Goal: Download file/media

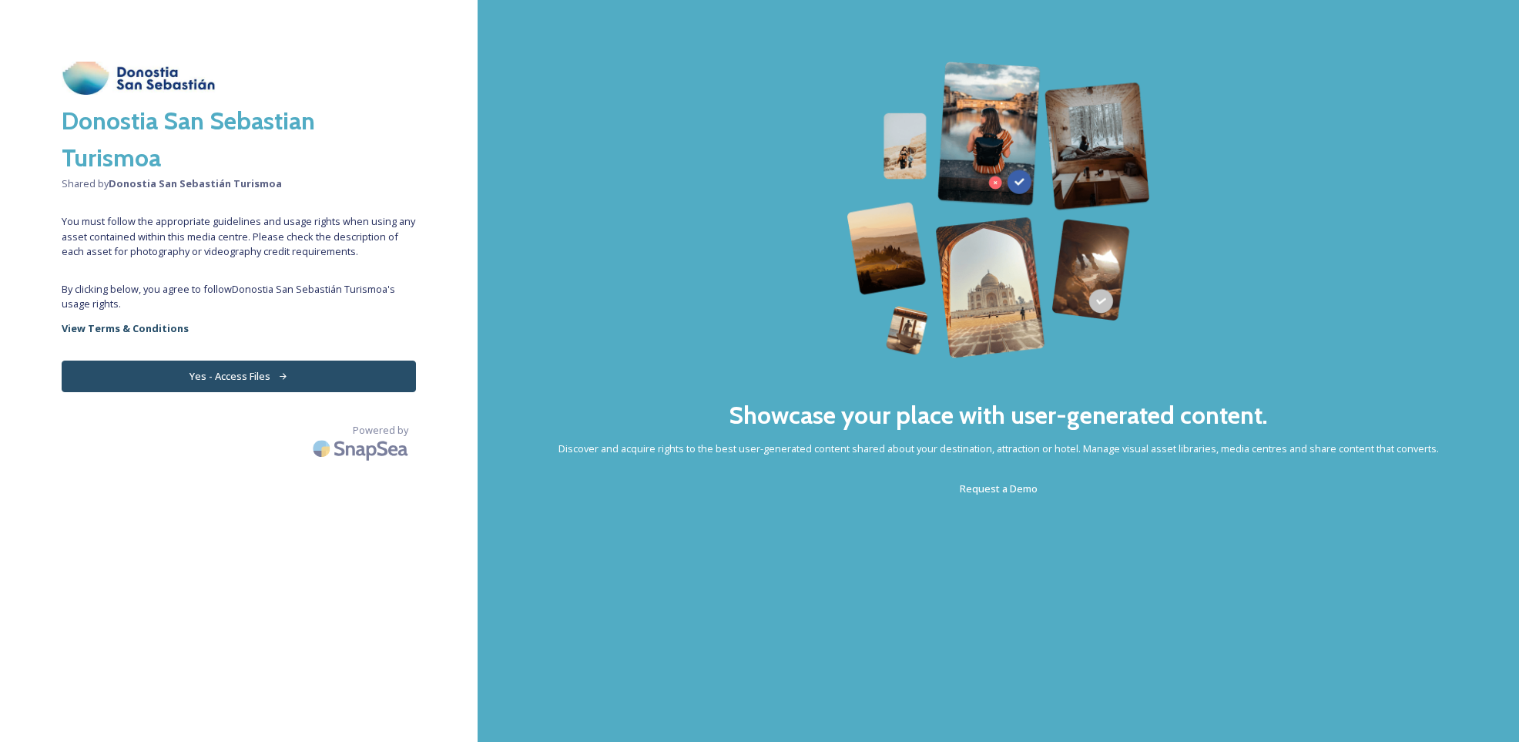
click at [243, 379] on button "Yes - Access Files" at bounding box center [239, 377] width 354 height 32
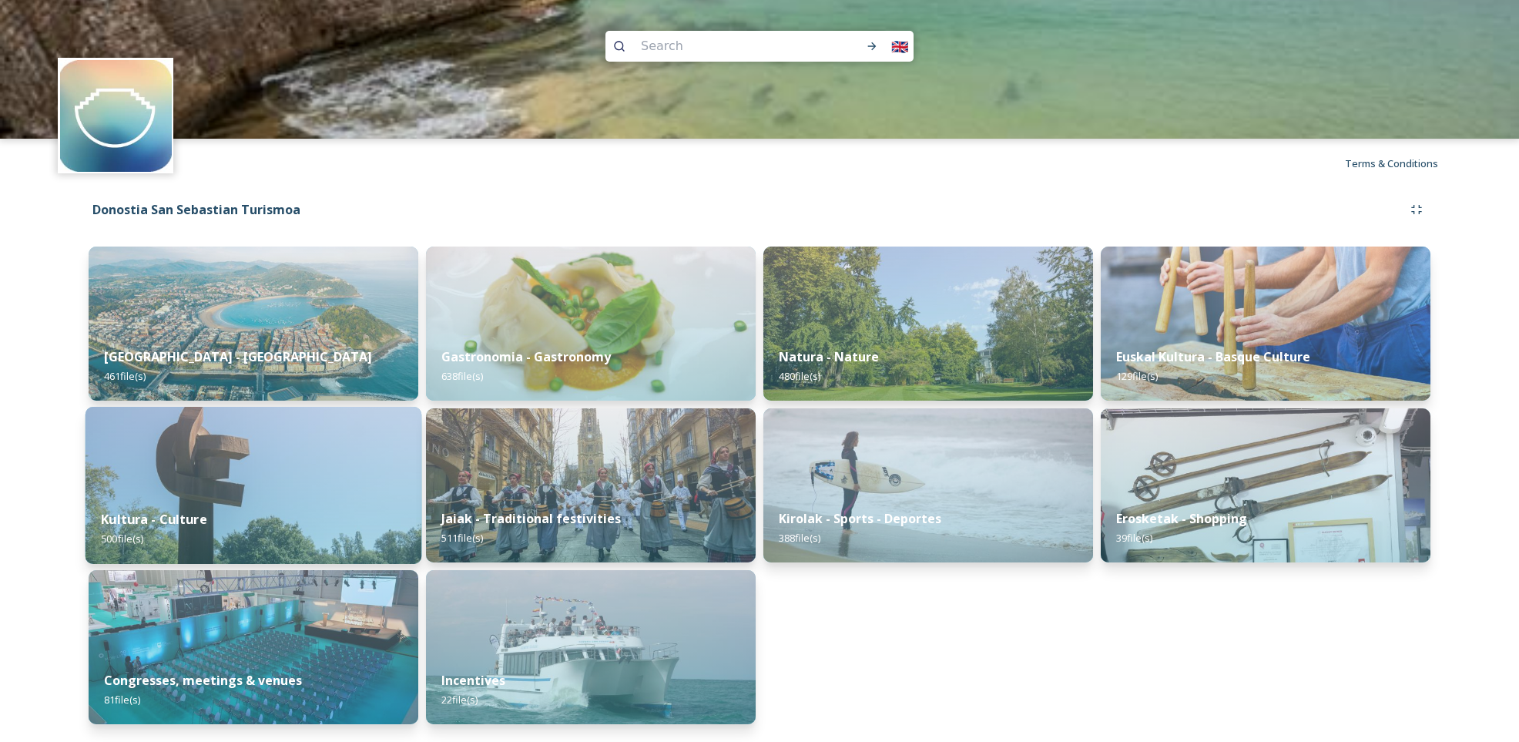
click at [304, 450] on img at bounding box center [254, 485] width 337 height 157
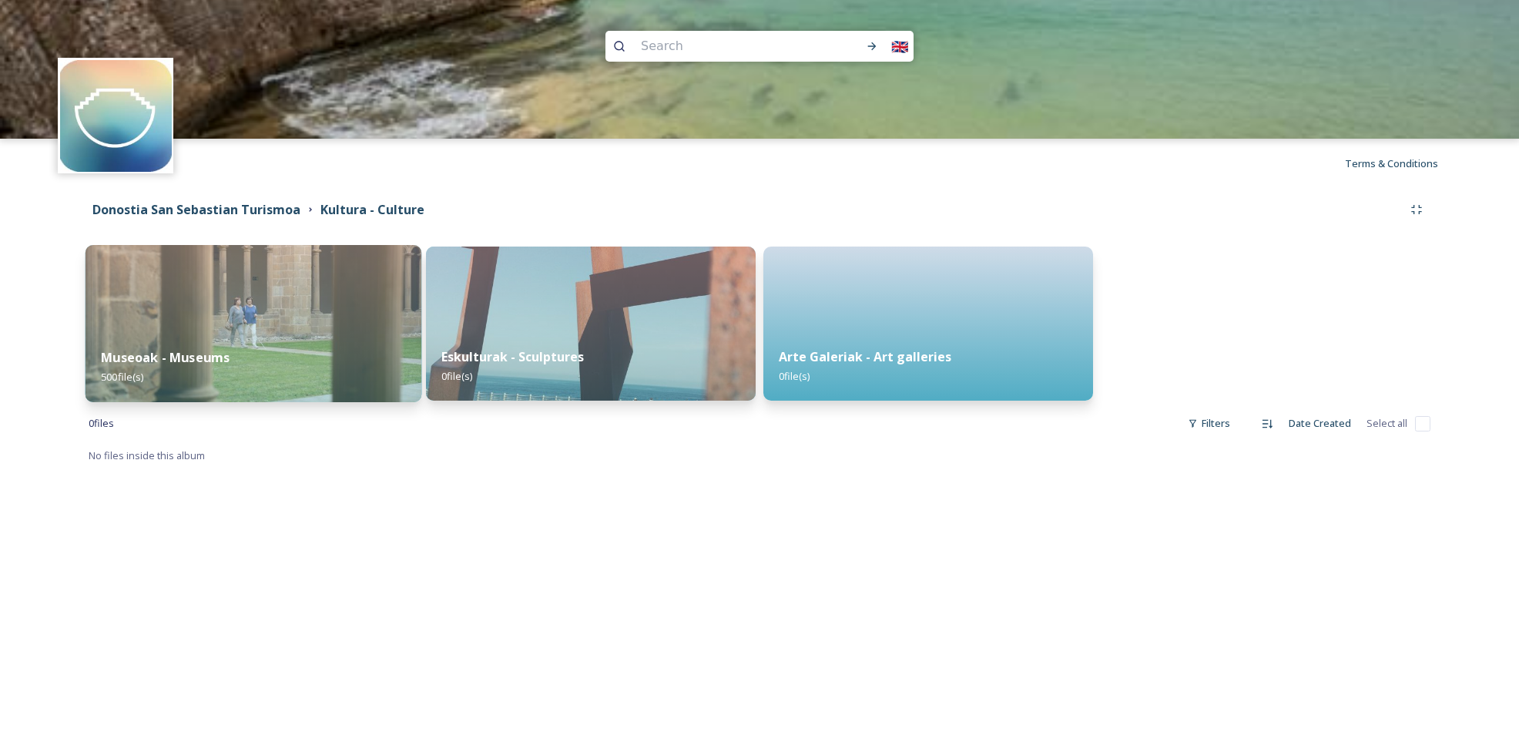
click at [314, 321] on img at bounding box center [254, 323] width 337 height 157
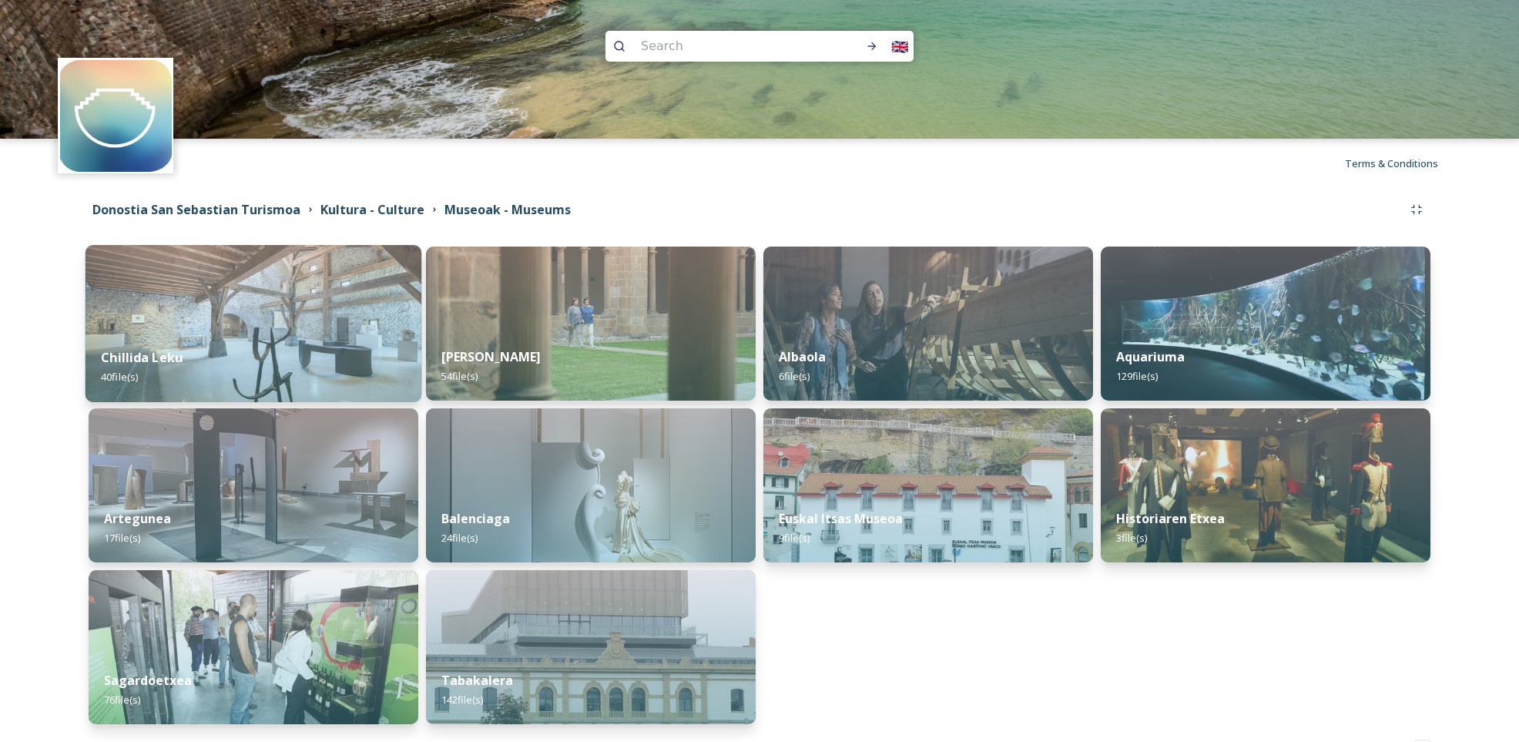
click at [317, 331] on img at bounding box center [254, 323] width 337 height 157
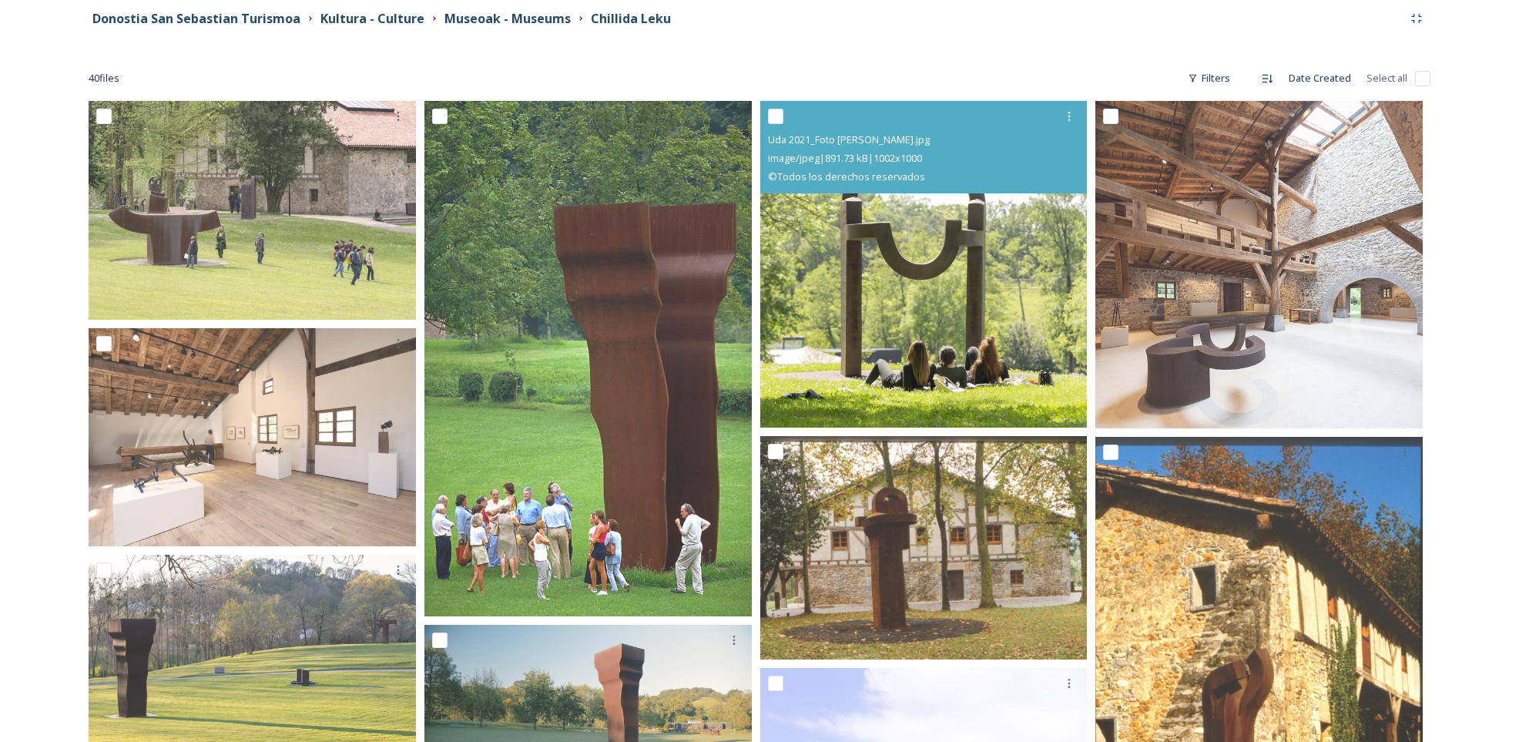
scroll to position [179, 0]
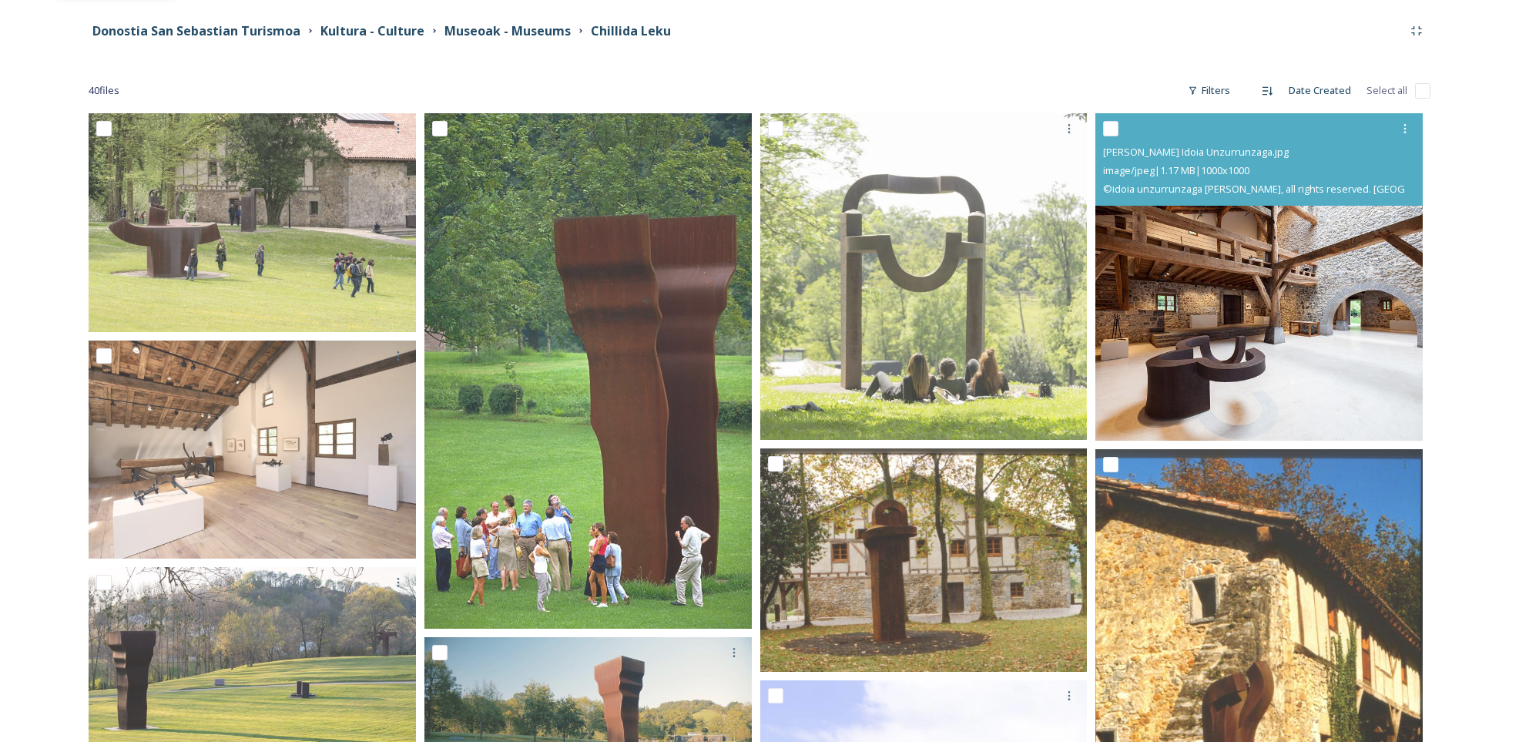
click at [1309, 274] on img at bounding box center [1259, 276] width 327 height 327
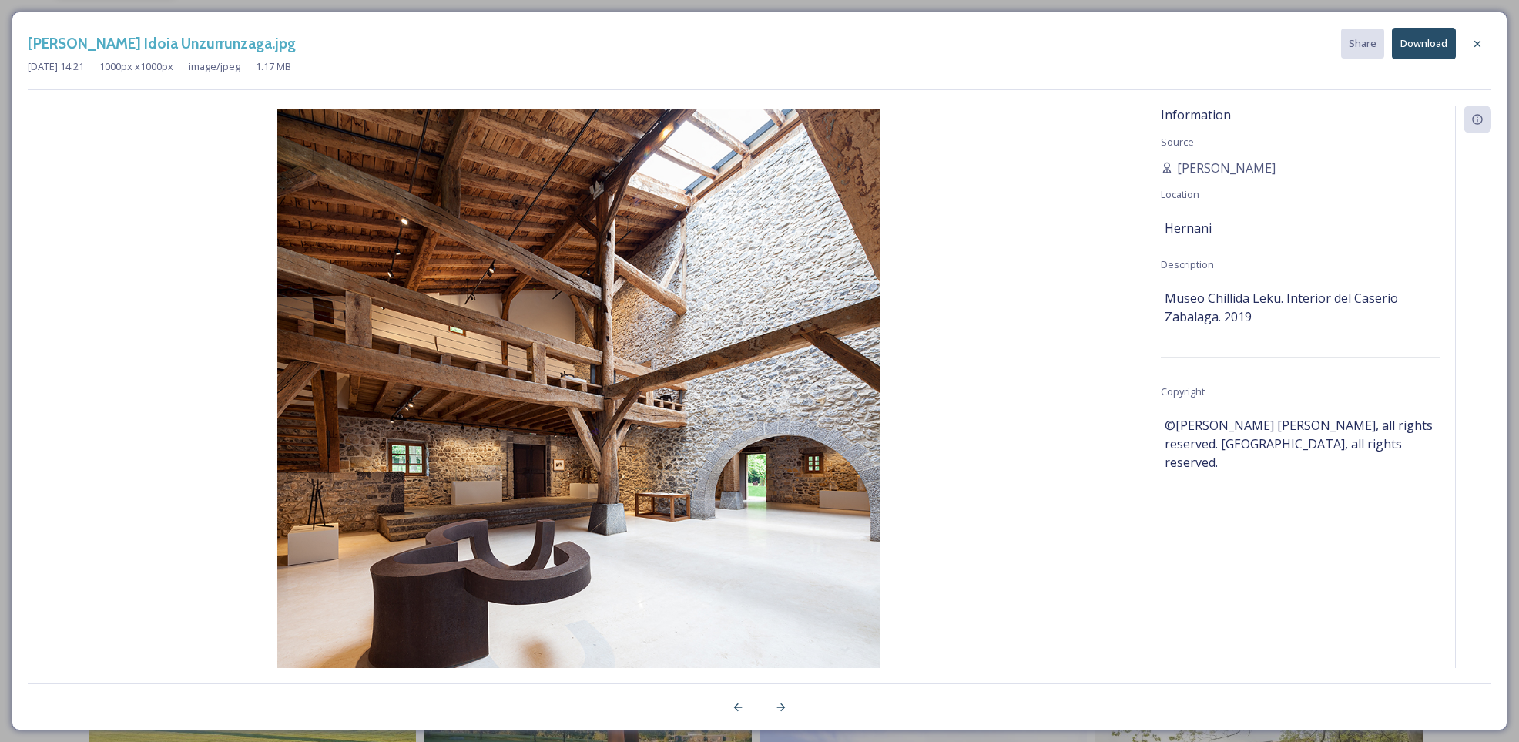
click at [1432, 39] on button "Download" at bounding box center [1424, 44] width 64 height 32
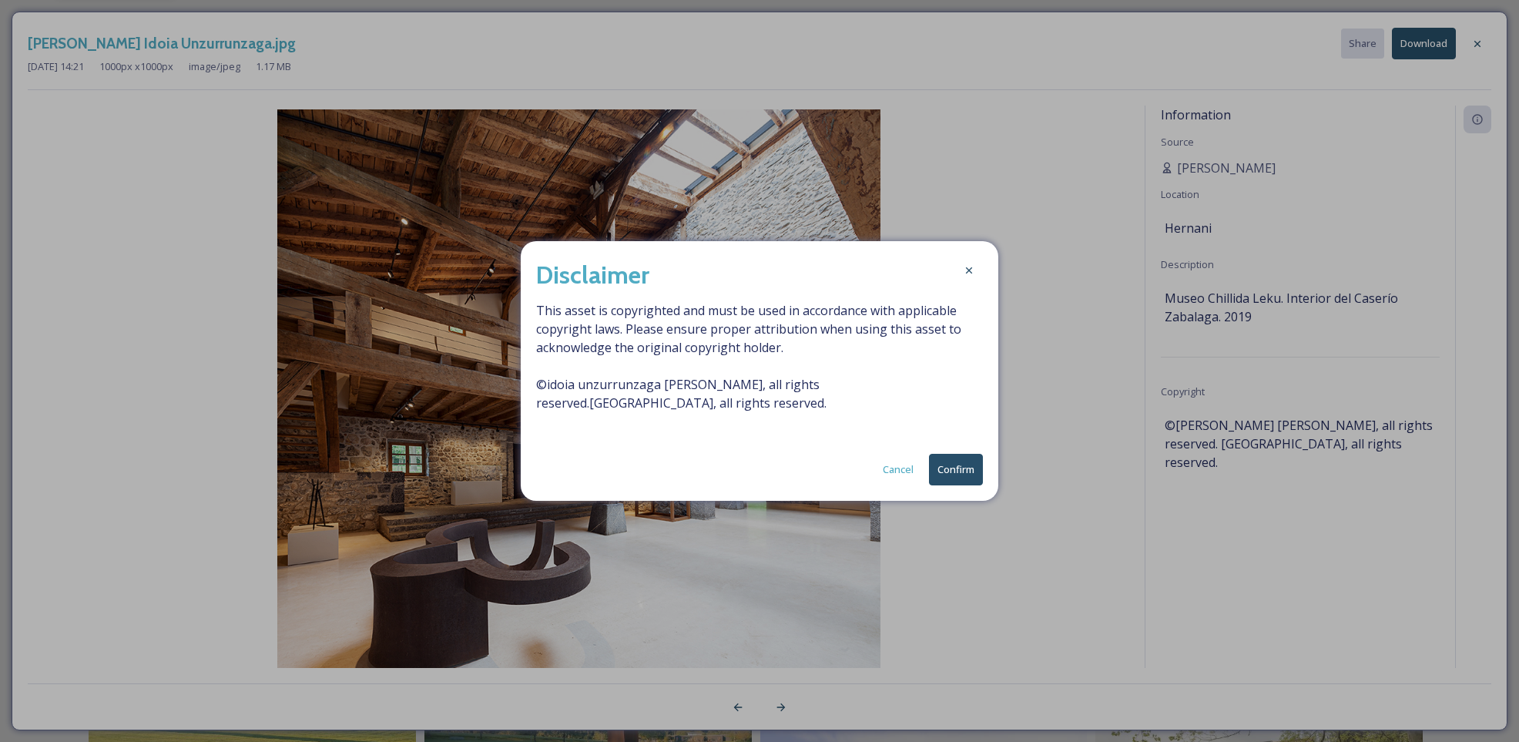
click at [968, 475] on button "Confirm" at bounding box center [956, 470] width 54 height 32
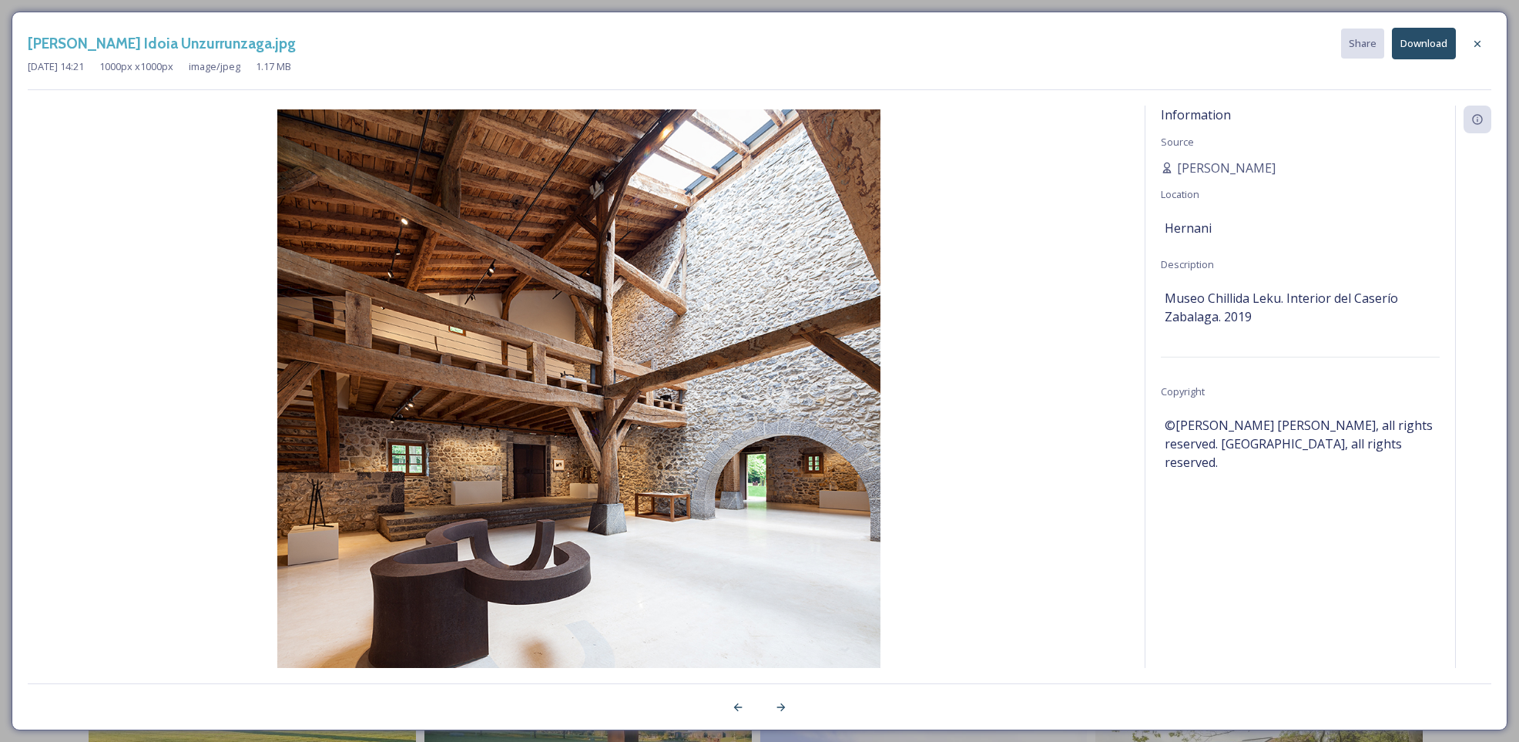
scroll to position [183, 0]
click at [1480, 42] on icon at bounding box center [1478, 44] width 12 height 12
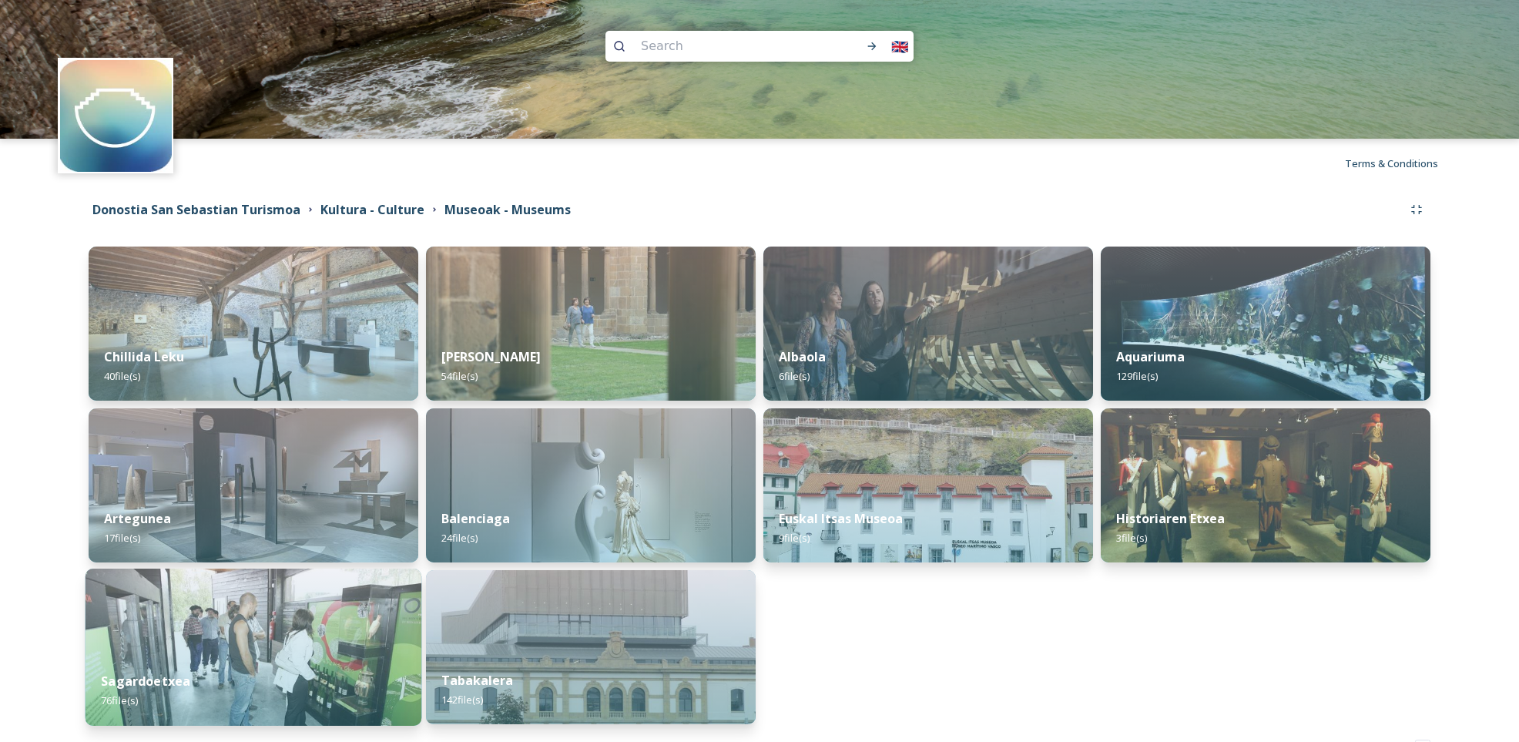
click at [324, 665] on div "Sagardoetxea 76 file(s)" at bounding box center [254, 691] width 337 height 70
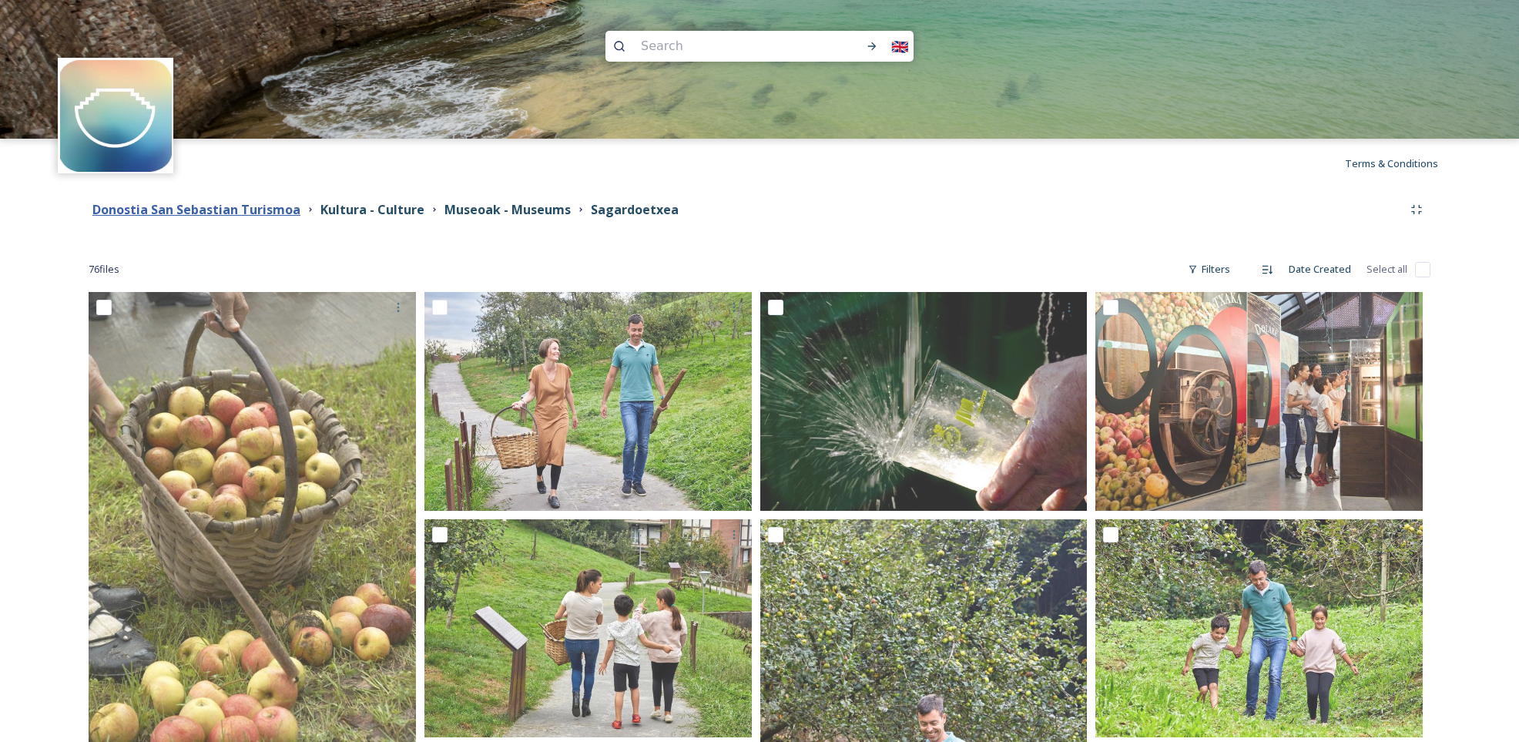
click at [226, 213] on strong "Donostia San Sebastian Turismoa" at bounding box center [196, 209] width 208 height 17
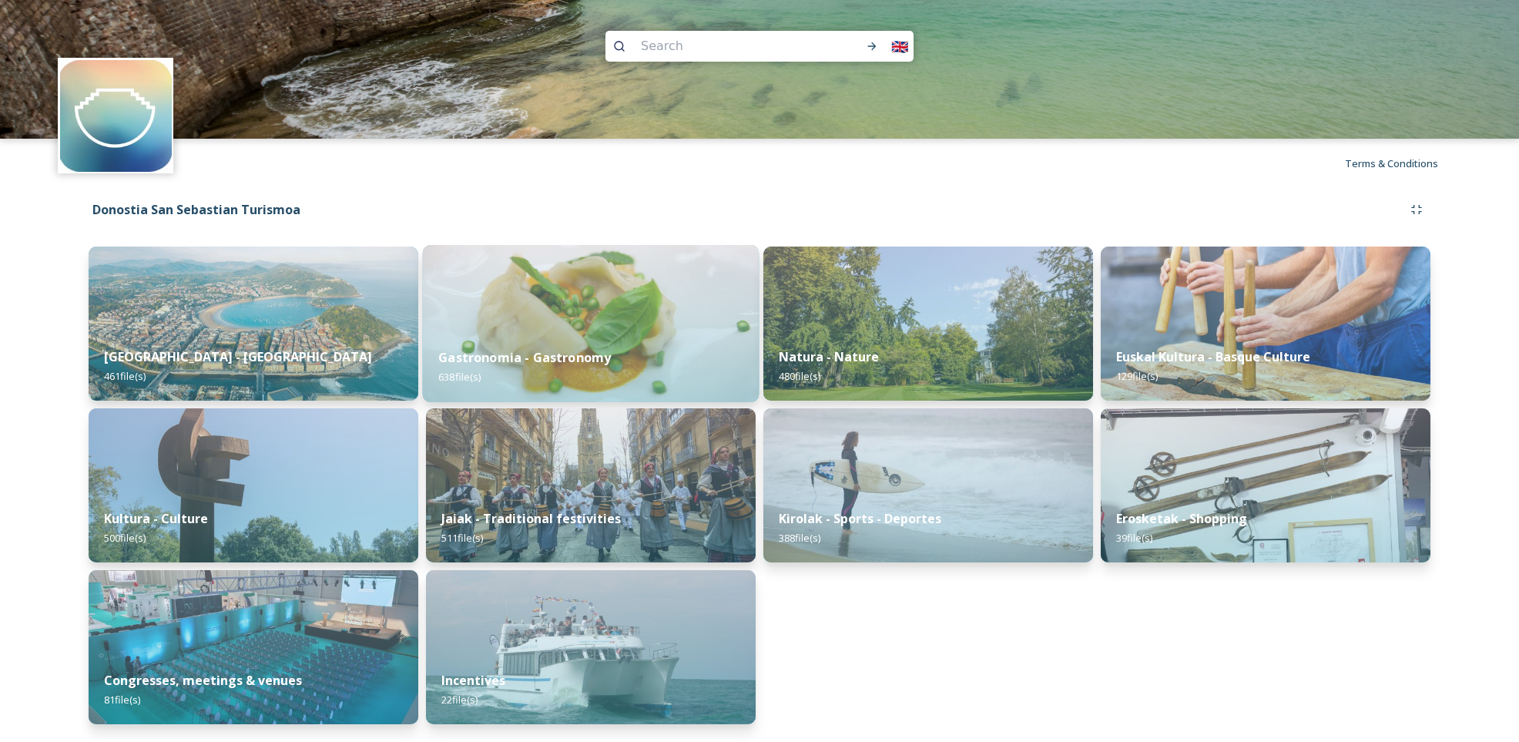
click at [589, 343] on div "Gastronomia - Gastronomy 638 file(s)" at bounding box center [591, 367] width 337 height 70
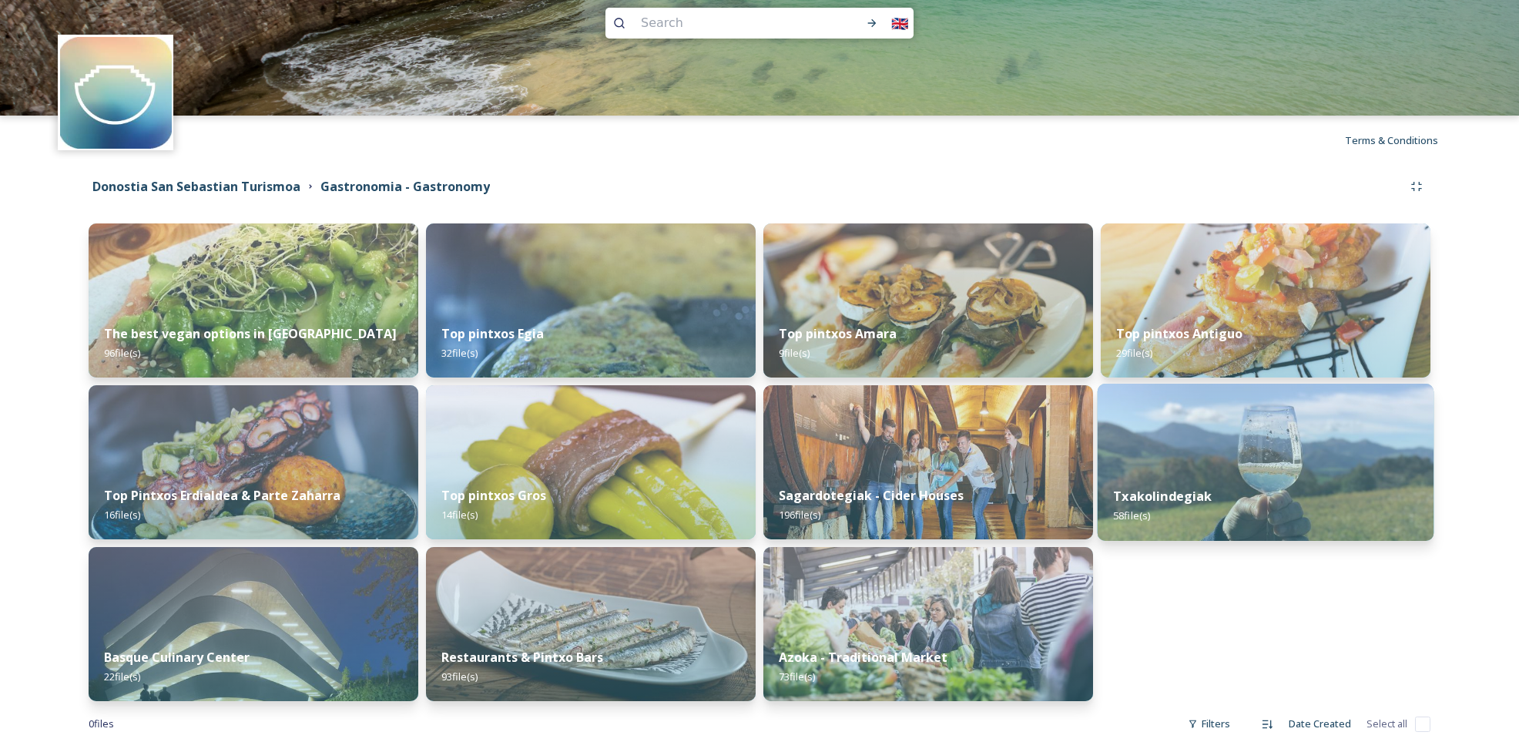
scroll to position [29, 0]
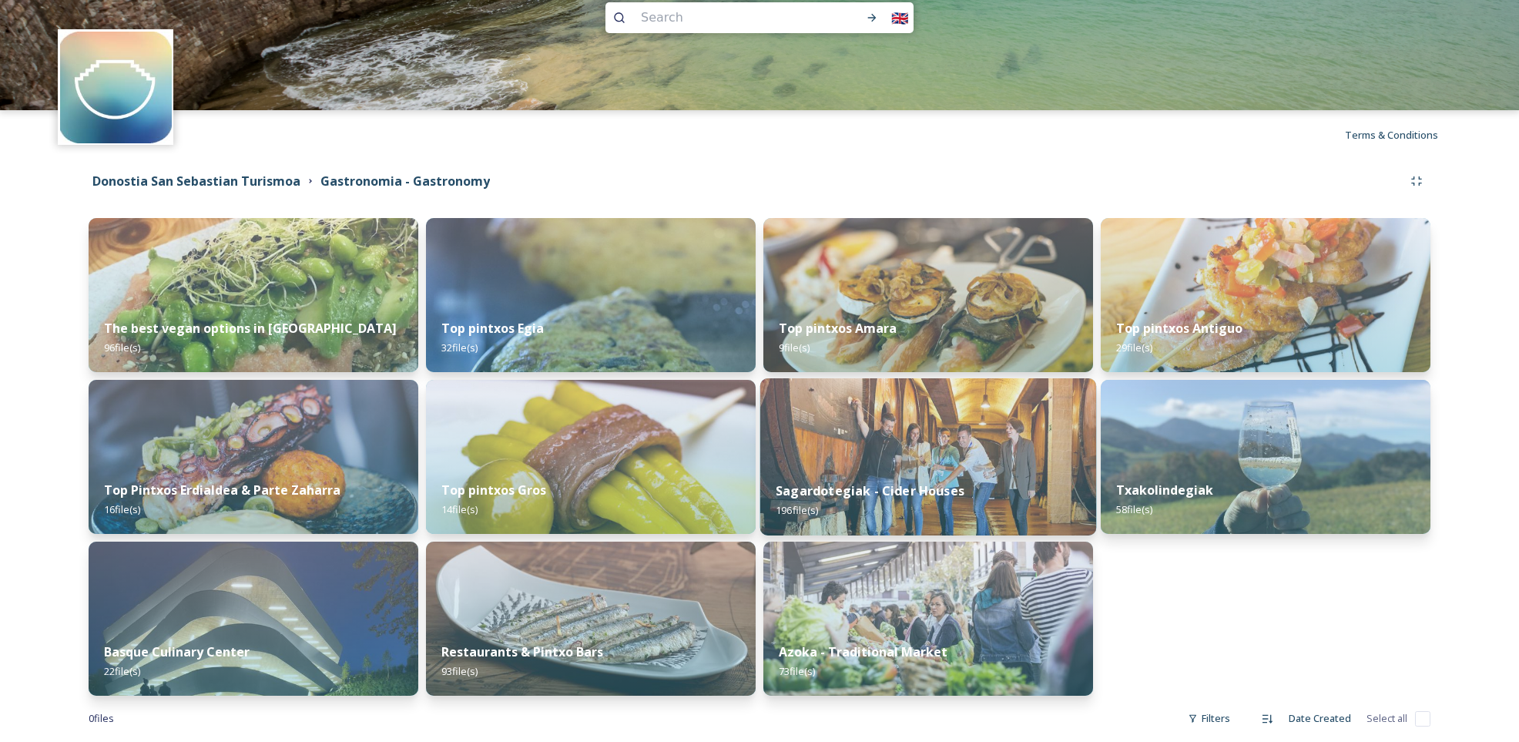
click at [980, 474] on div "Sagardotegiak - Cider Houses 196 file(s)" at bounding box center [928, 500] width 337 height 70
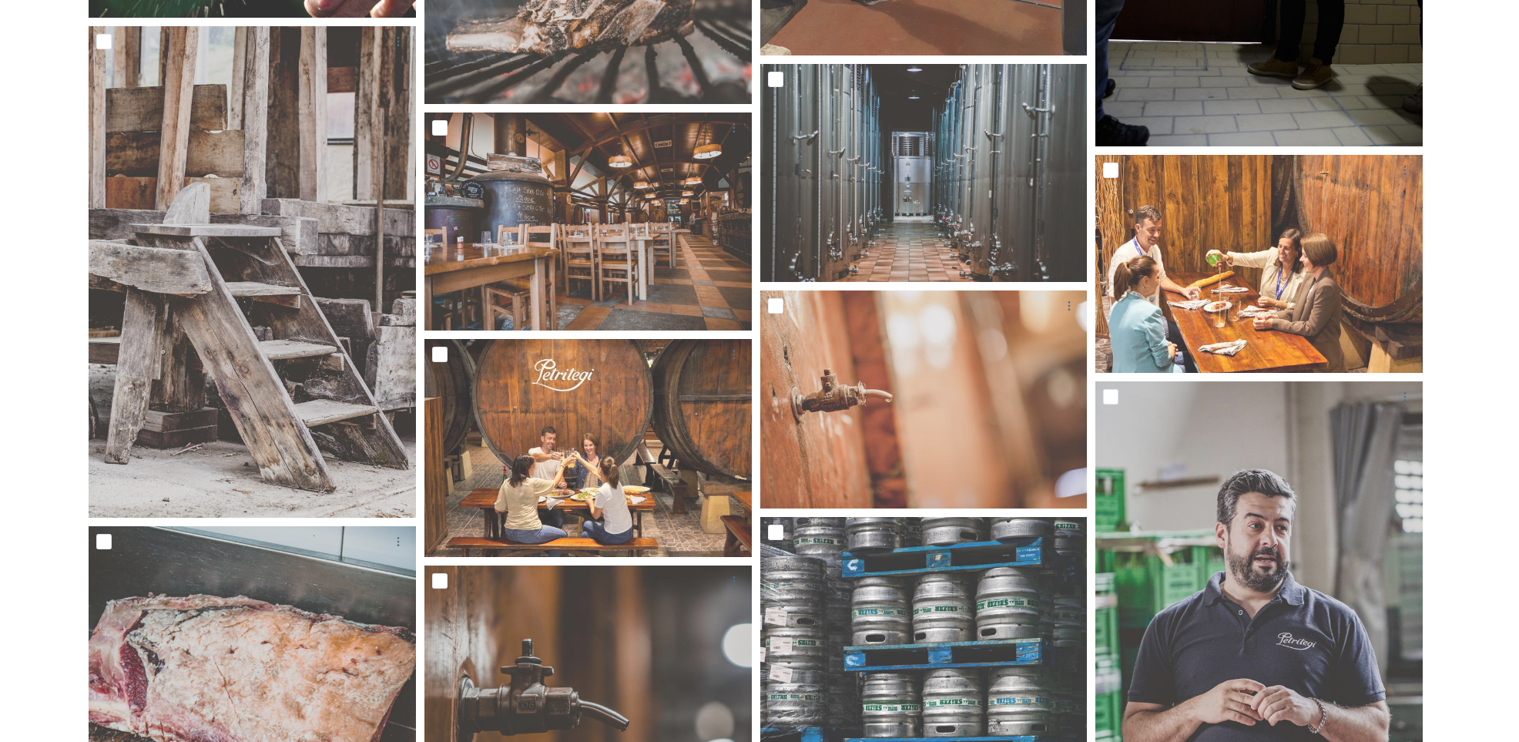
scroll to position [2080, 0]
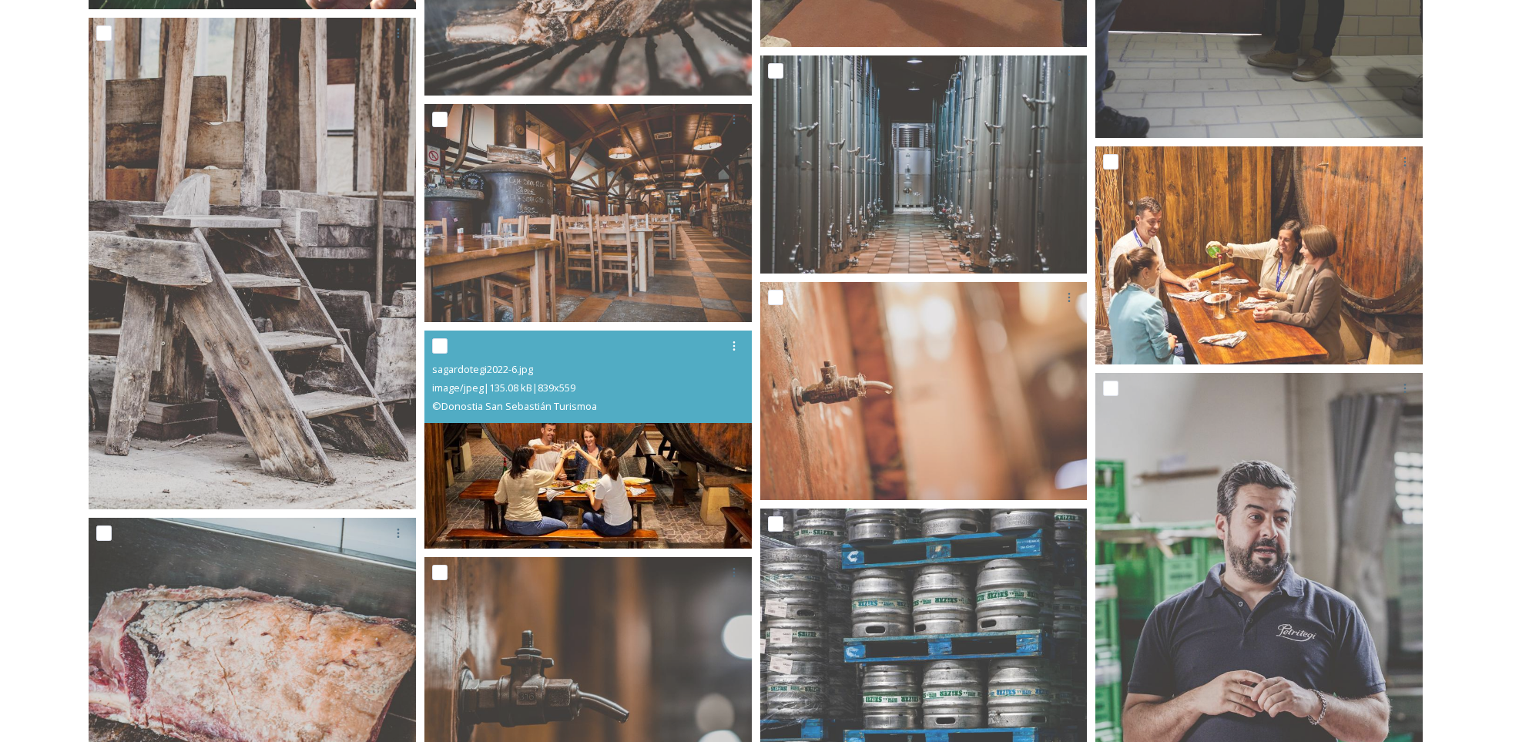
click at [626, 482] on img at bounding box center [588, 440] width 327 height 218
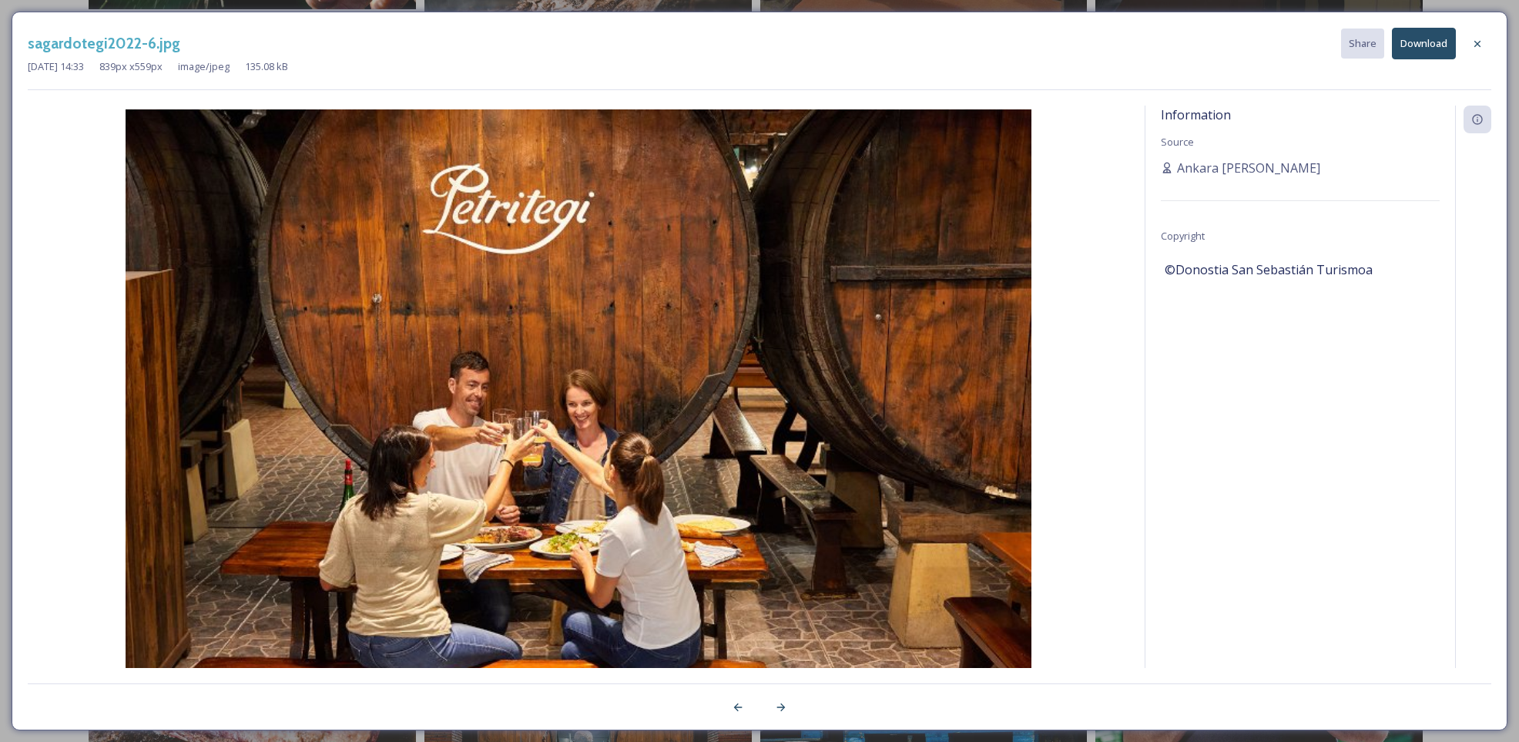
click at [1428, 40] on button "Download" at bounding box center [1424, 44] width 64 height 32
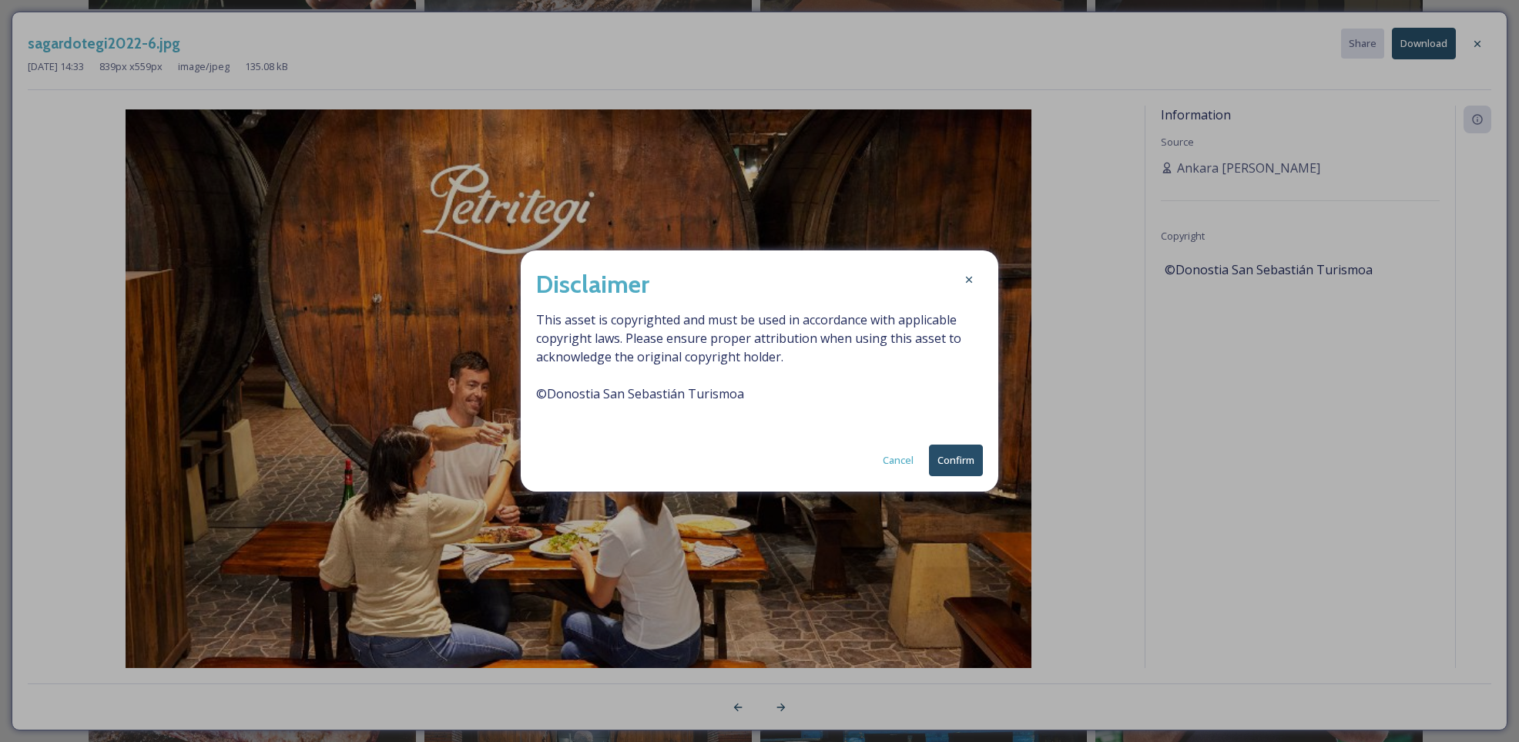
click at [967, 465] on button "Confirm" at bounding box center [956, 461] width 54 height 32
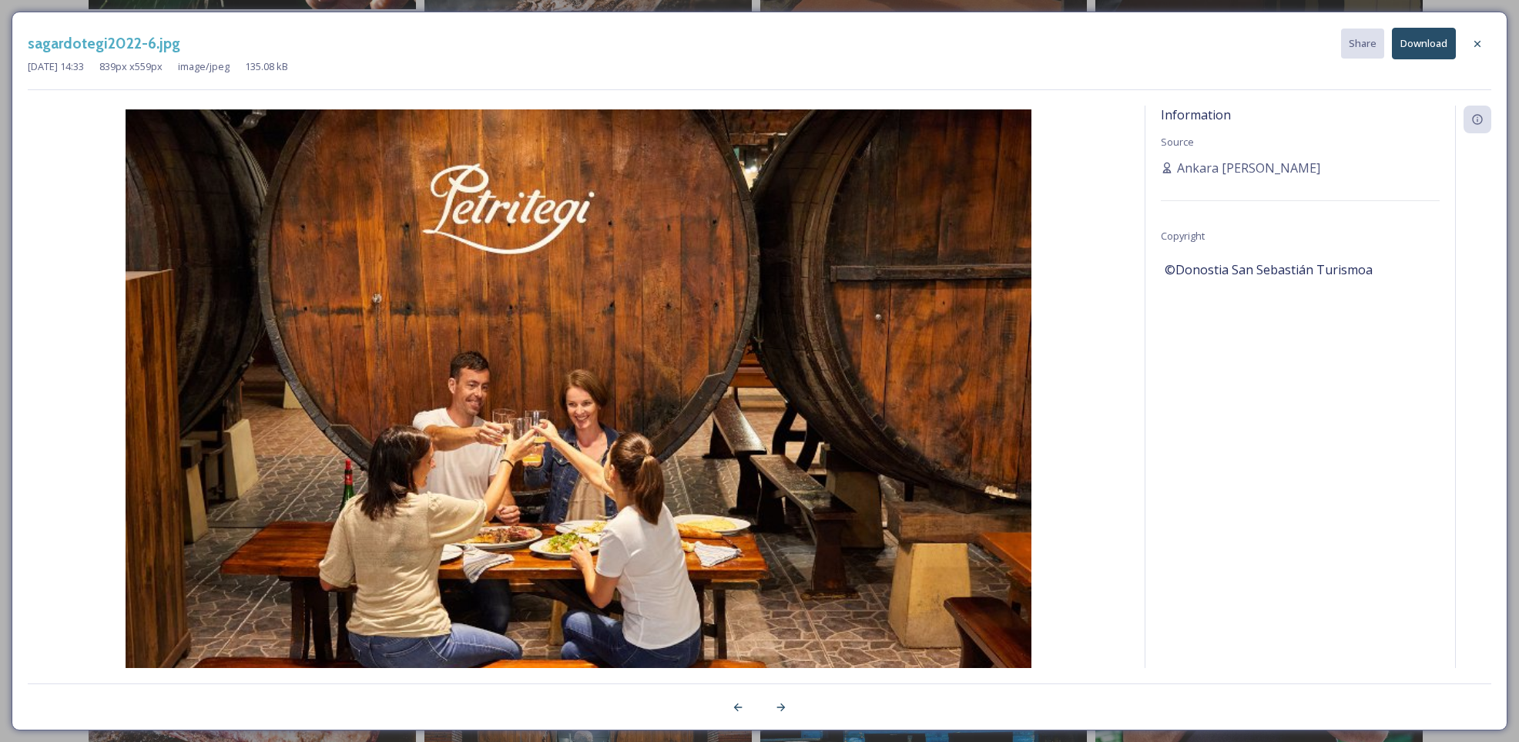
click at [1484, 44] on div at bounding box center [1478, 44] width 28 height 28
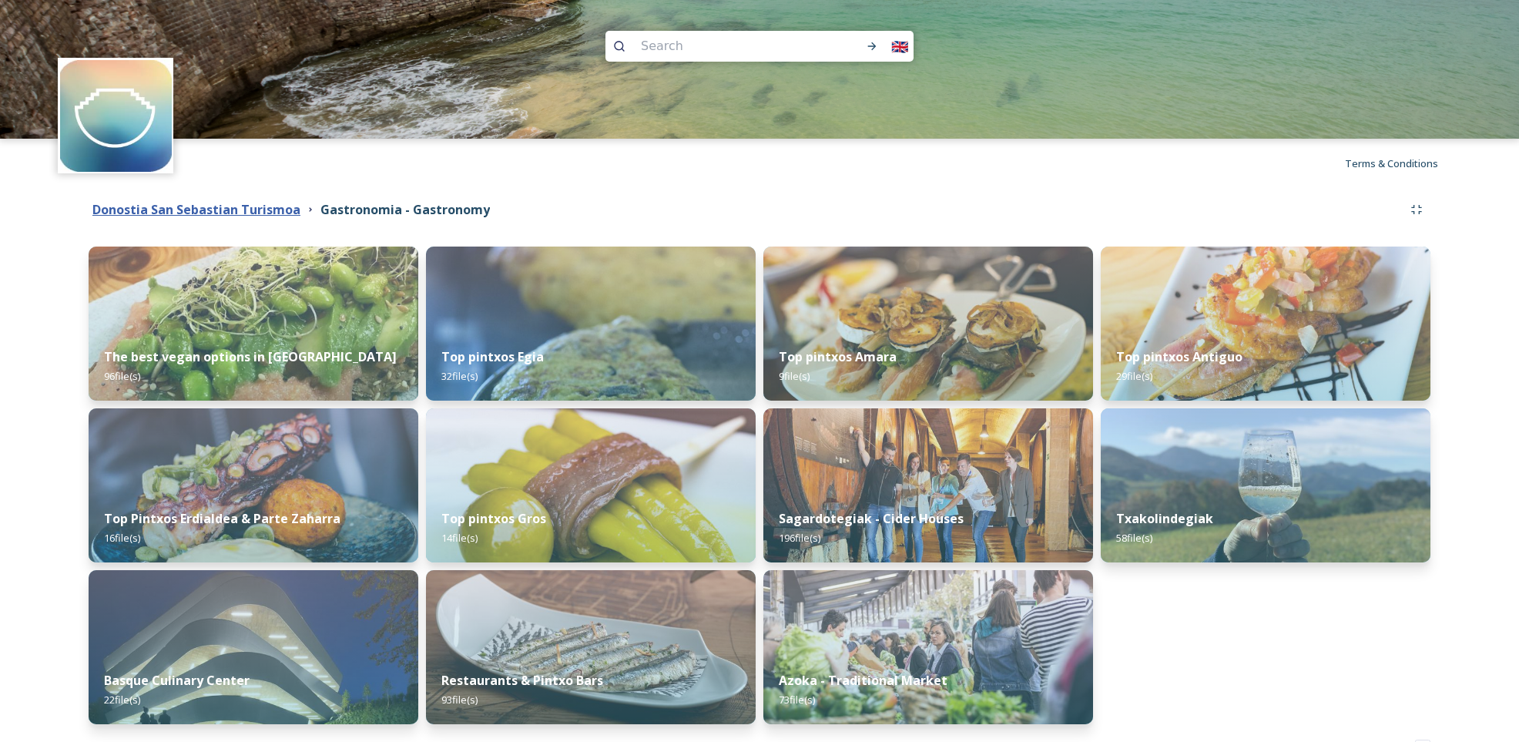
click at [268, 214] on strong "Donostia San Sebastian Turismoa" at bounding box center [196, 209] width 208 height 17
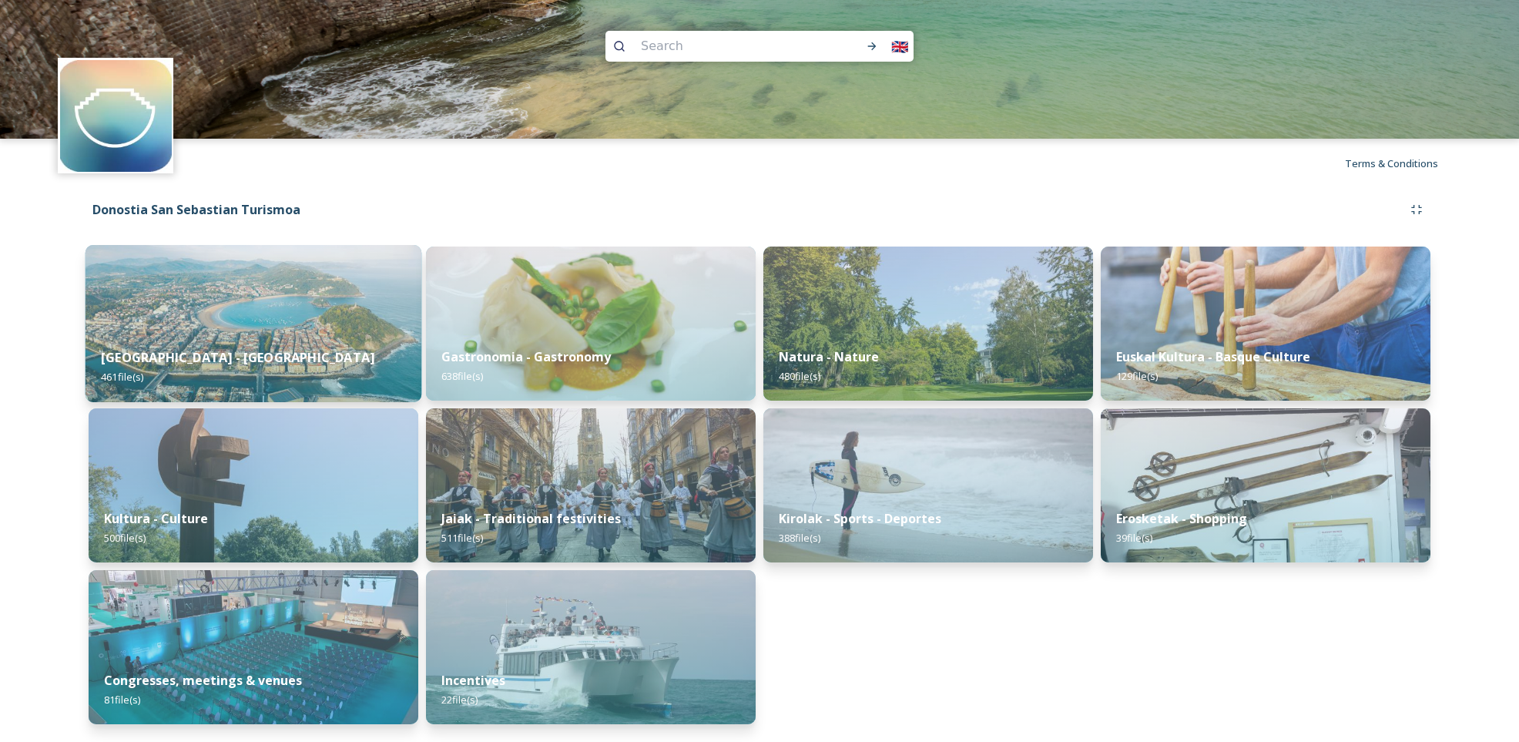
click at [288, 361] on div "[GEOGRAPHIC_DATA] - San Sebastian 461 file(s)" at bounding box center [254, 367] width 337 height 70
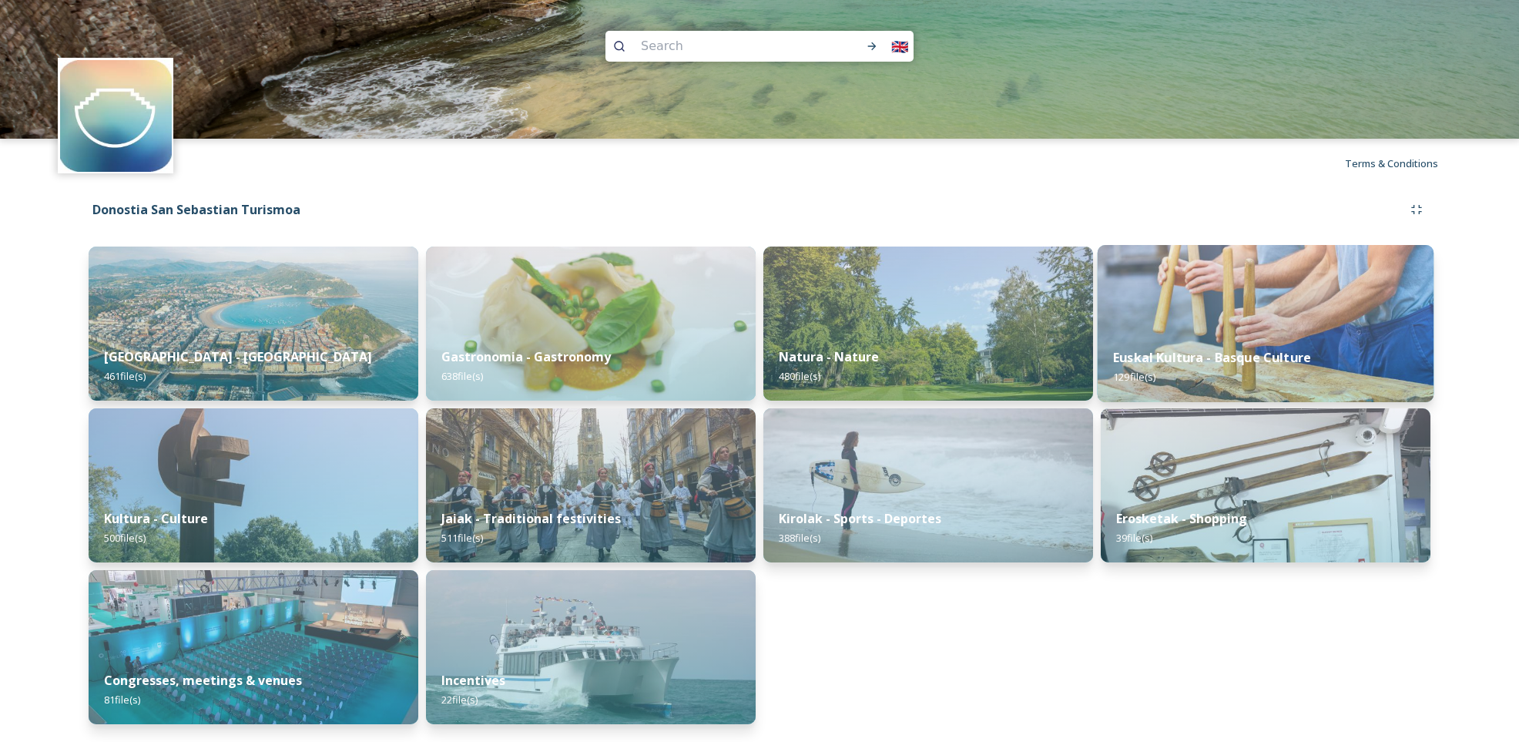
click at [1338, 323] on img at bounding box center [1266, 323] width 337 height 157
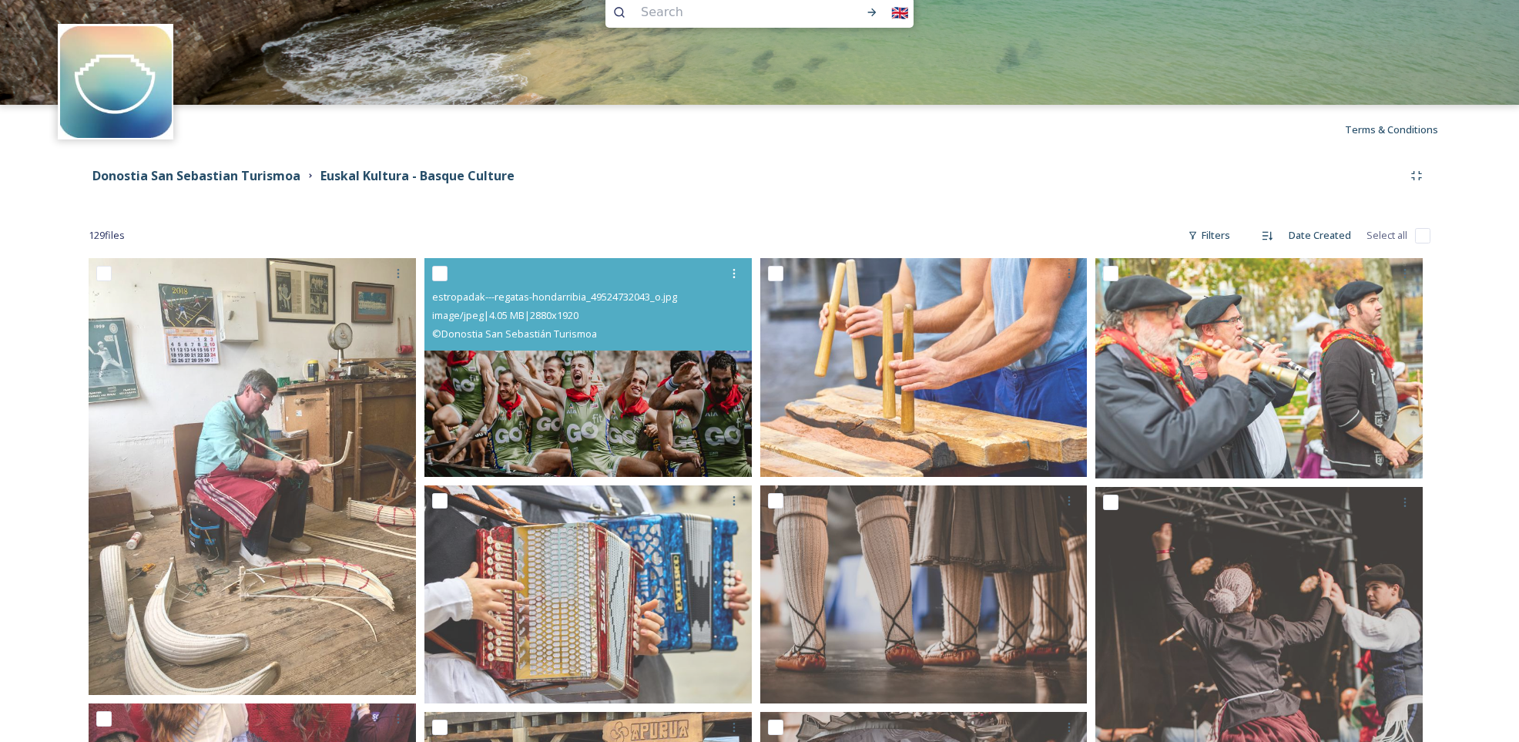
scroll to position [64, 0]
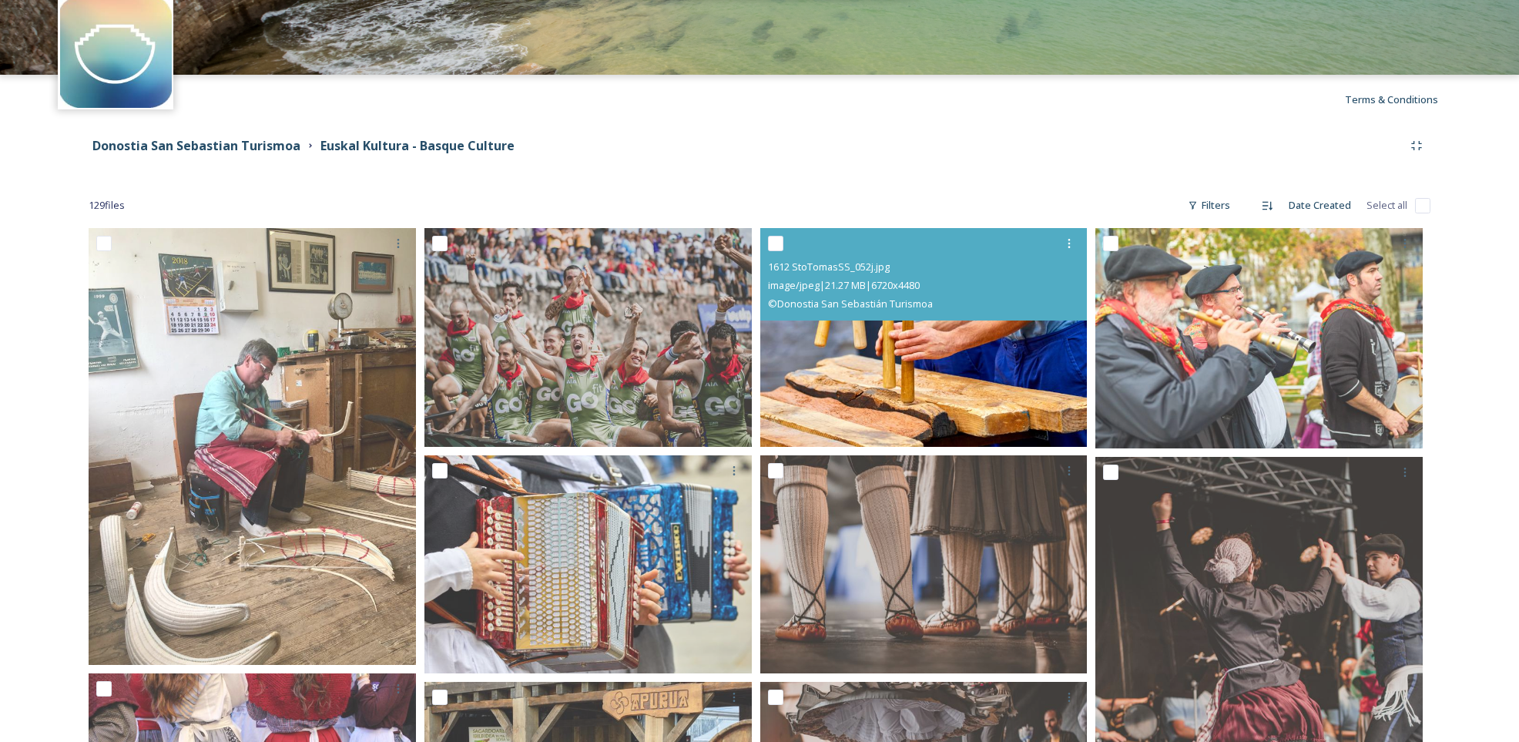
click at [958, 343] on img at bounding box center [923, 337] width 327 height 219
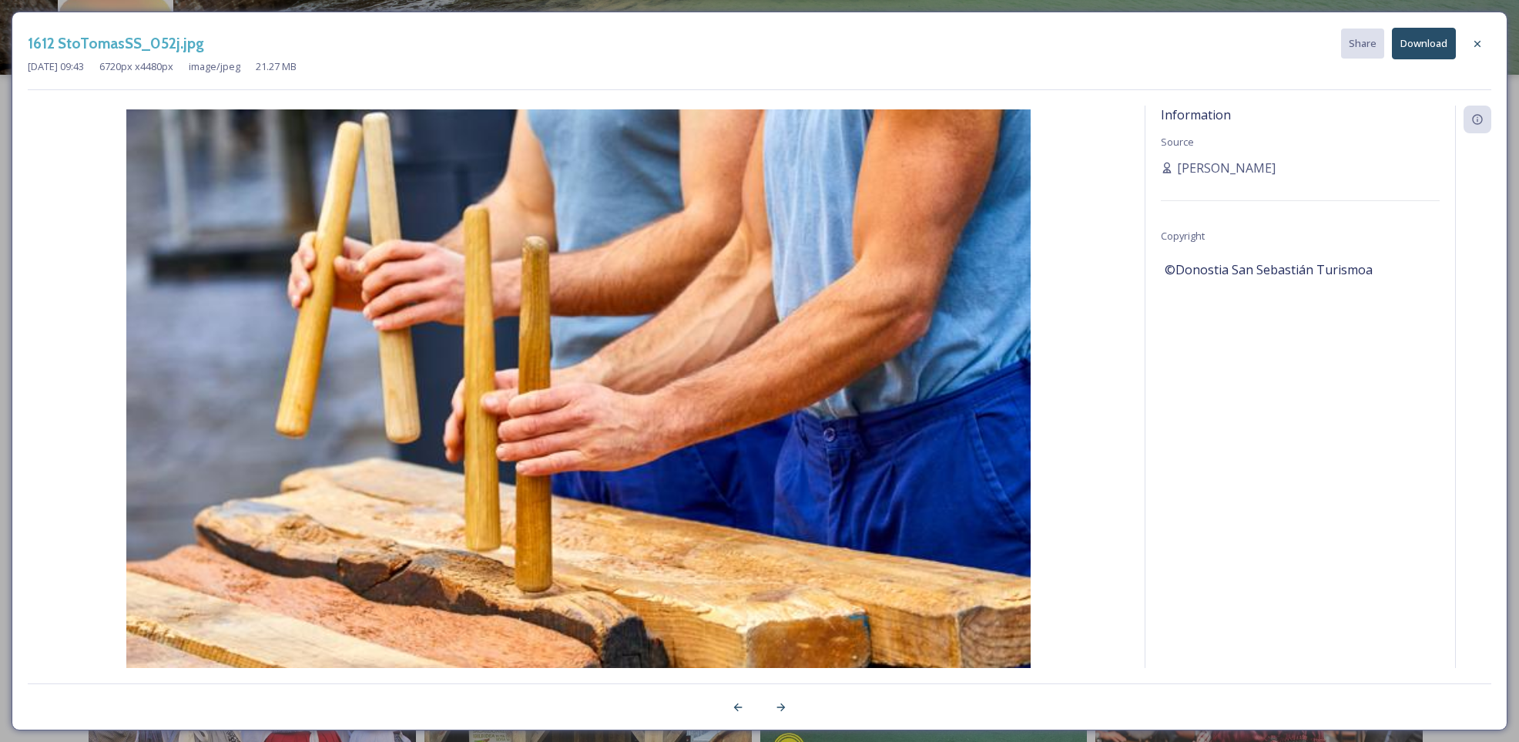
click at [1415, 41] on button "Download" at bounding box center [1424, 44] width 64 height 32
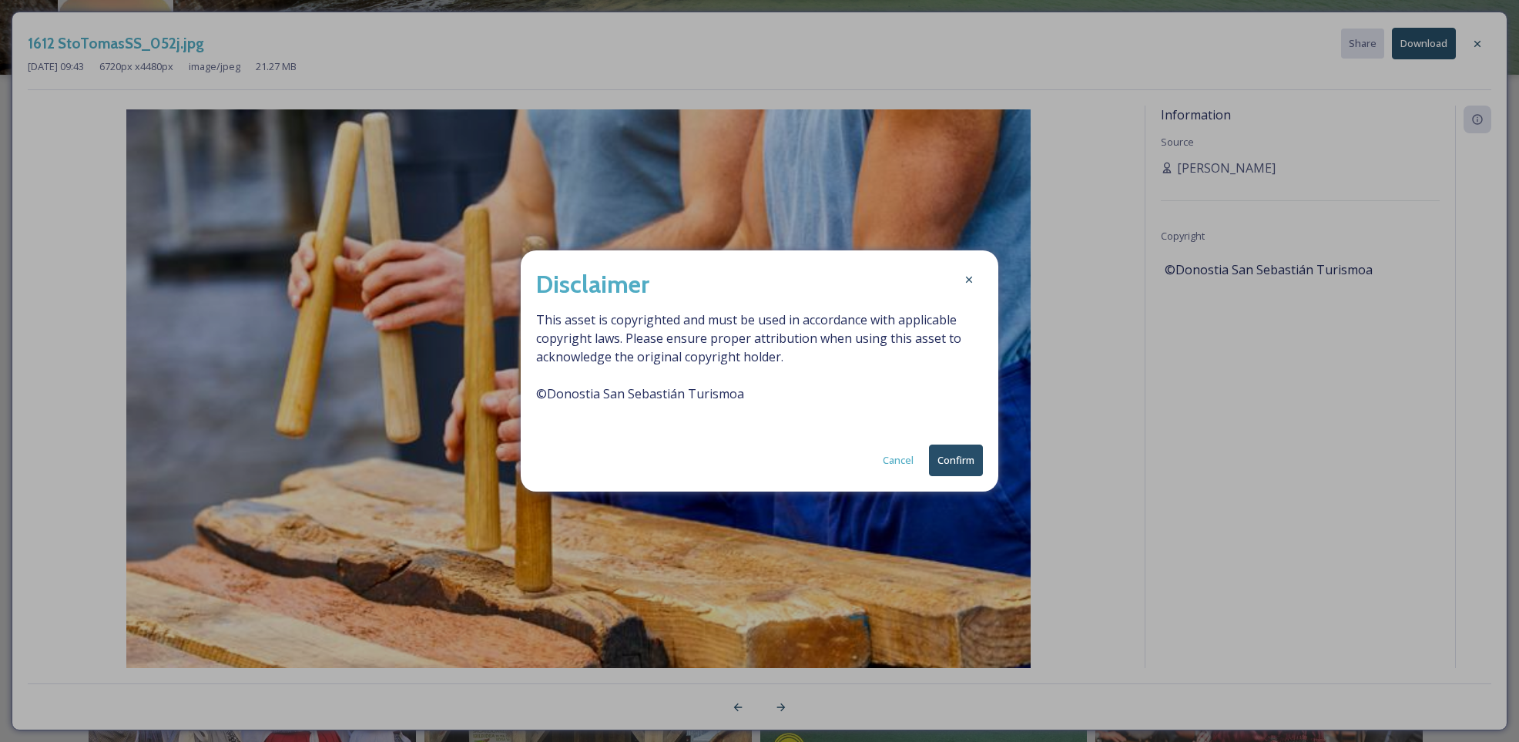
click at [957, 460] on button "Confirm" at bounding box center [956, 461] width 54 height 32
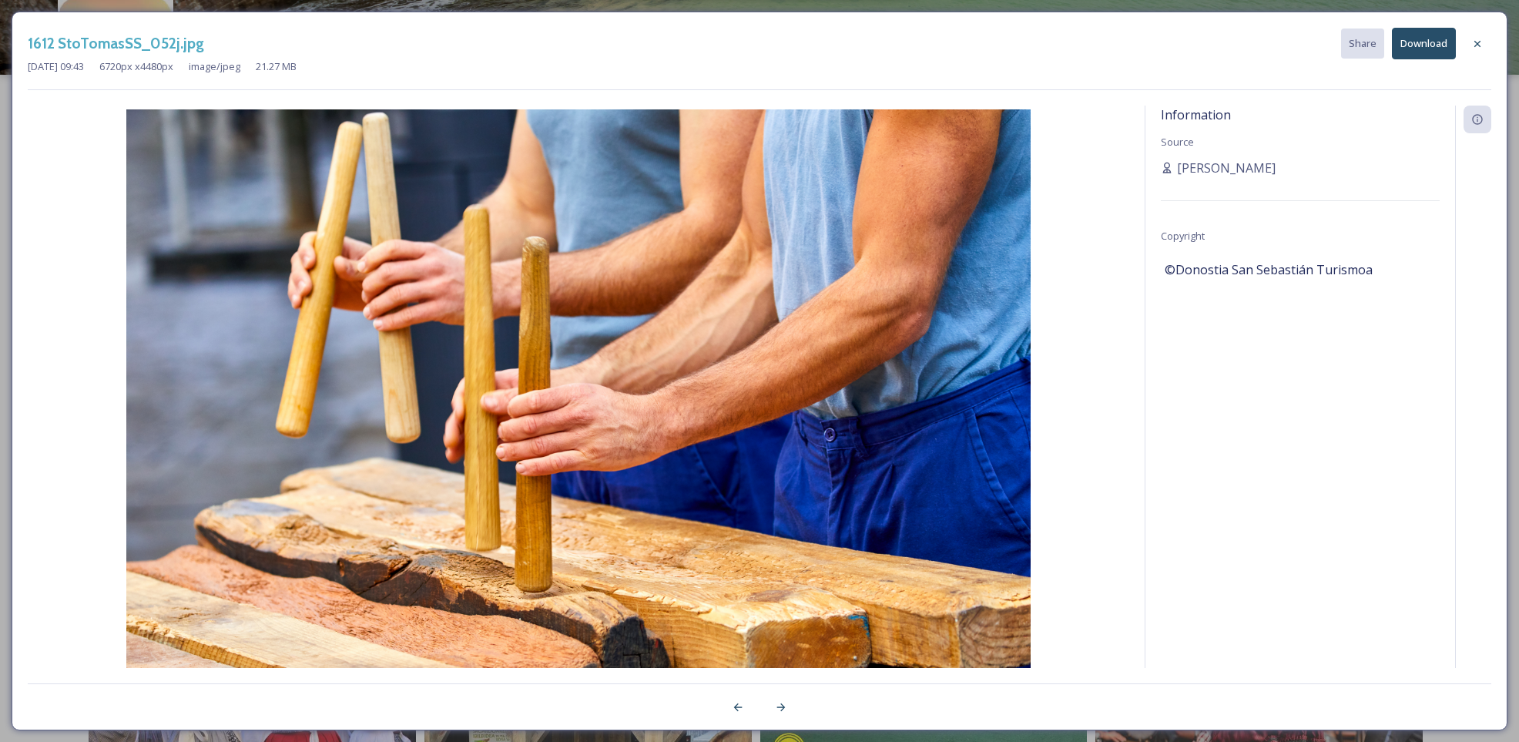
scroll to position [65, 0]
click at [1484, 42] on div at bounding box center [1478, 44] width 28 height 28
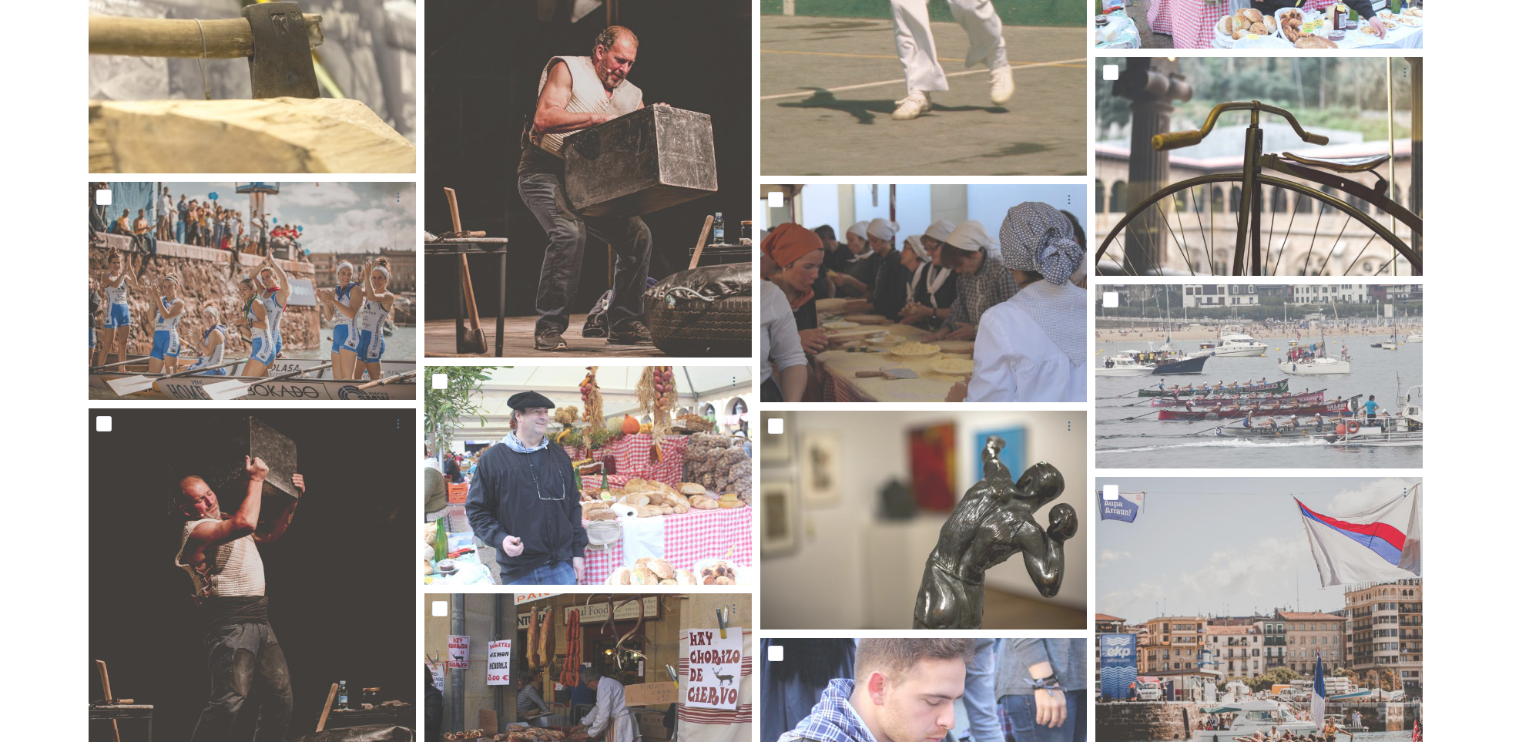
scroll to position [7158, 0]
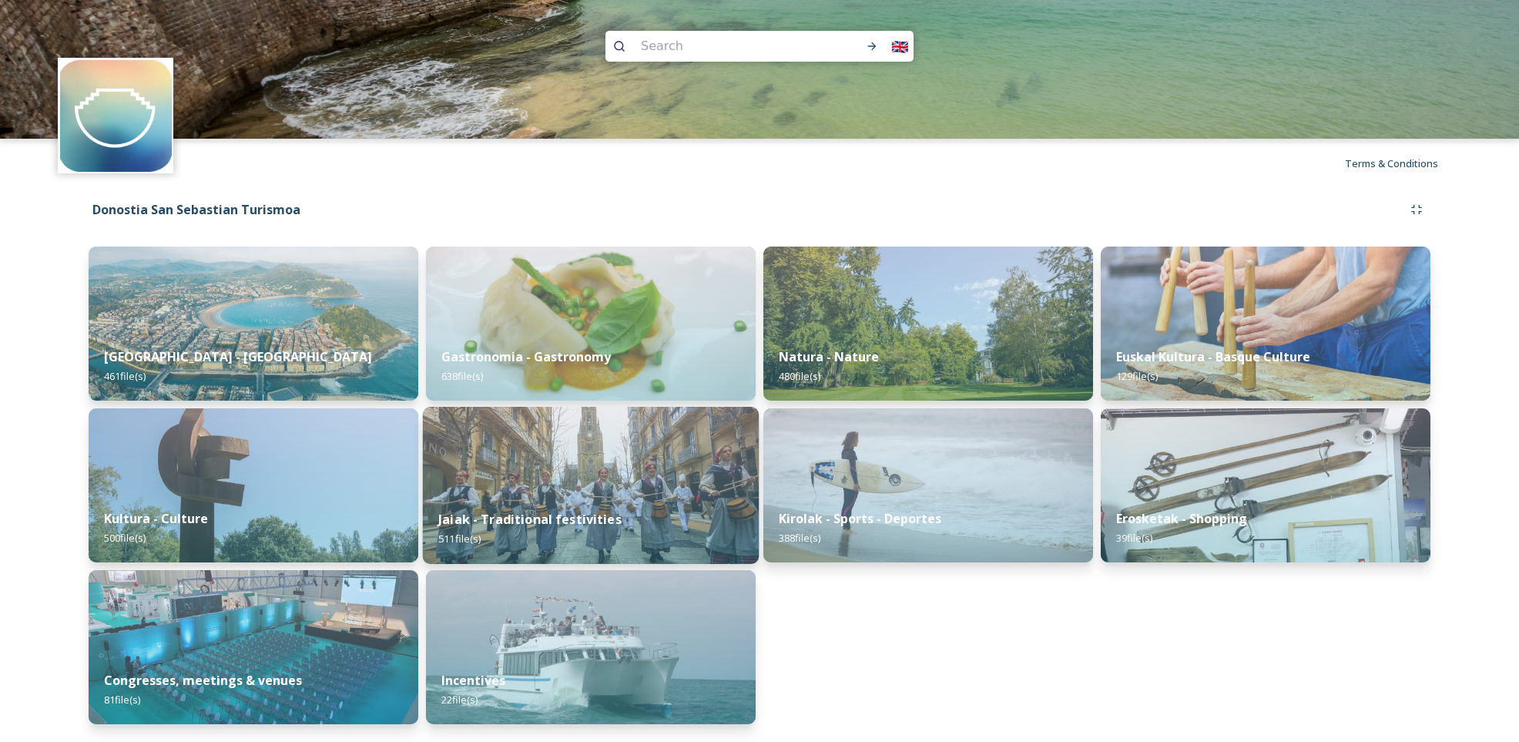
click at [520, 485] on img at bounding box center [591, 485] width 337 height 157
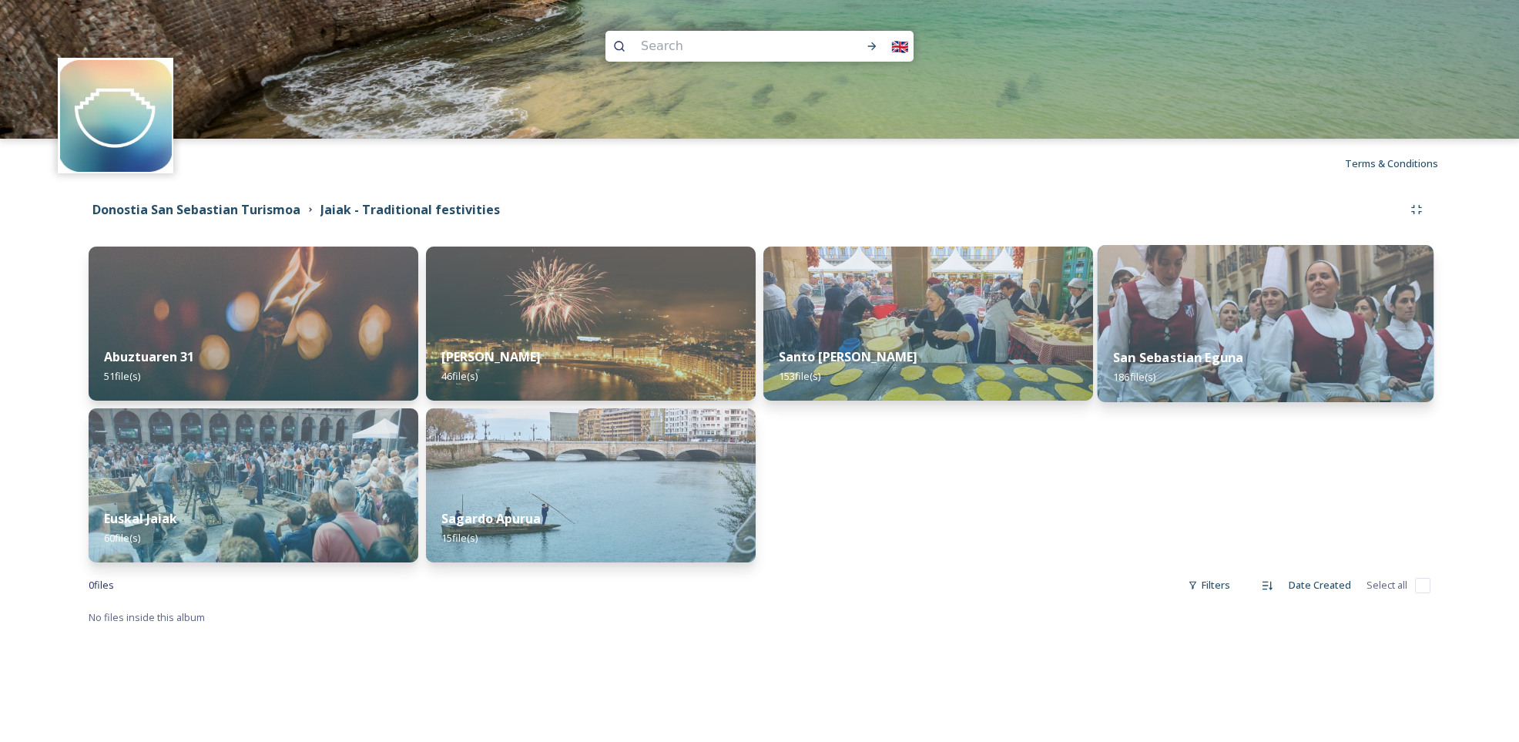
click at [1195, 310] on img at bounding box center [1266, 323] width 337 height 157
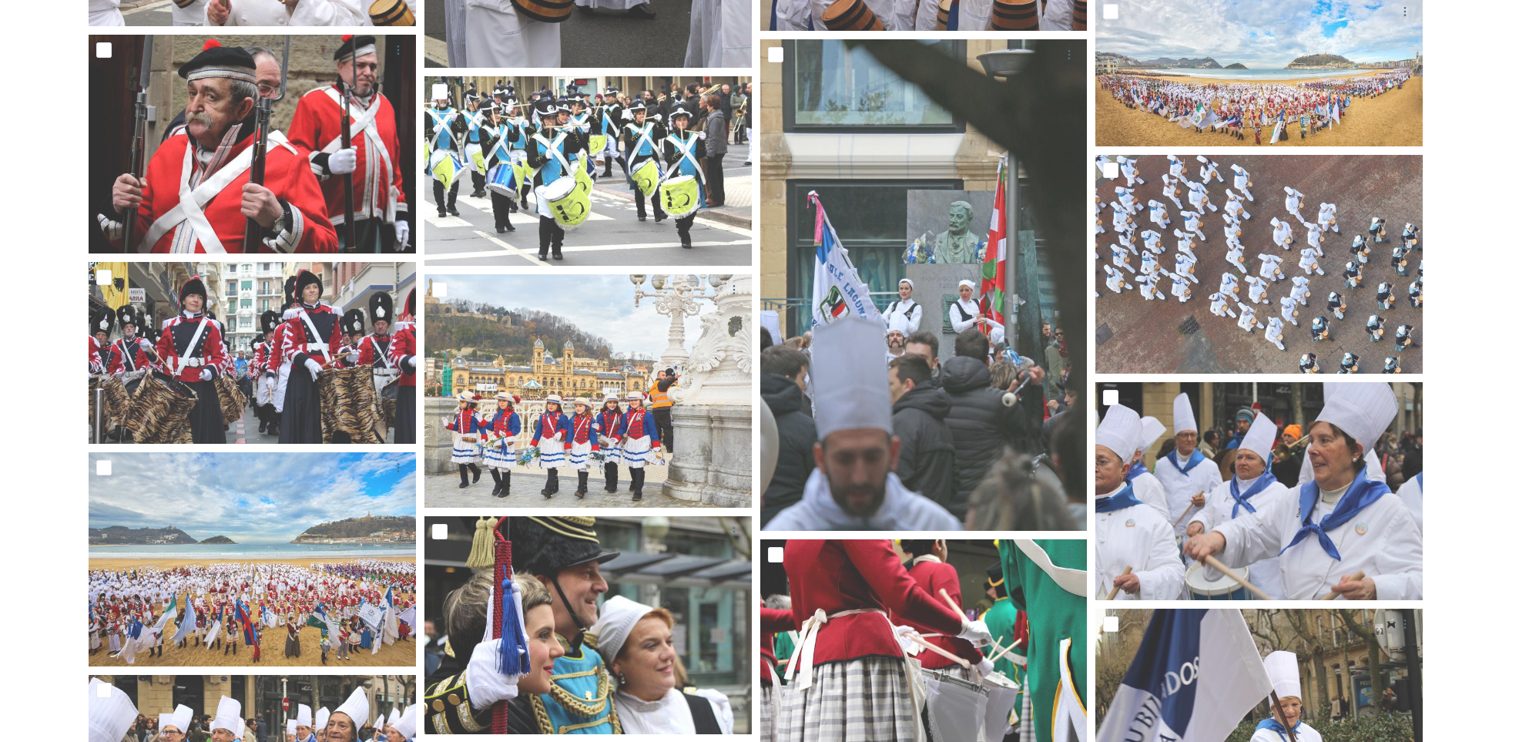
scroll to position [2437, 0]
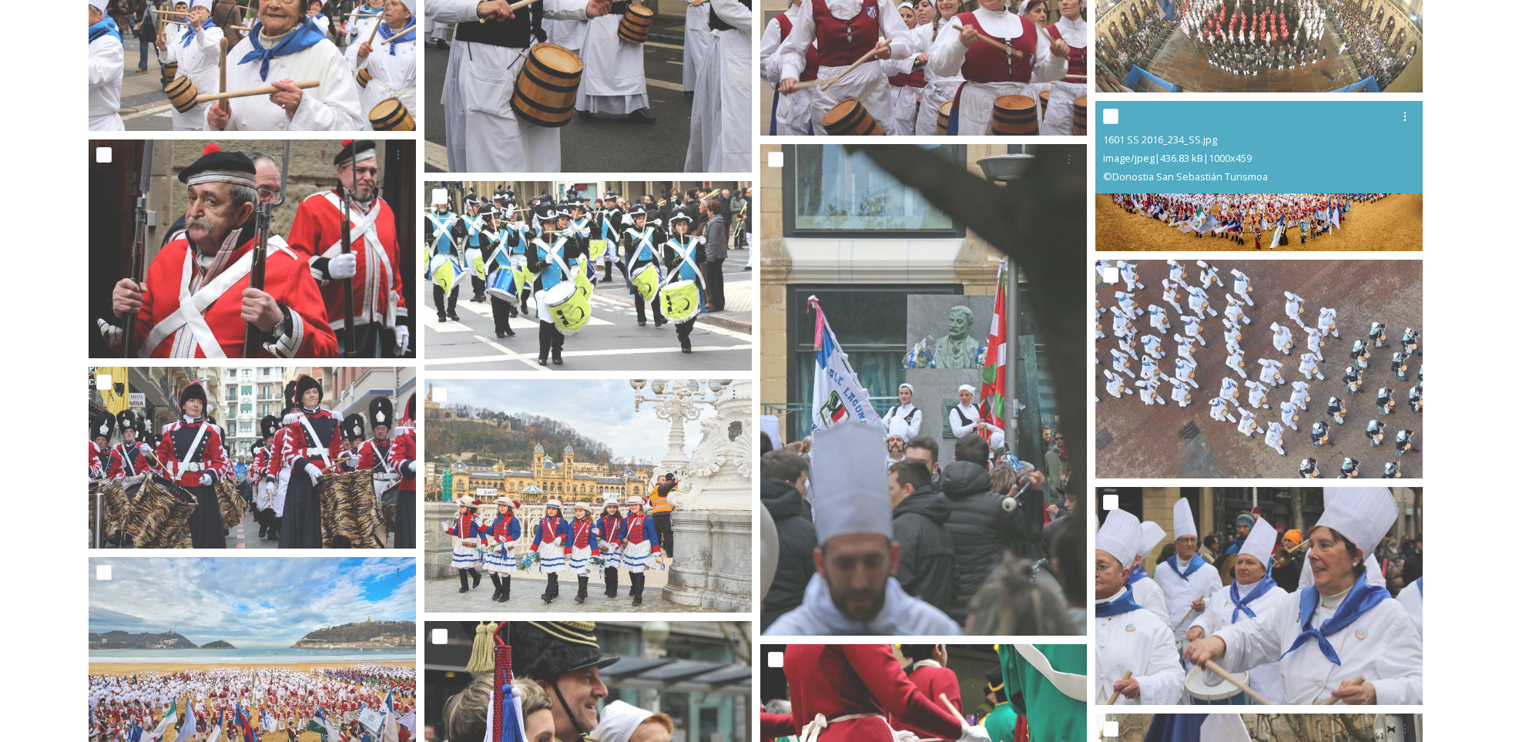
click at [1322, 192] on div "1601 SS 2016_234_SS.jpg image/jpeg | 436.83 kB | 1000 x 459 © Donostia San Seba…" at bounding box center [1259, 147] width 327 height 92
click at [1299, 225] on img at bounding box center [1259, 176] width 327 height 150
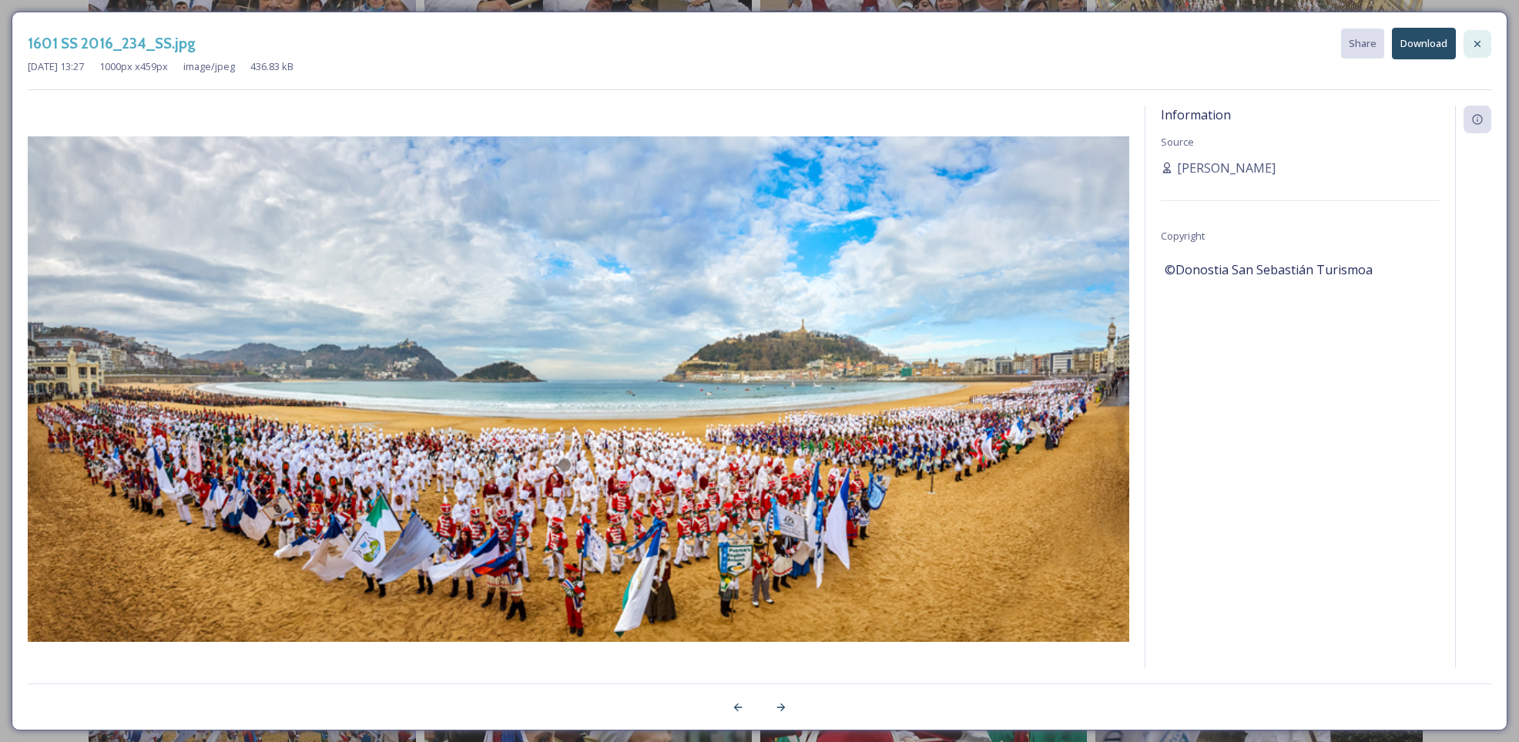
click at [1469, 49] on div at bounding box center [1478, 44] width 28 height 28
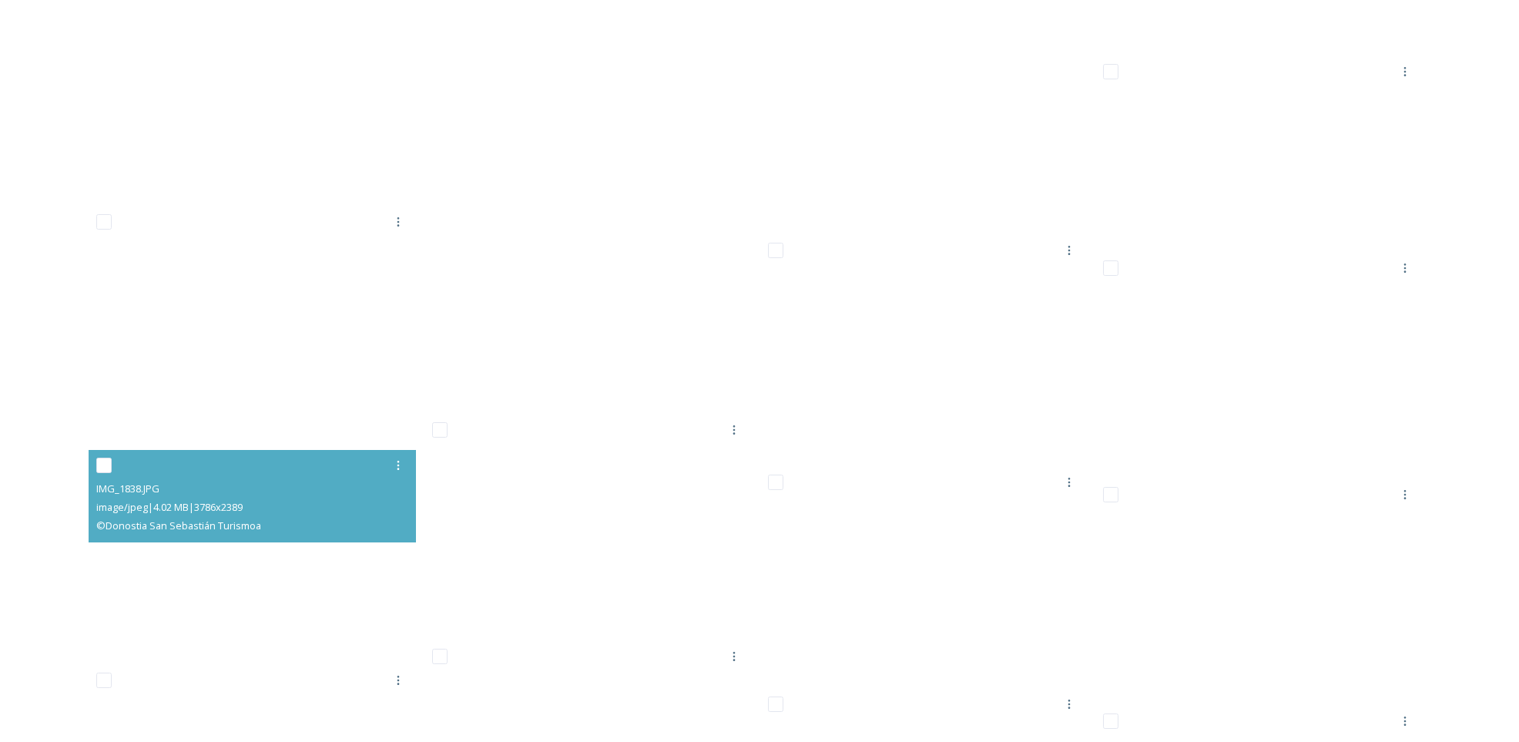
scroll to position [9796, 0]
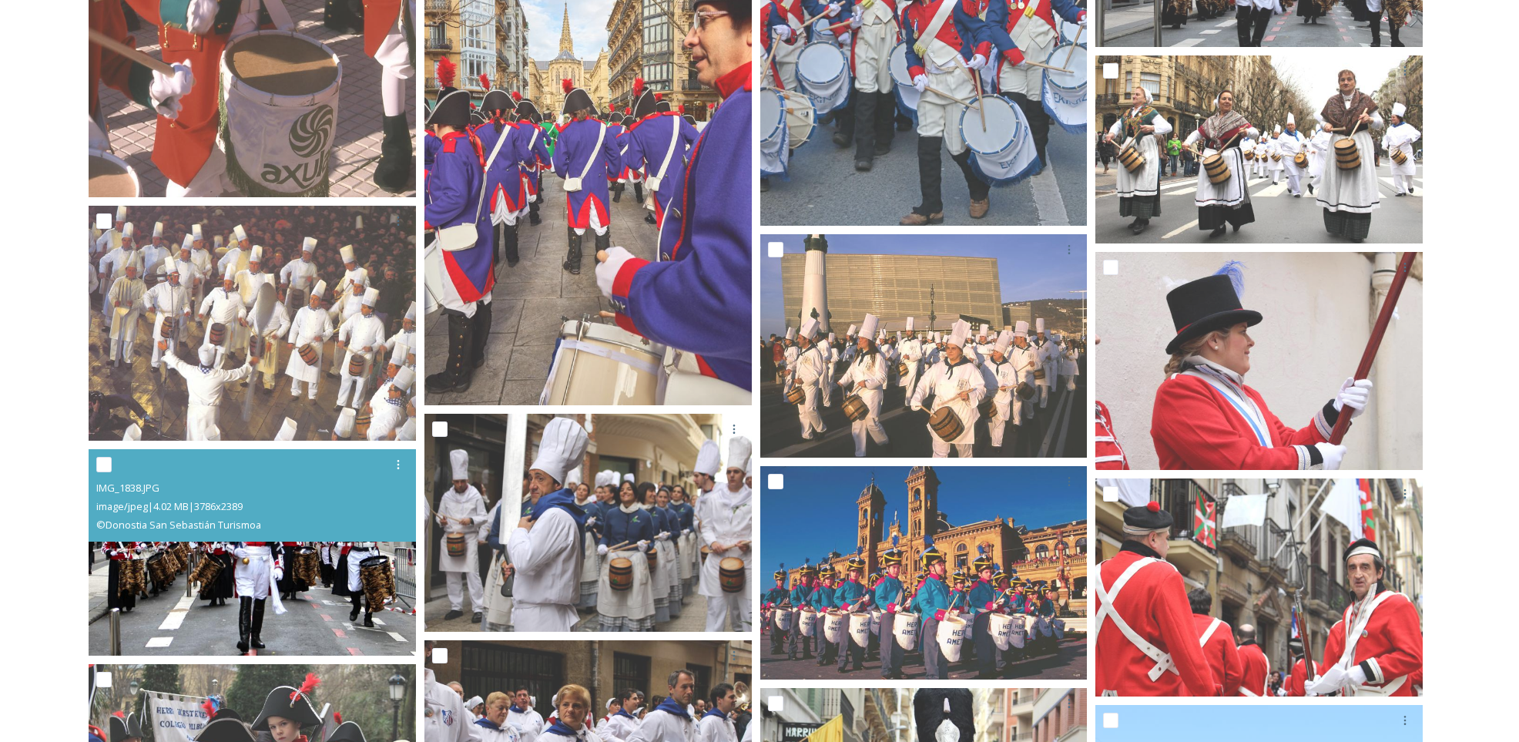
click at [264, 571] on img at bounding box center [252, 552] width 327 height 206
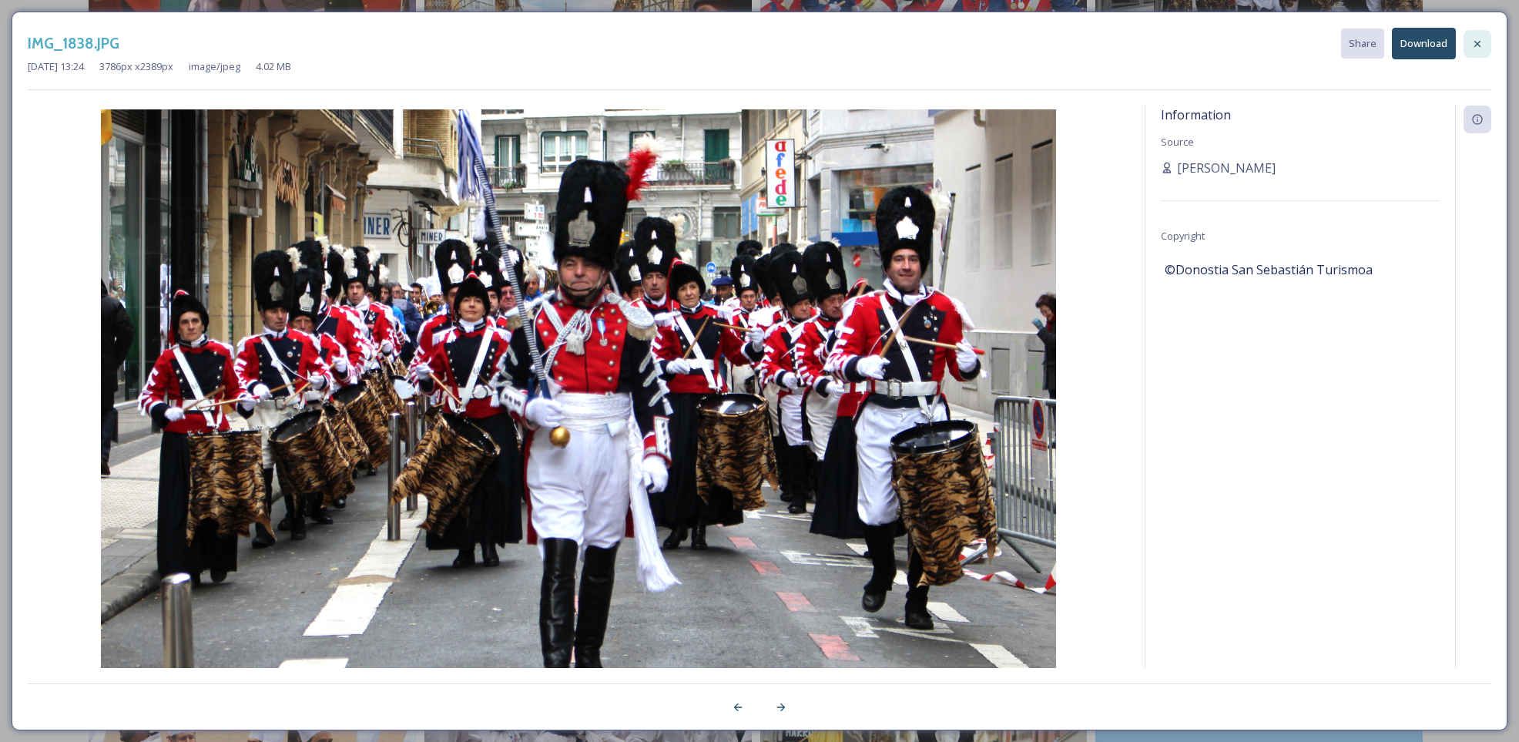
click at [1478, 45] on icon at bounding box center [1478, 44] width 12 height 12
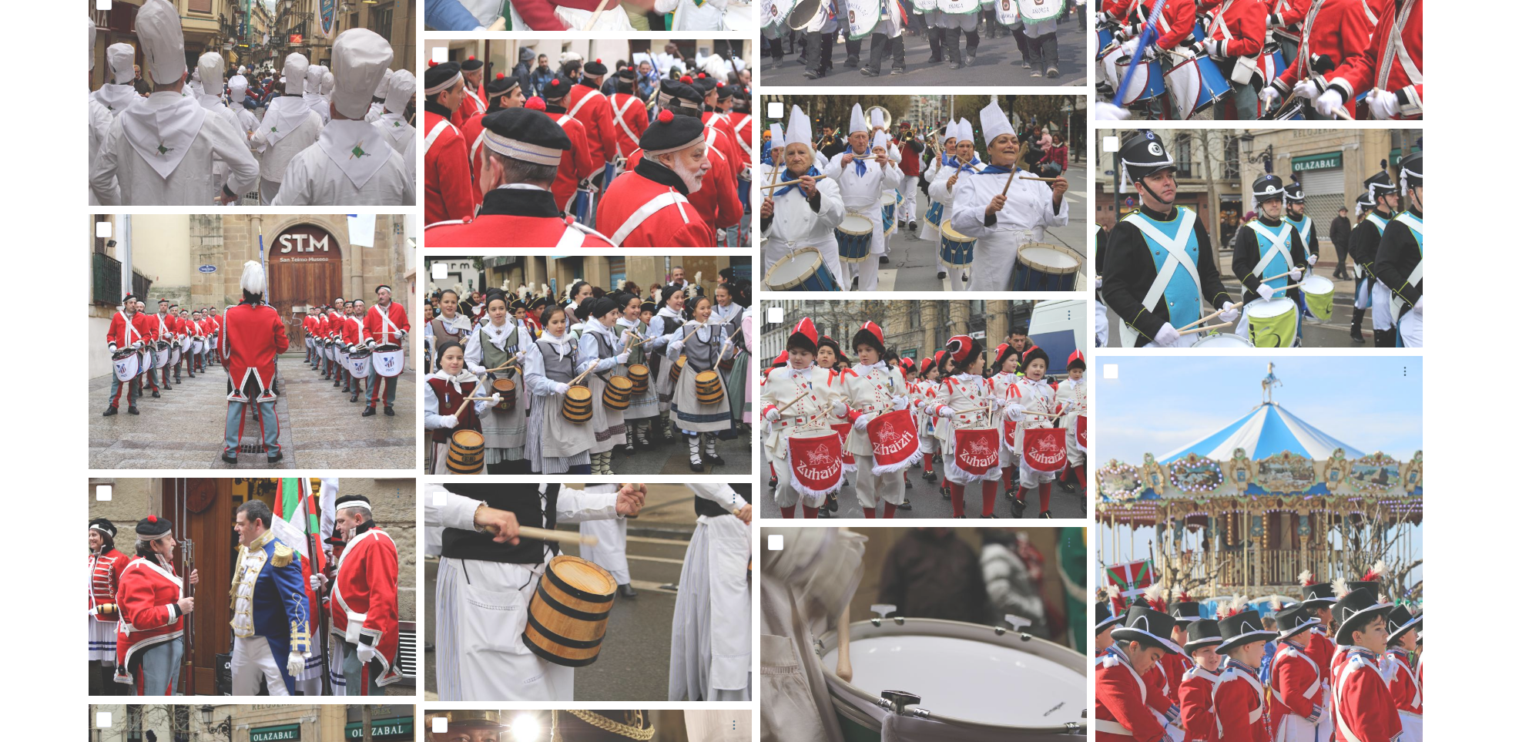
scroll to position [8321, 0]
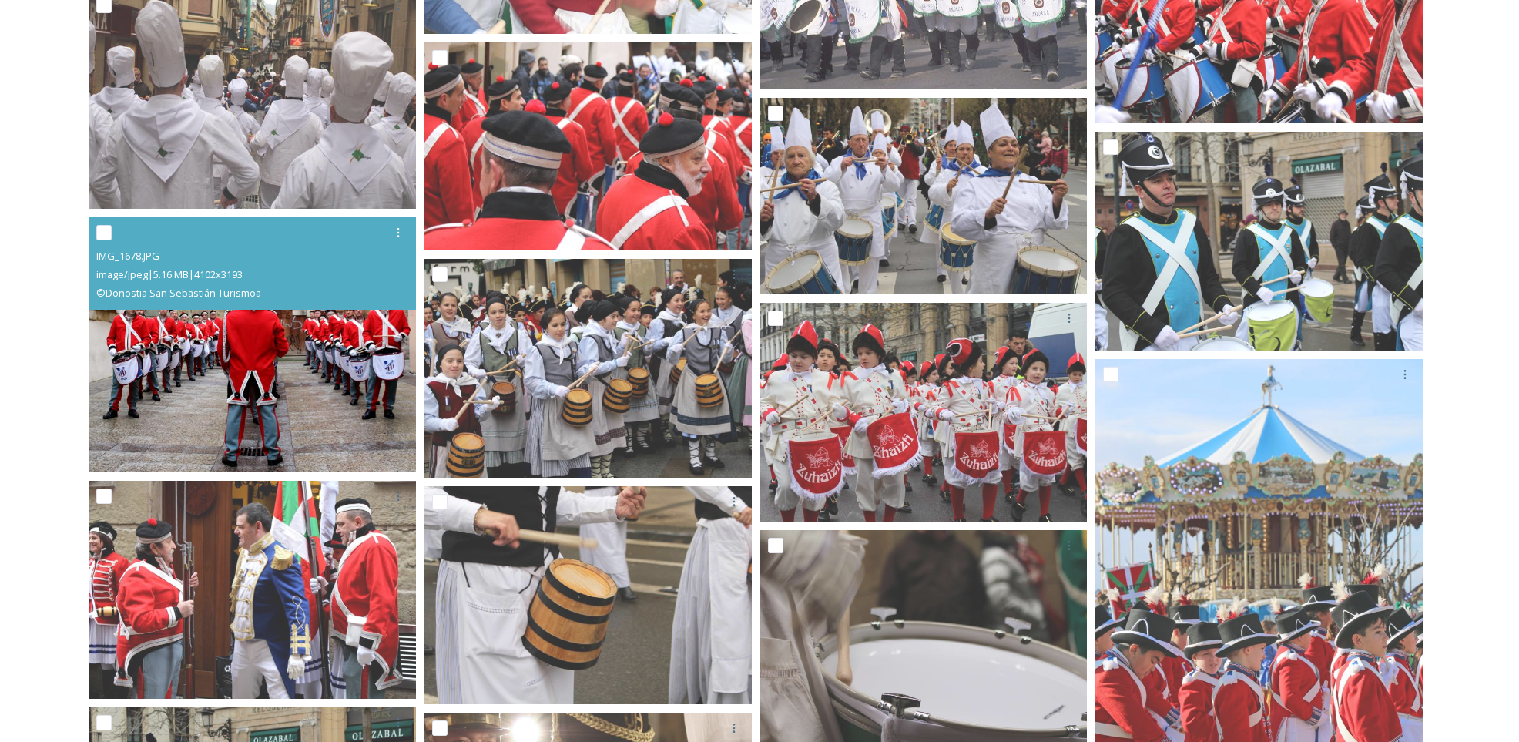
click at [311, 391] on img at bounding box center [252, 344] width 327 height 255
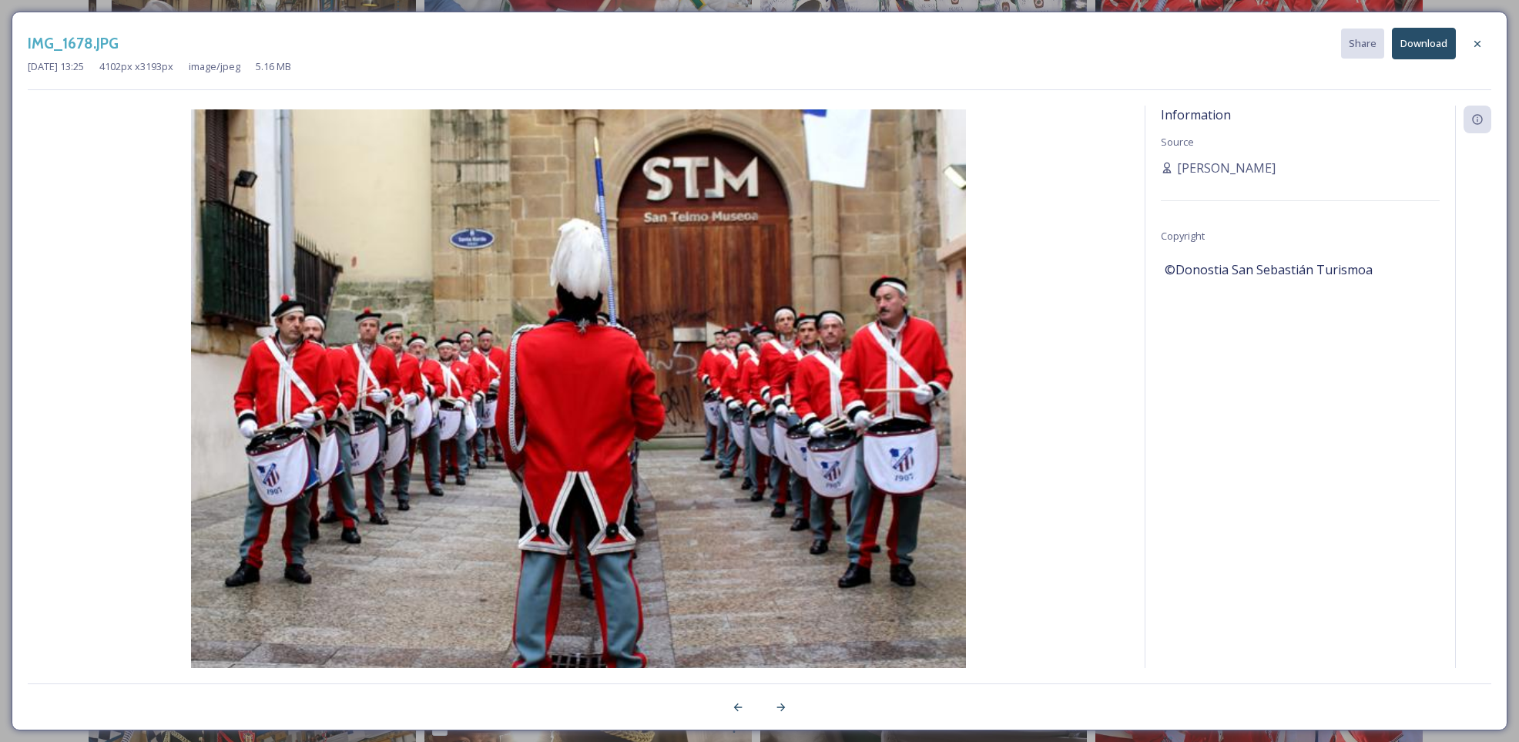
click at [1430, 45] on button "Download" at bounding box center [1424, 44] width 64 height 32
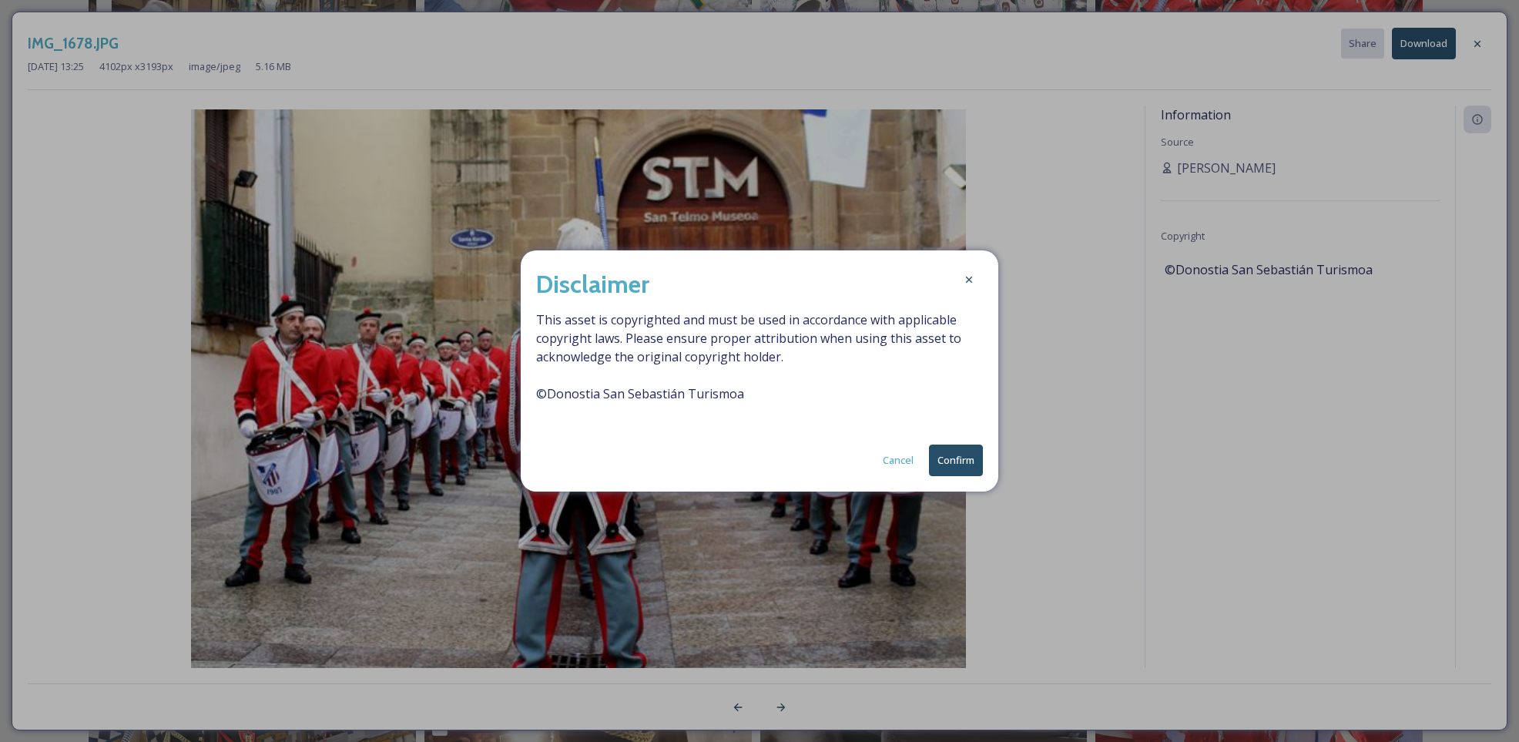
click at [971, 465] on button "Confirm" at bounding box center [956, 461] width 54 height 32
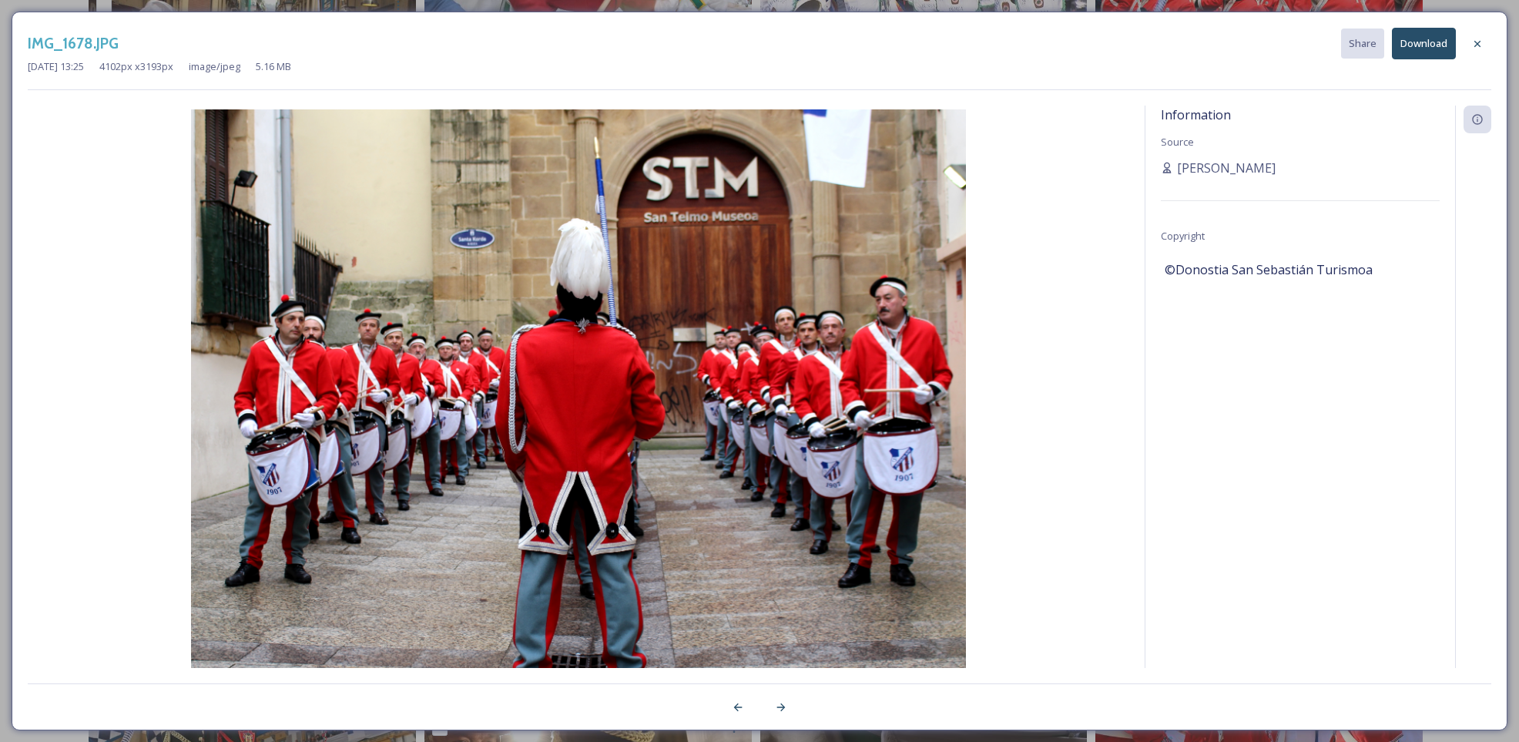
drag, startPoint x: 1480, startPoint y: 48, endPoint x: 1389, endPoint y: 130, distance: 122.7
click at [1479, 50] on div at bounding box center [1478, 44] width 28 height 28
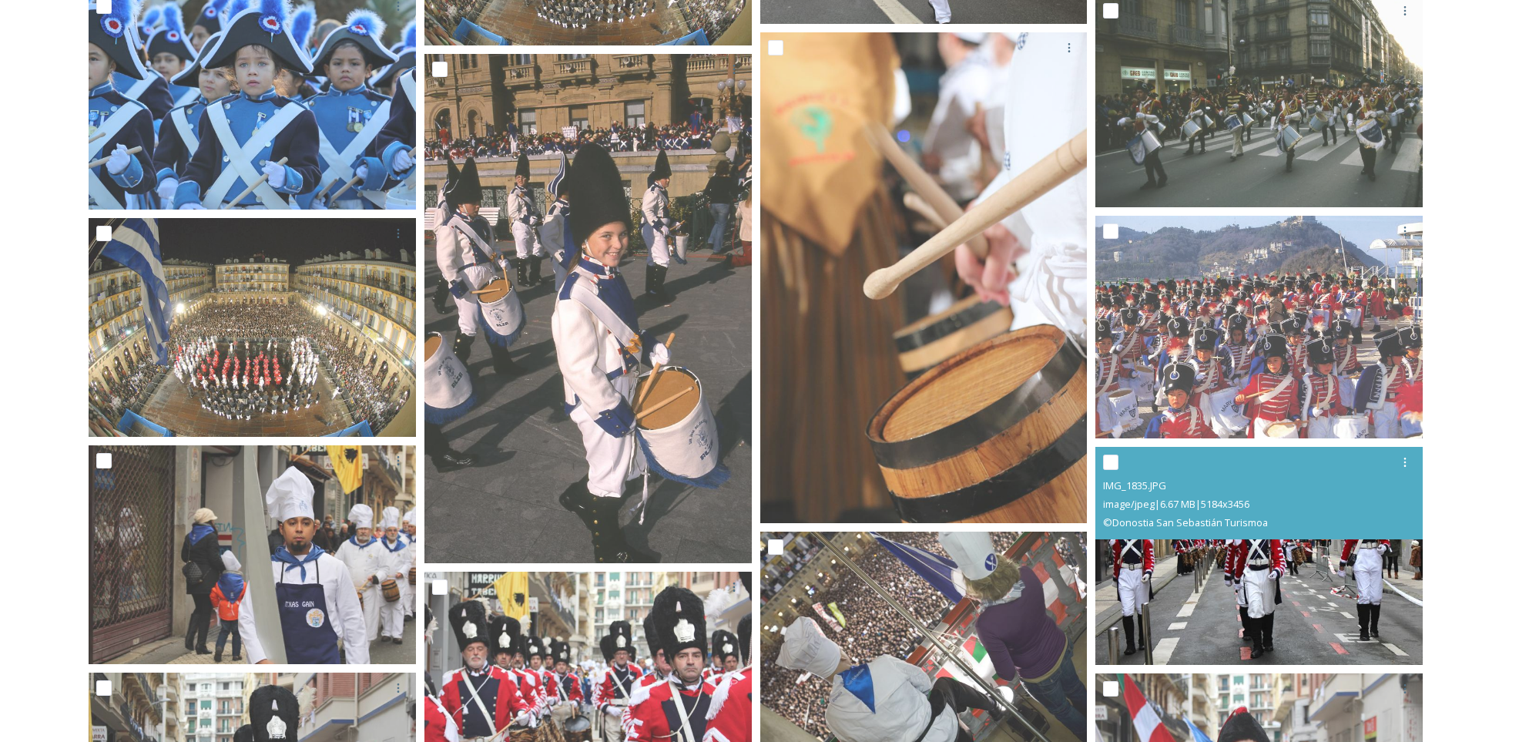
scroll to position [5970, 0]
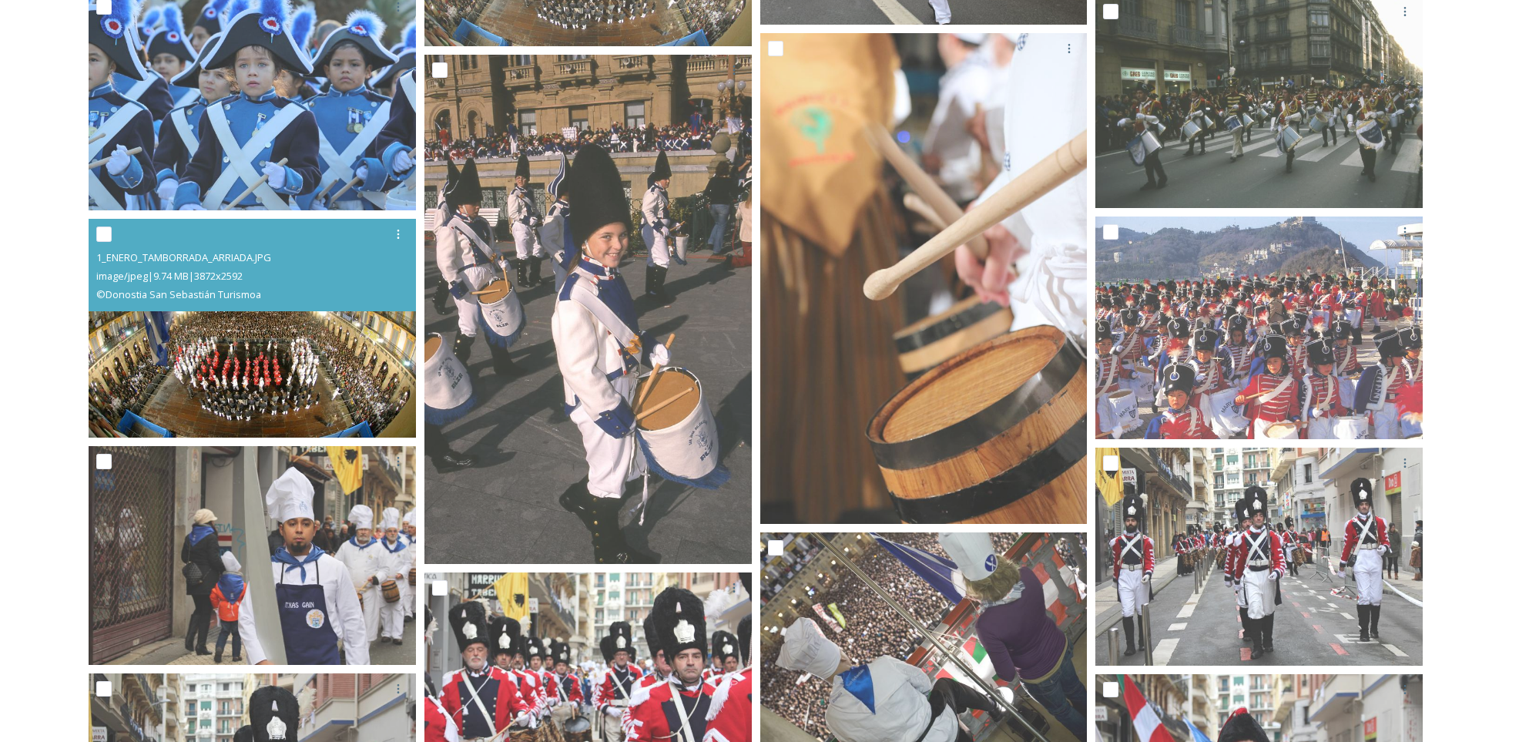
click at [330, 362] on img at bounding box center [252, 329] width 327 height 220
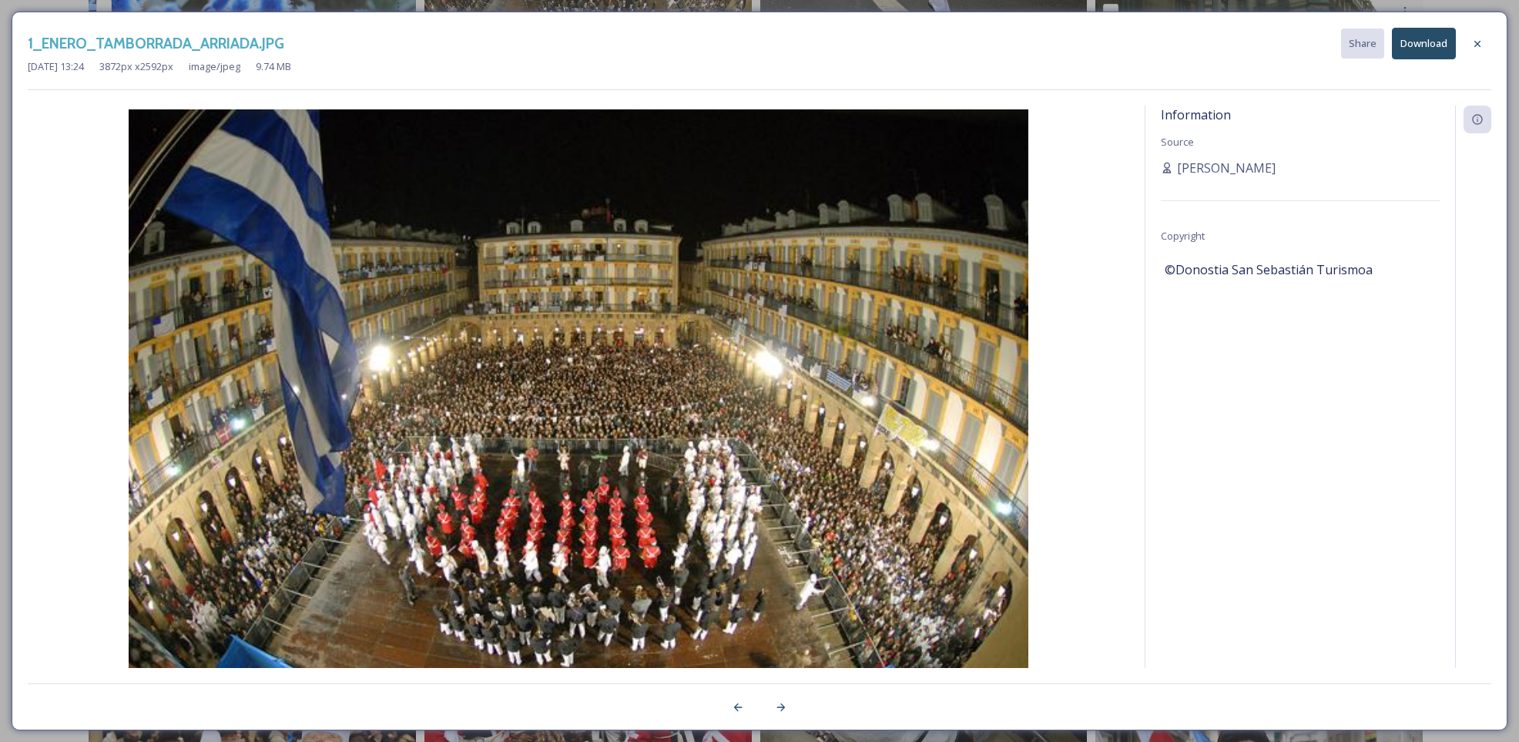
click at [1410, 45] on button "Download" at bounding box center [1424, 44] width 64 height 32
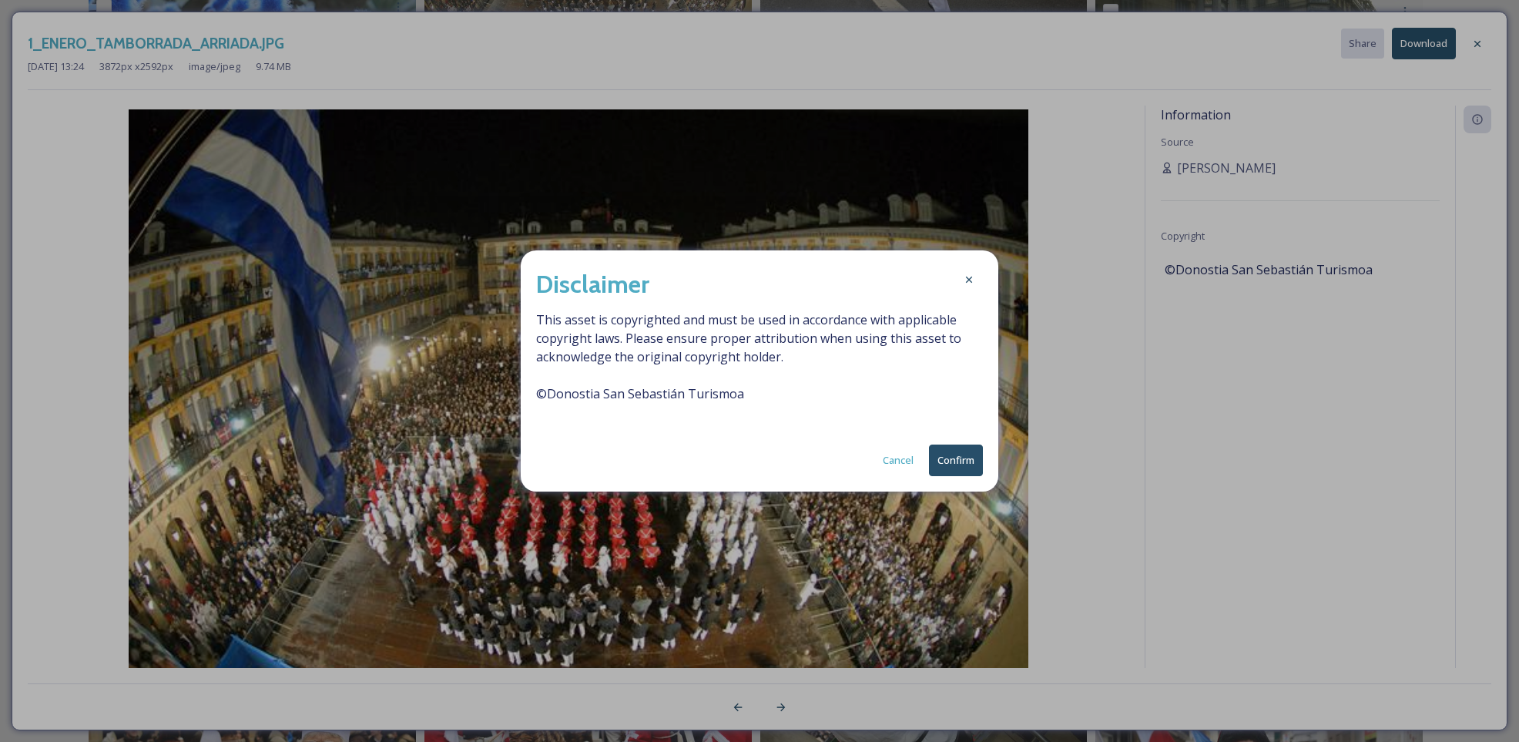
click at [968, 460] on button "Confirm" at bounding box center [956, 461] width 54 height 32
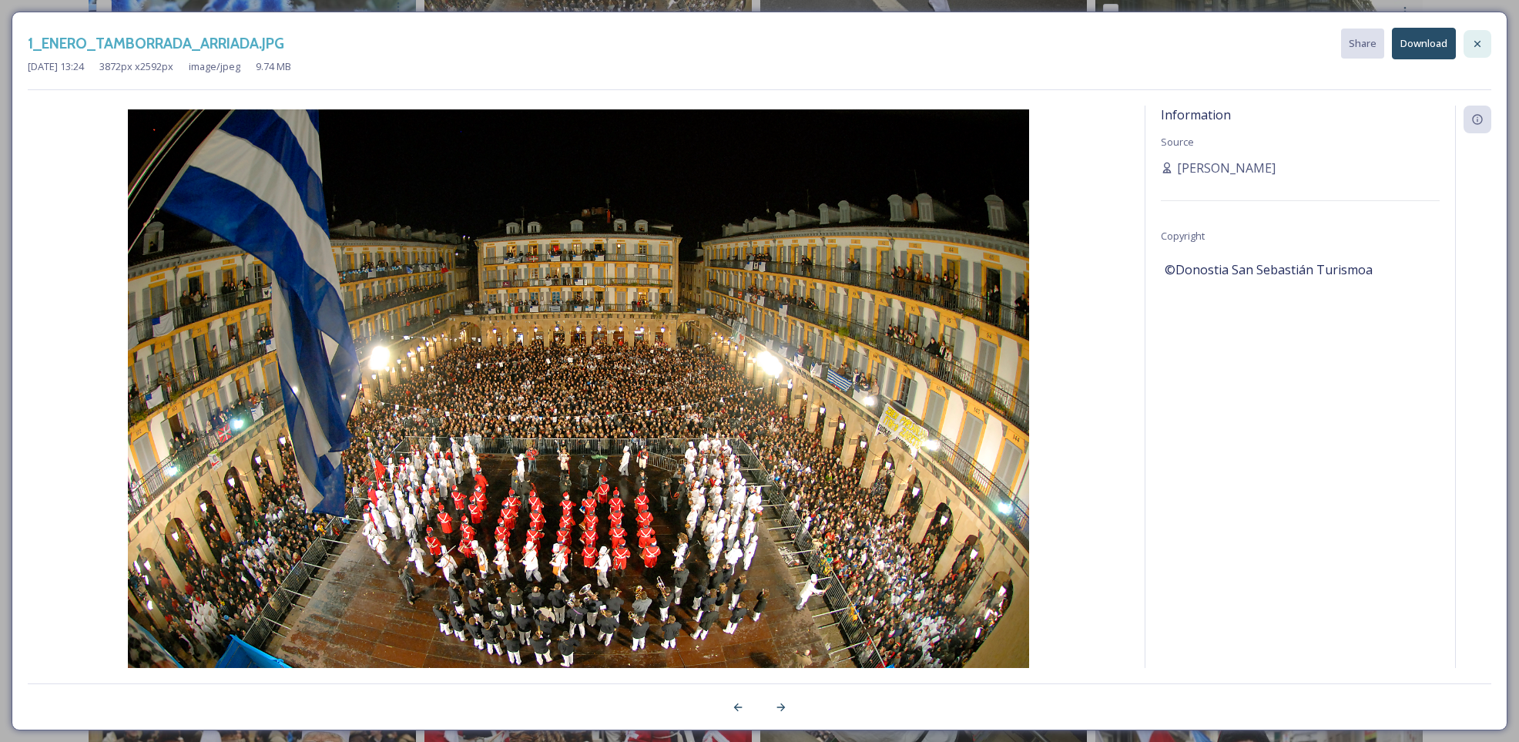
click at [1480, 48] on icon at bounding box center [1478, 44] width 12 height 12
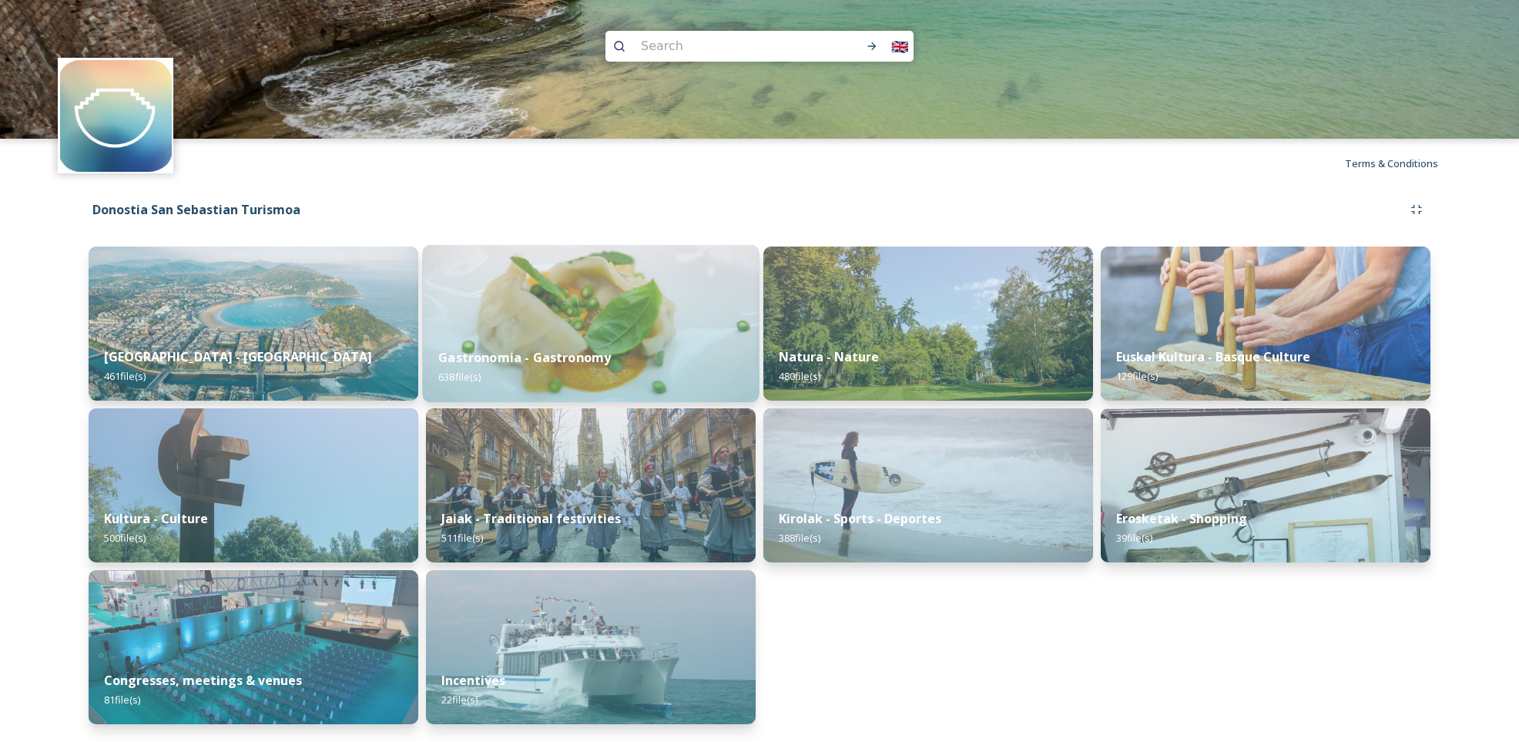
click at [647, 310] on img at bounding box center [591, 323] width 337 height 157
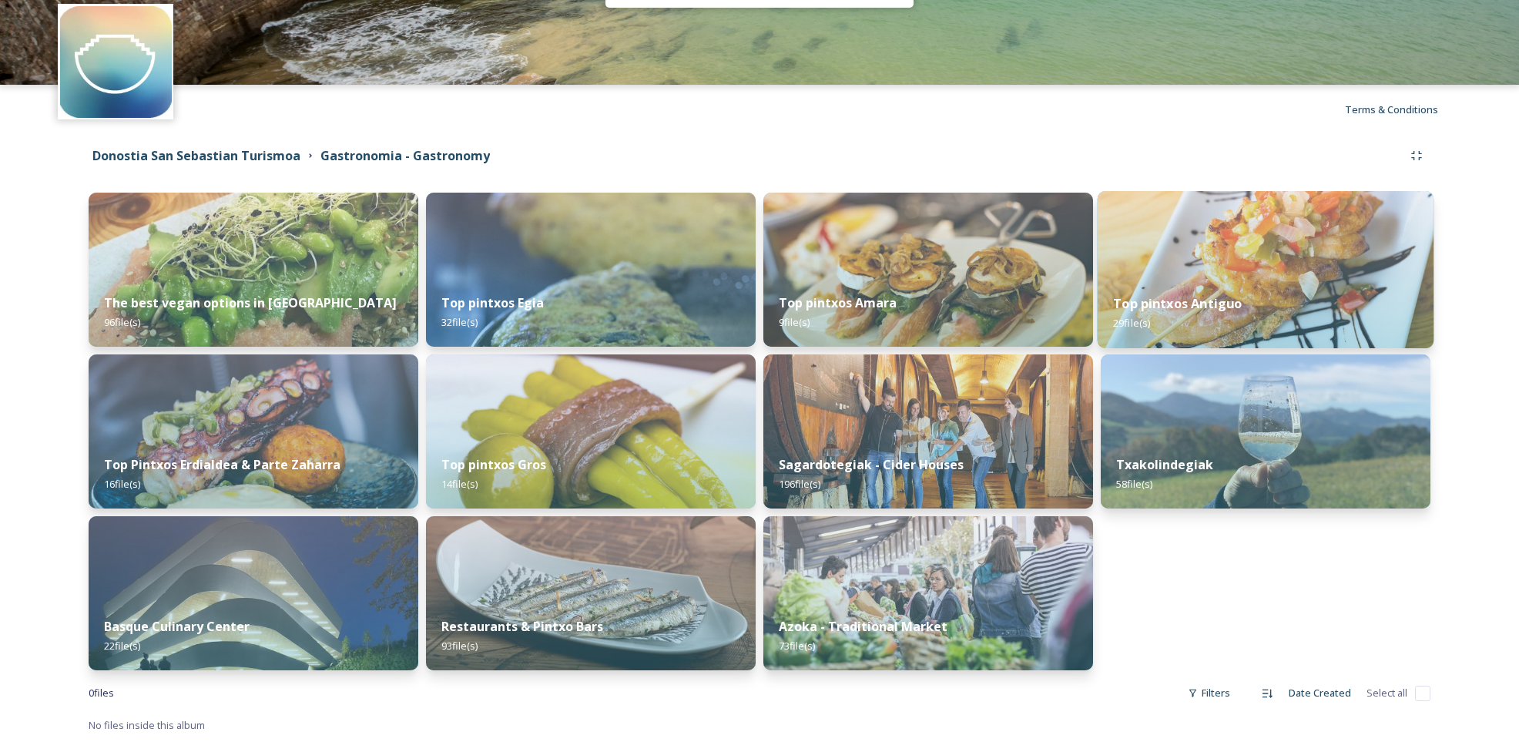
scroll to position [54, 0]
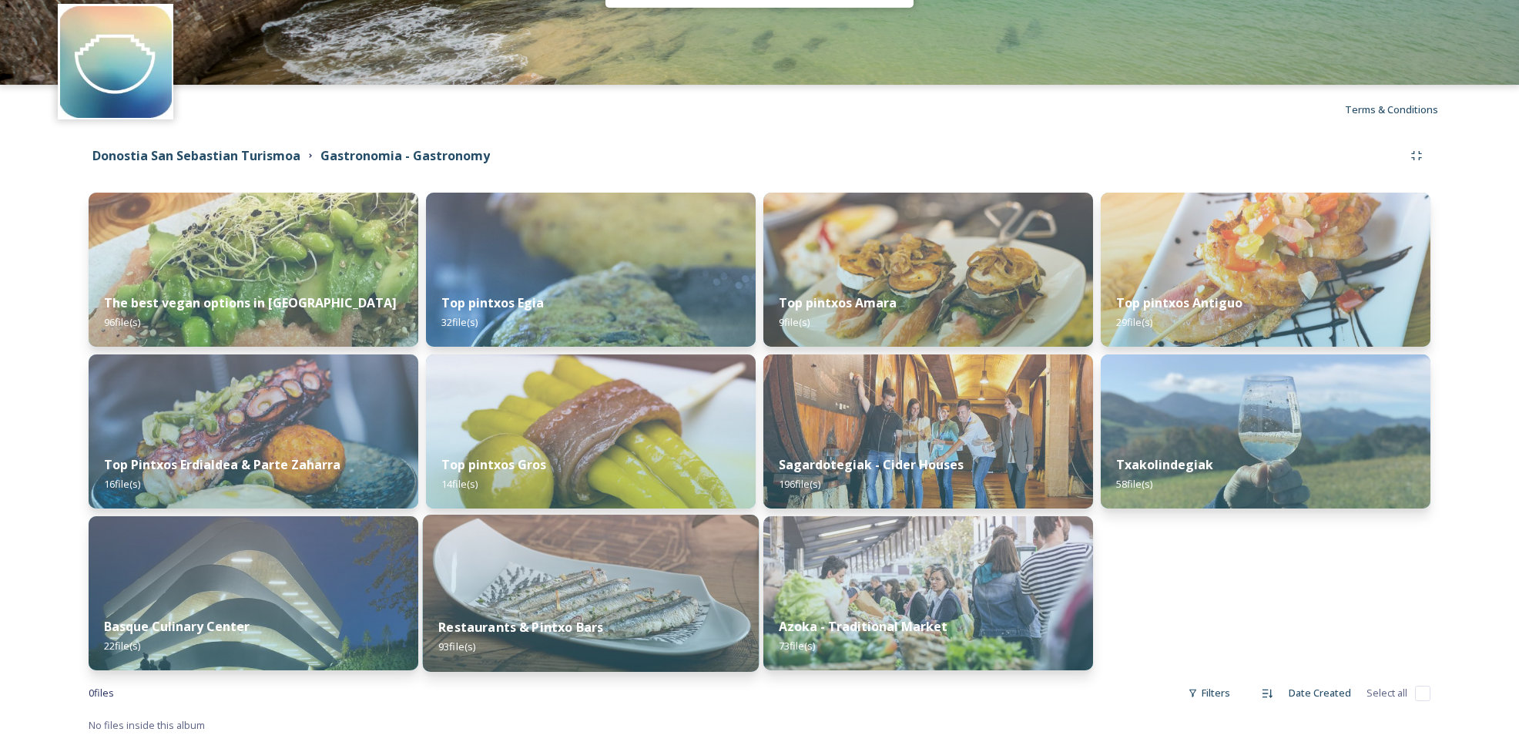
click at [589, 603] on img at bounding box center [591, 593] width 337 height 157
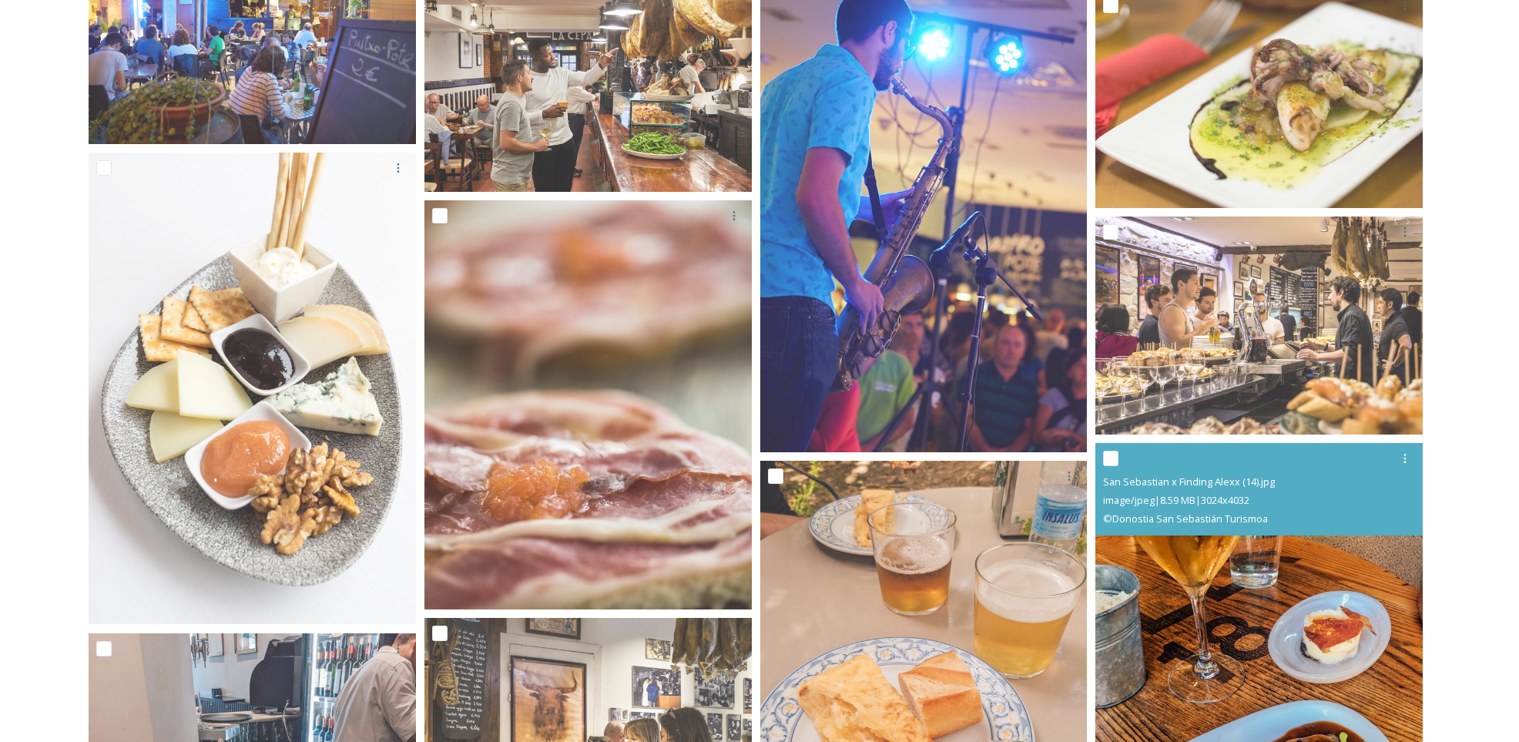
scroll to position [1273, 0]
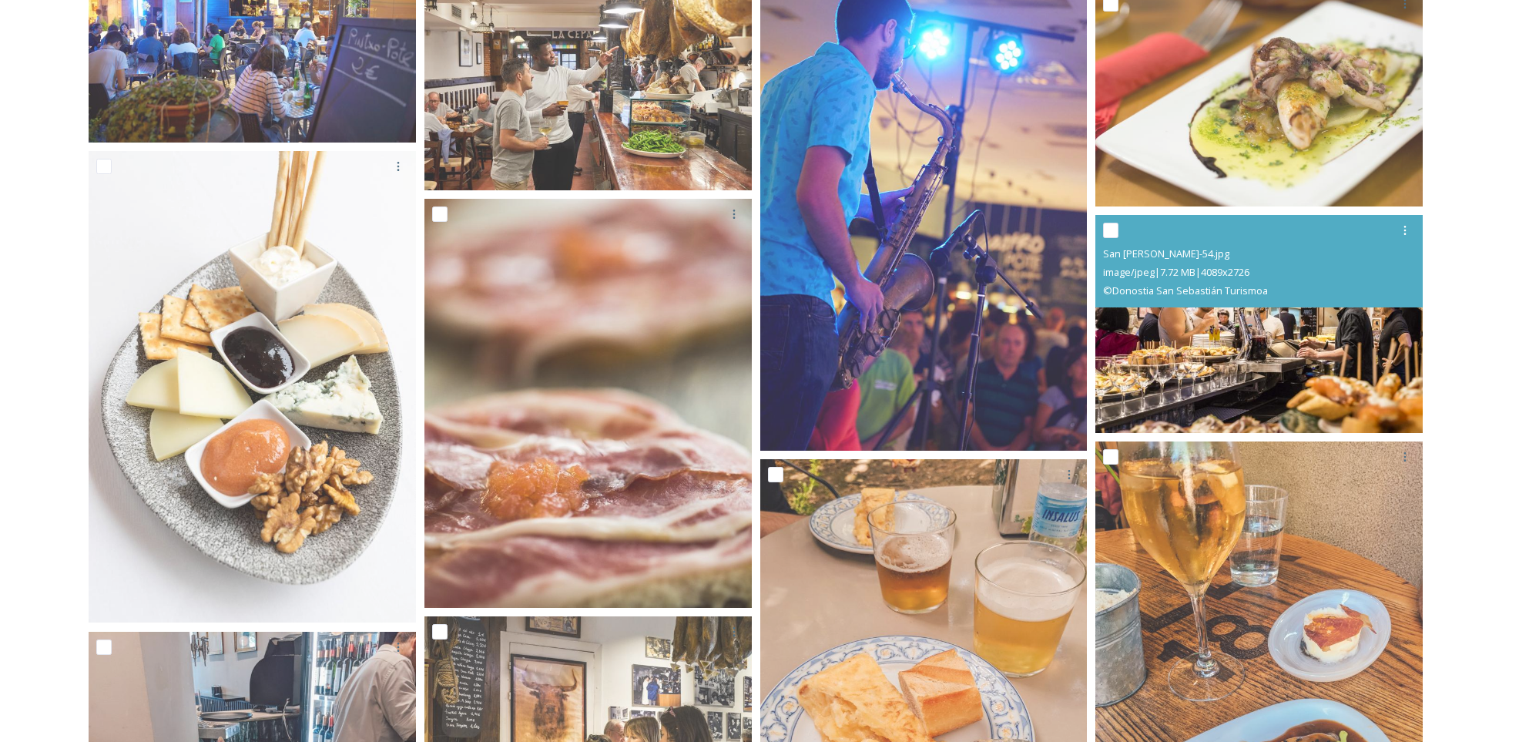
click at [1263, 349] on img at bounding box center [1259, 324] width 327 height 219
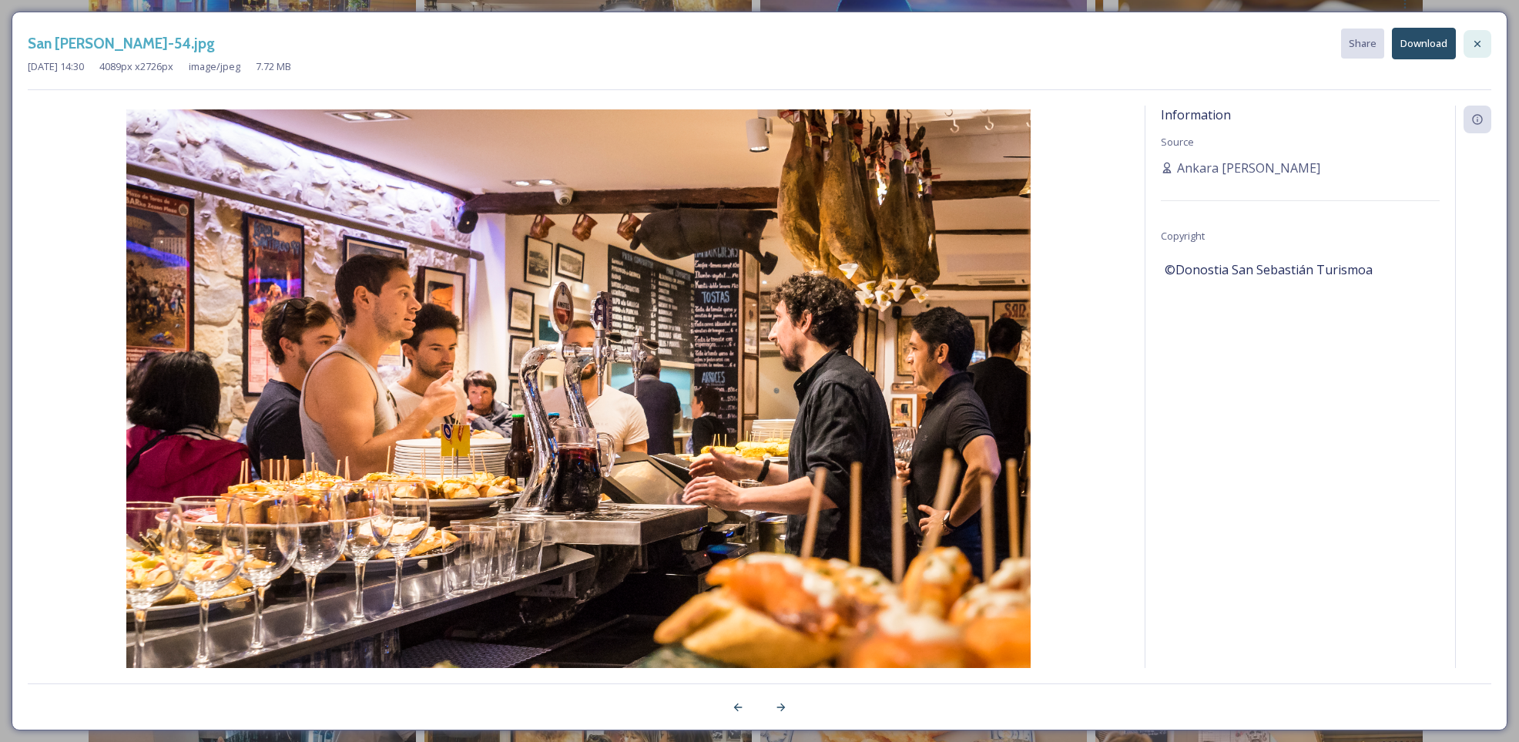
click at [1479, 47] on icon at bounding box center [1478, 44] width 12 height 12
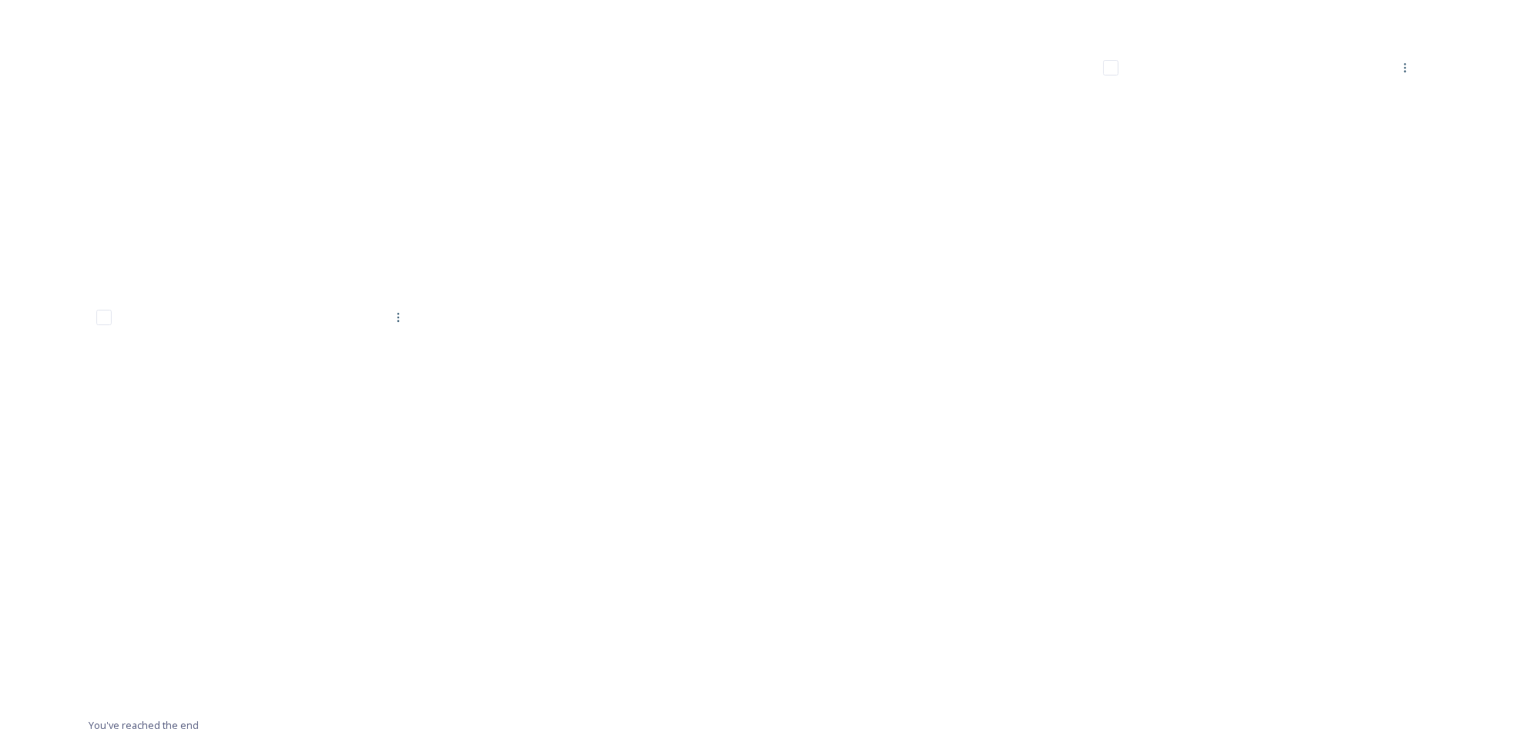
scroll to position [7795, 0]
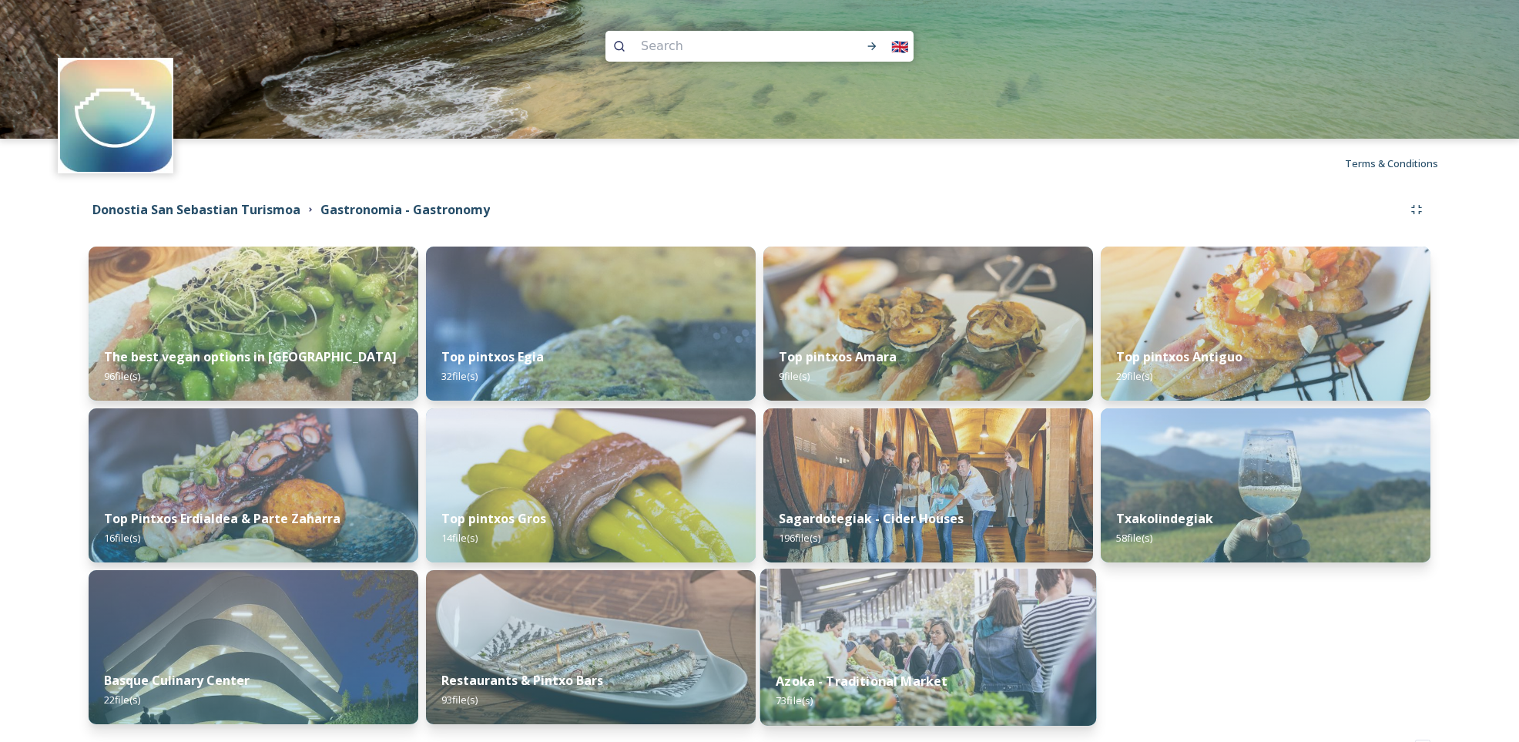
click at [961, 663] on div "Azoka - Traditional Market 73 file(s)" at bounding box center [928, 691] width 337 height 70
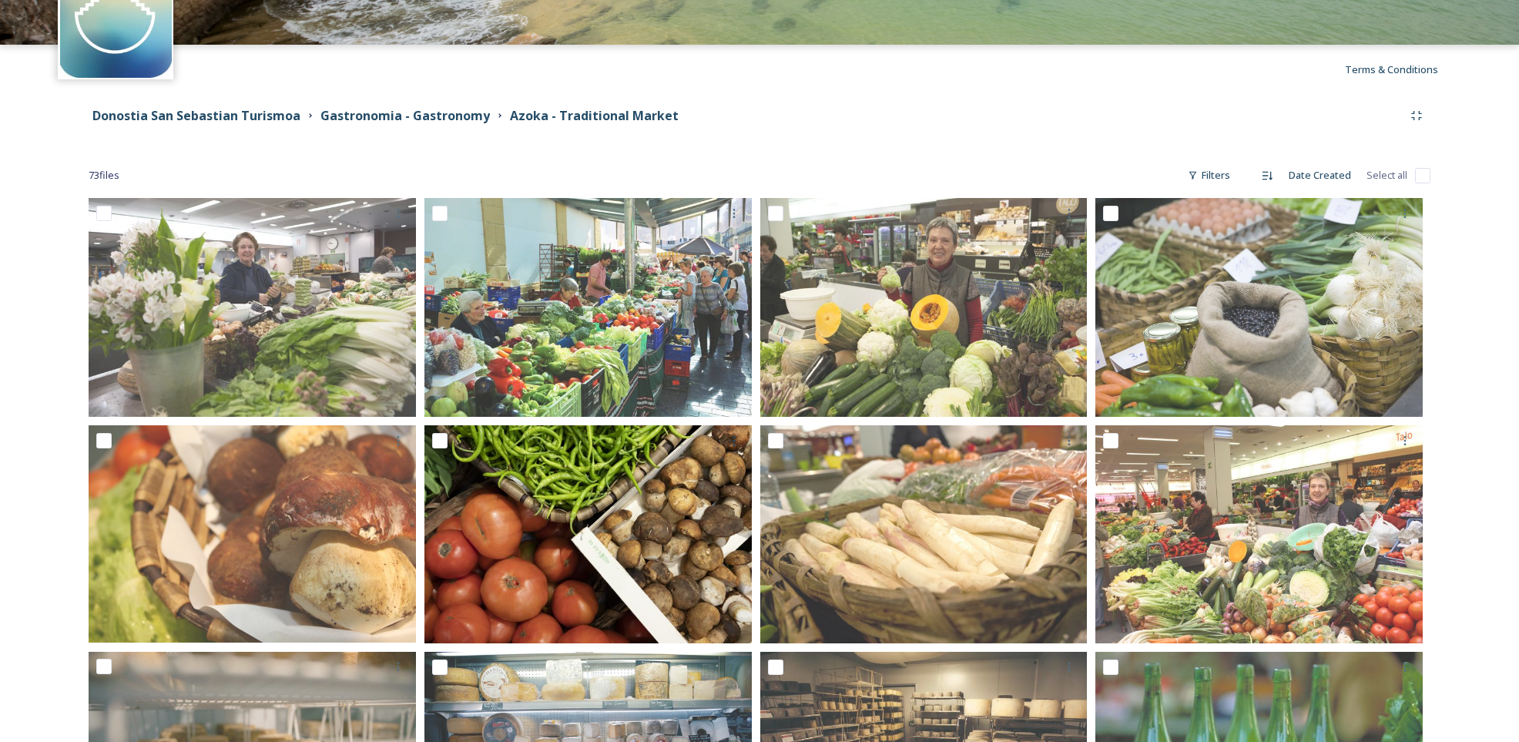
scroll to position [96, 0]
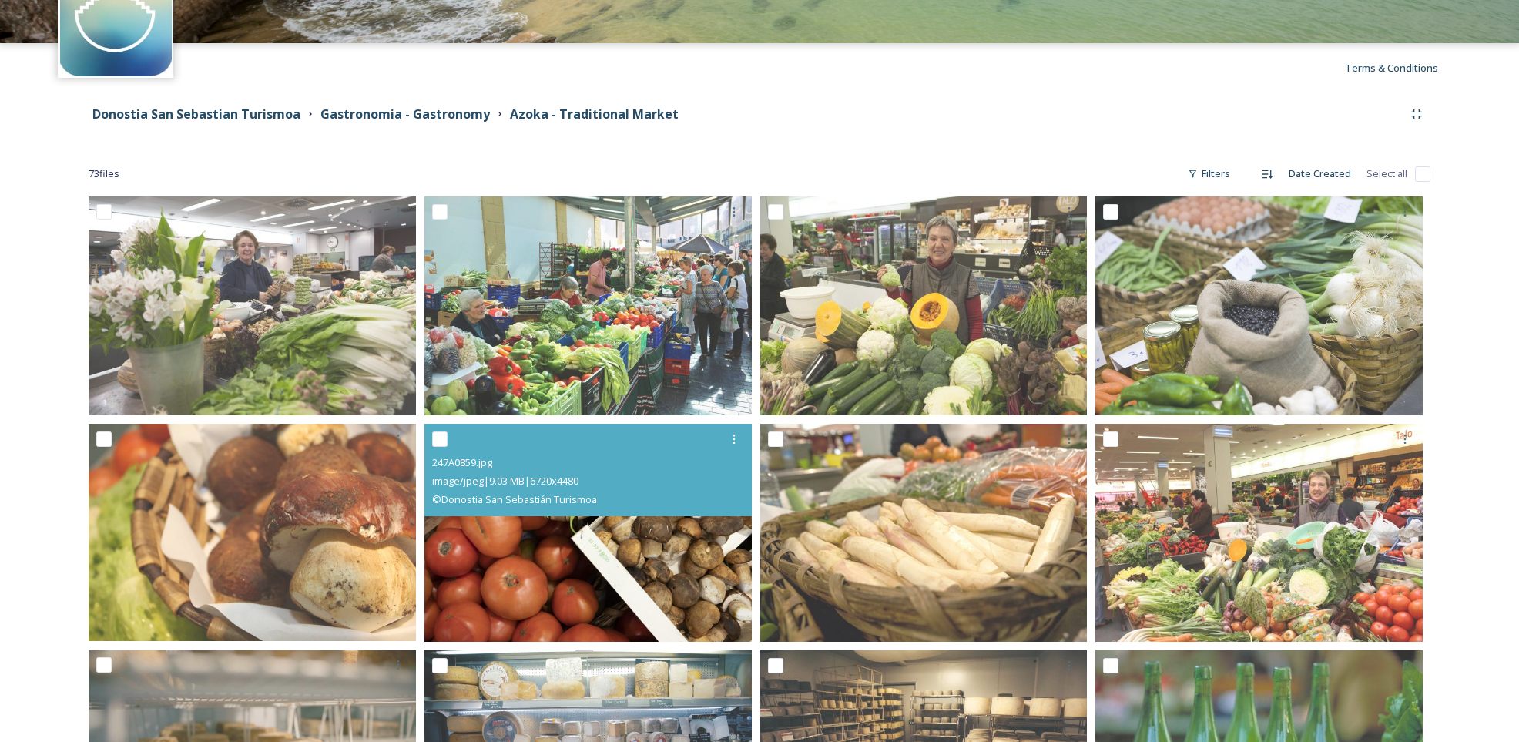
click at [646, 576] on img at bounding box center [588, 533] width 327 height 219
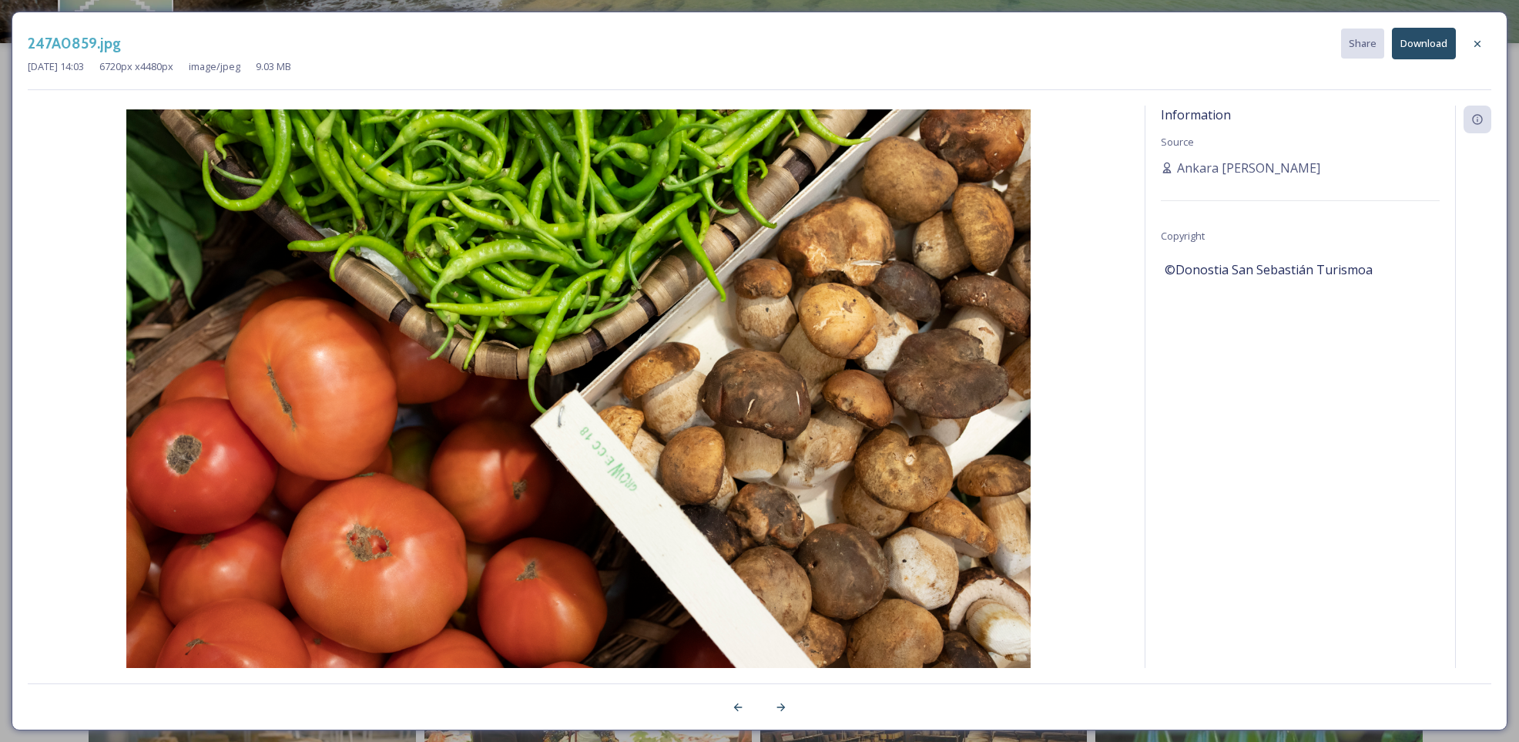
click at [1430, 45] on button "Download" at bounding box center [1424, 44] width 64 height 32
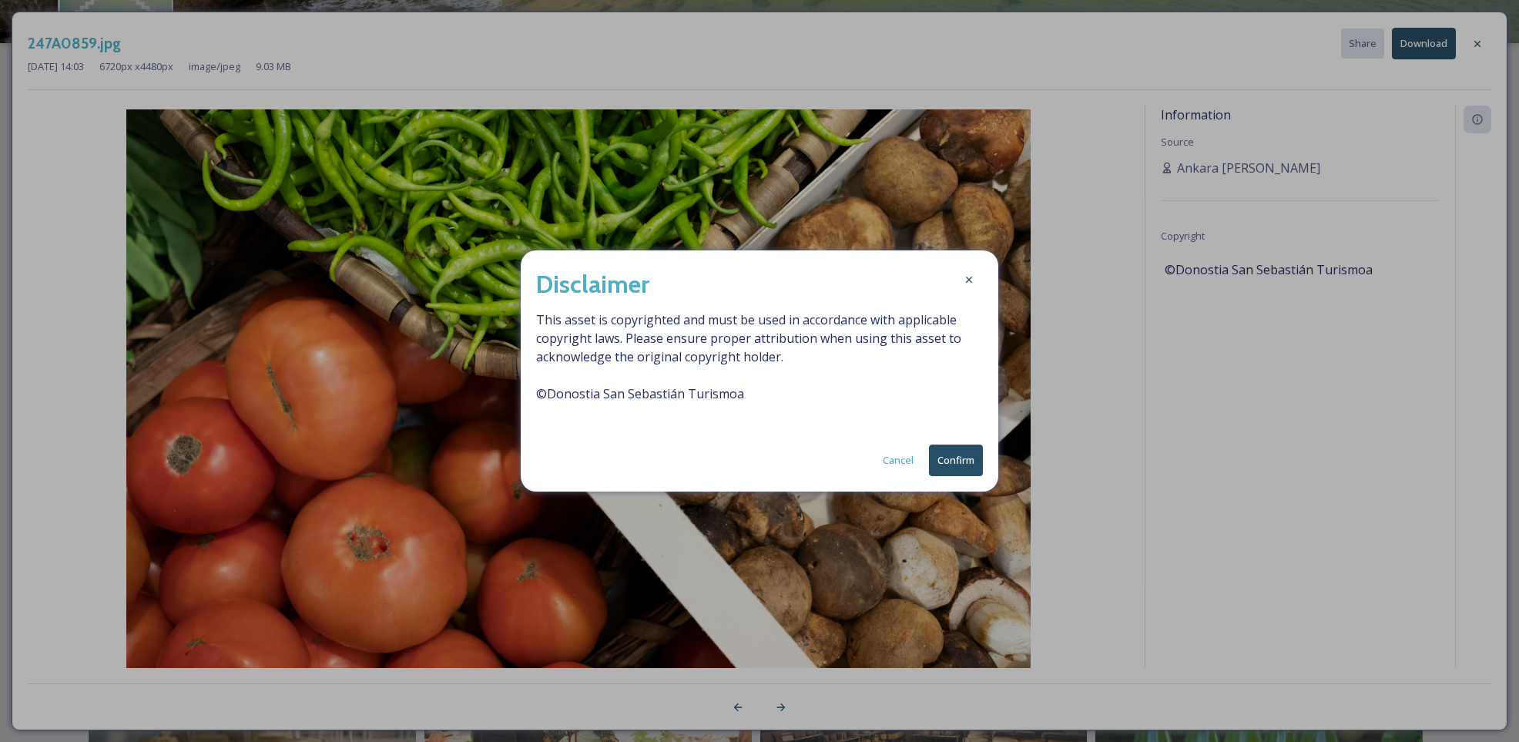
drag, startPoint x: 938, startPoint y: 452, endPoint x: 1040, endPoint y: 533, distance: 130.6
click at [938, 452] on button "Confirm" at bounding box center [956, 461] width 54 height 32
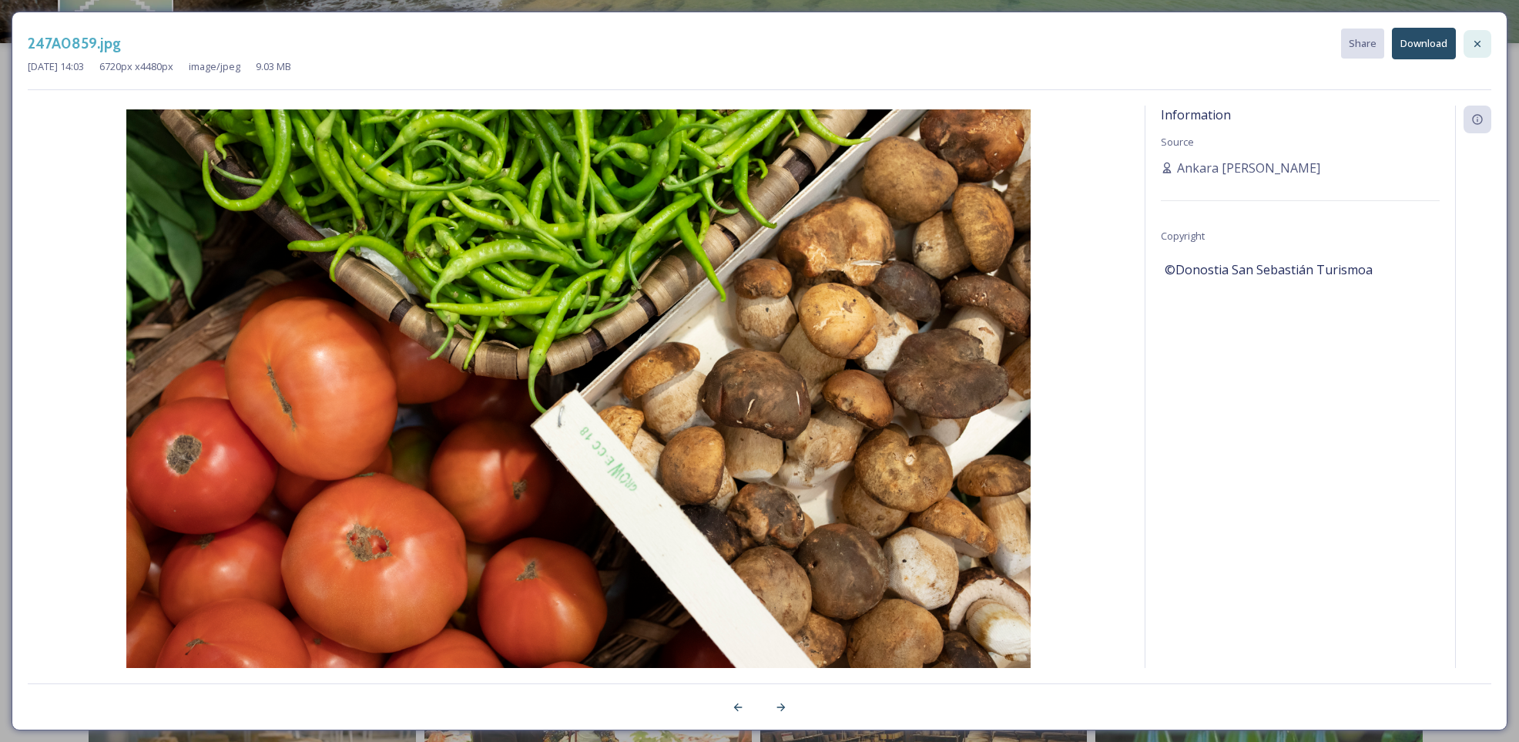
click at [1479, 42] on icon at bounding box center [1478, 44] width 12 height 12
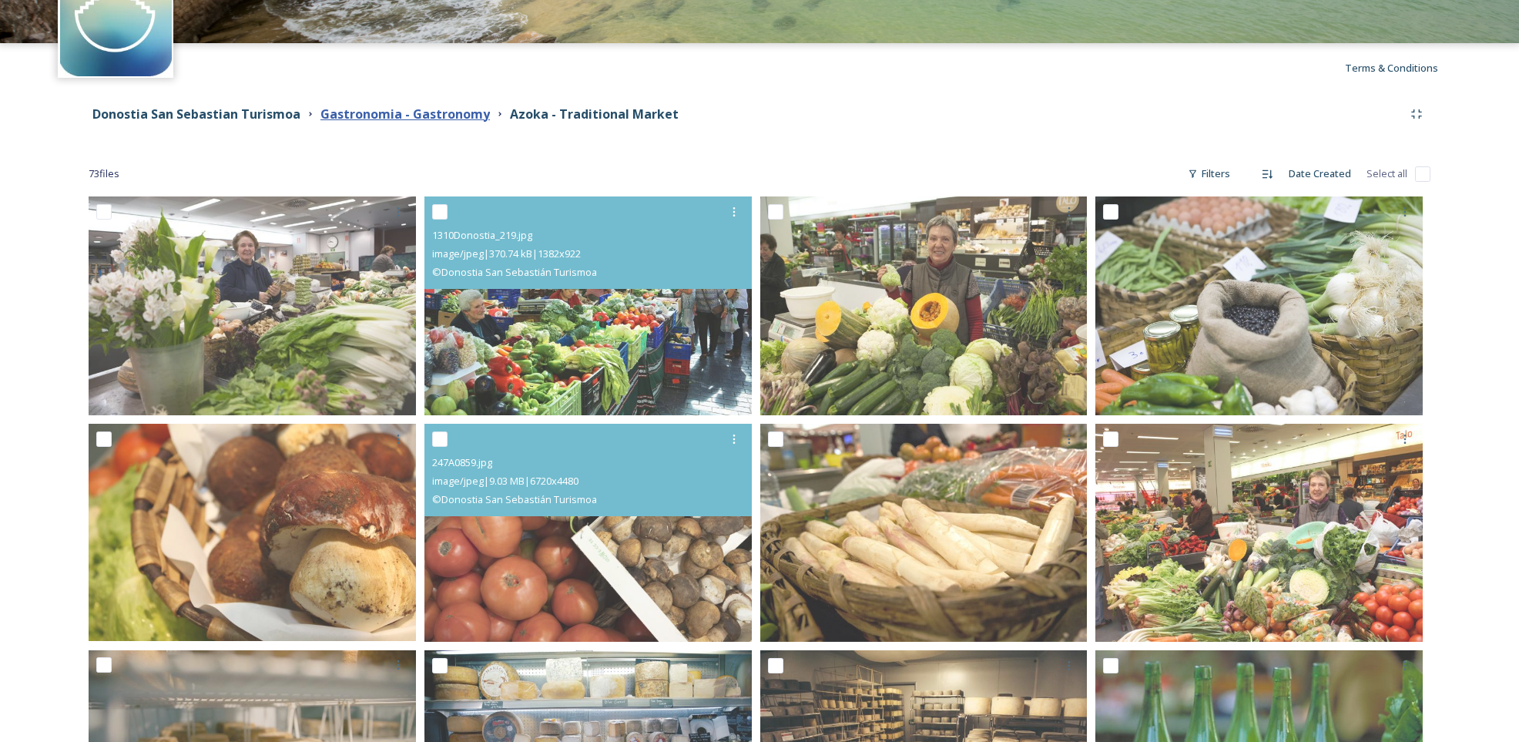
click at [371, 110] on strong "Gastronomia - Gastronomy" at bounding box center [406, 114] width 170 height 17
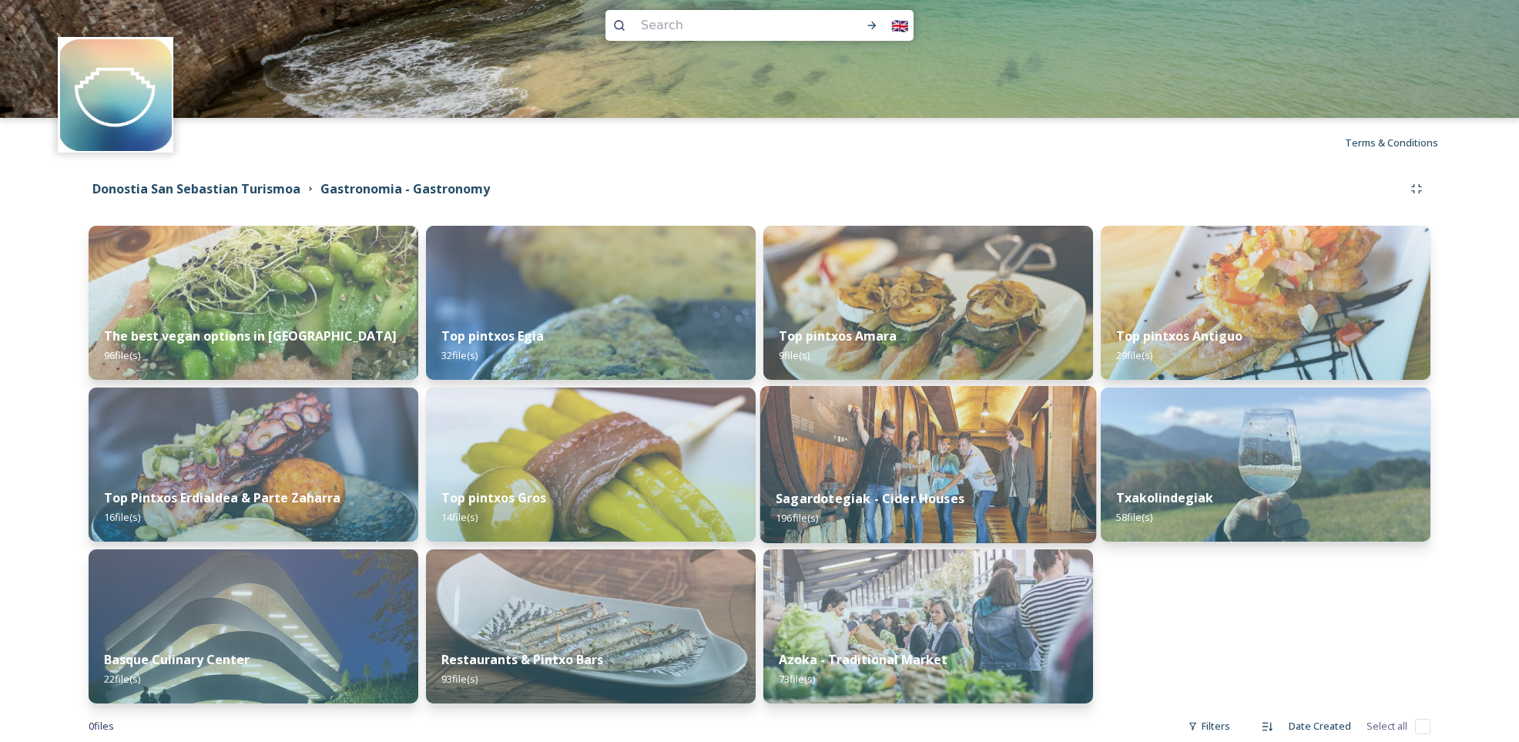
scroll to position [29, 0]
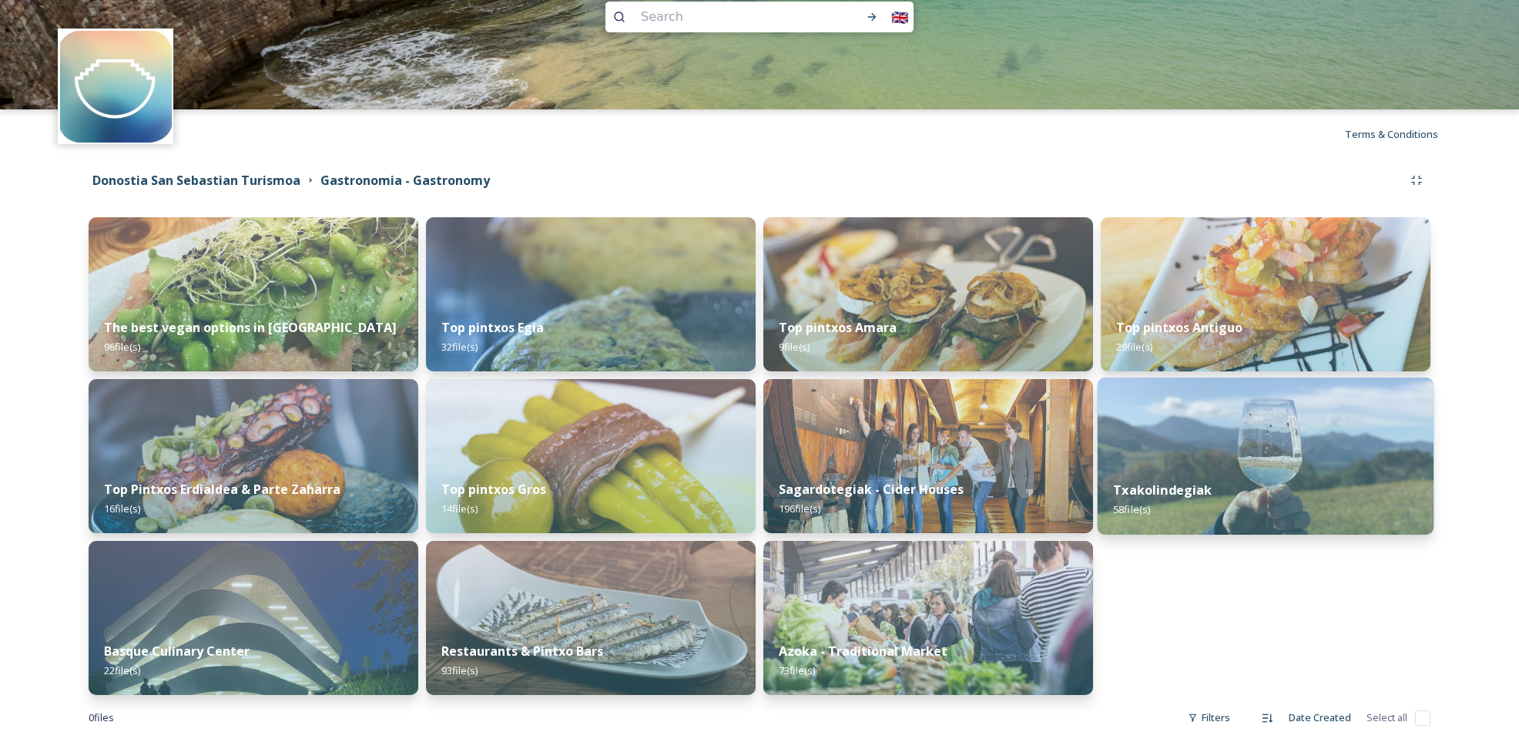
click at [1208, 481] on div "Txakolindegiak 58 file(s)" at bounding box center [1266, 500] width 337 height 70
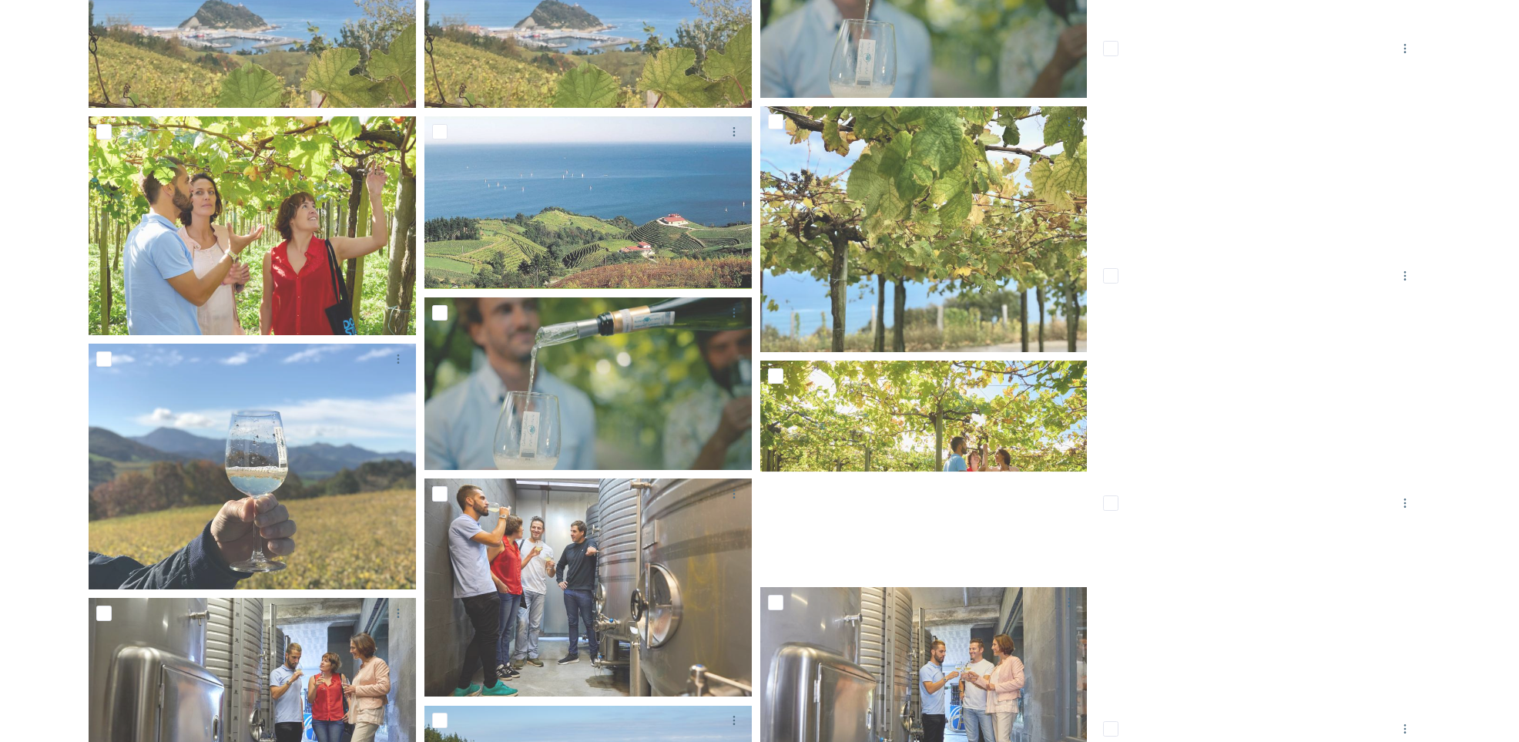
scroll to position [622, 0]
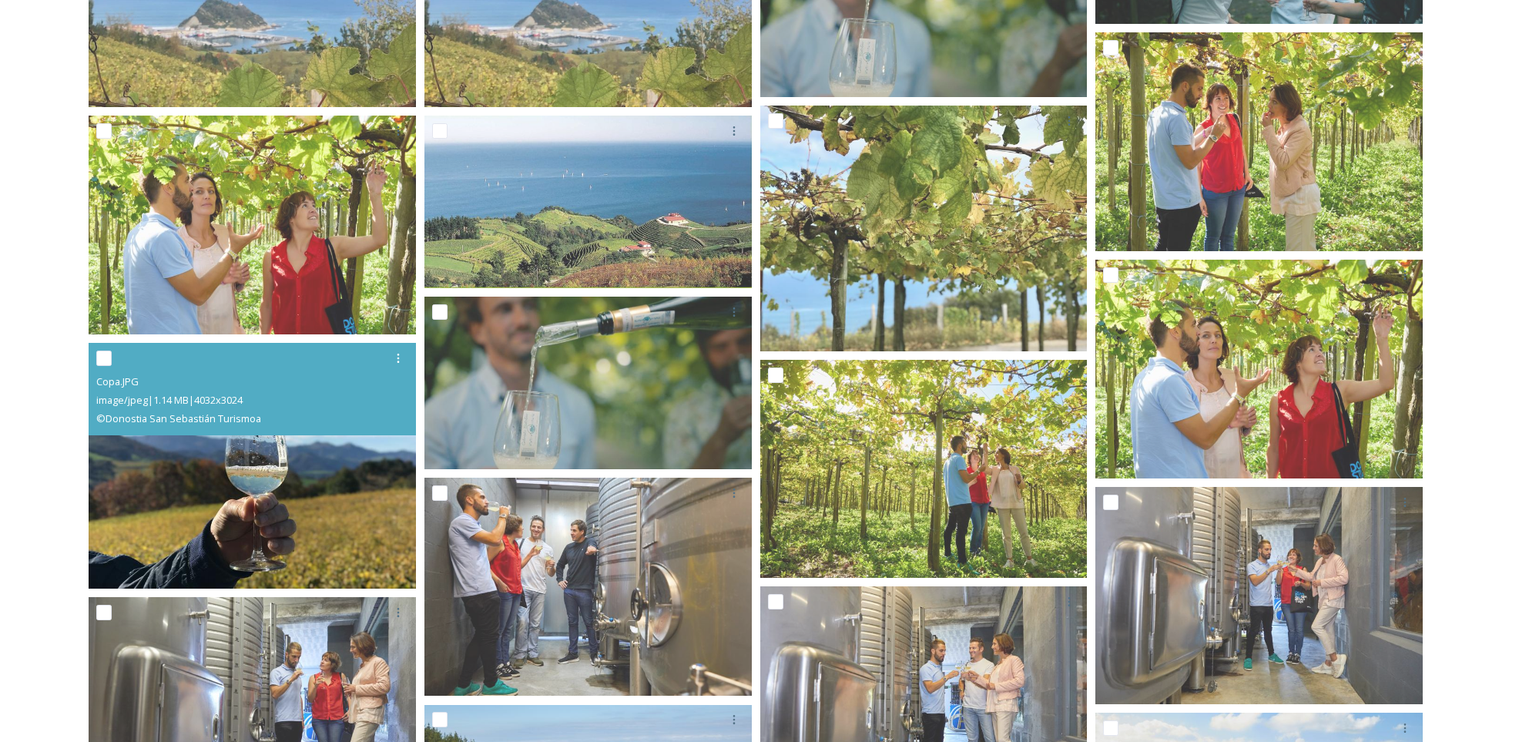
click at [295, 451] on img at bounding box center [252, 466] width 327 height 246
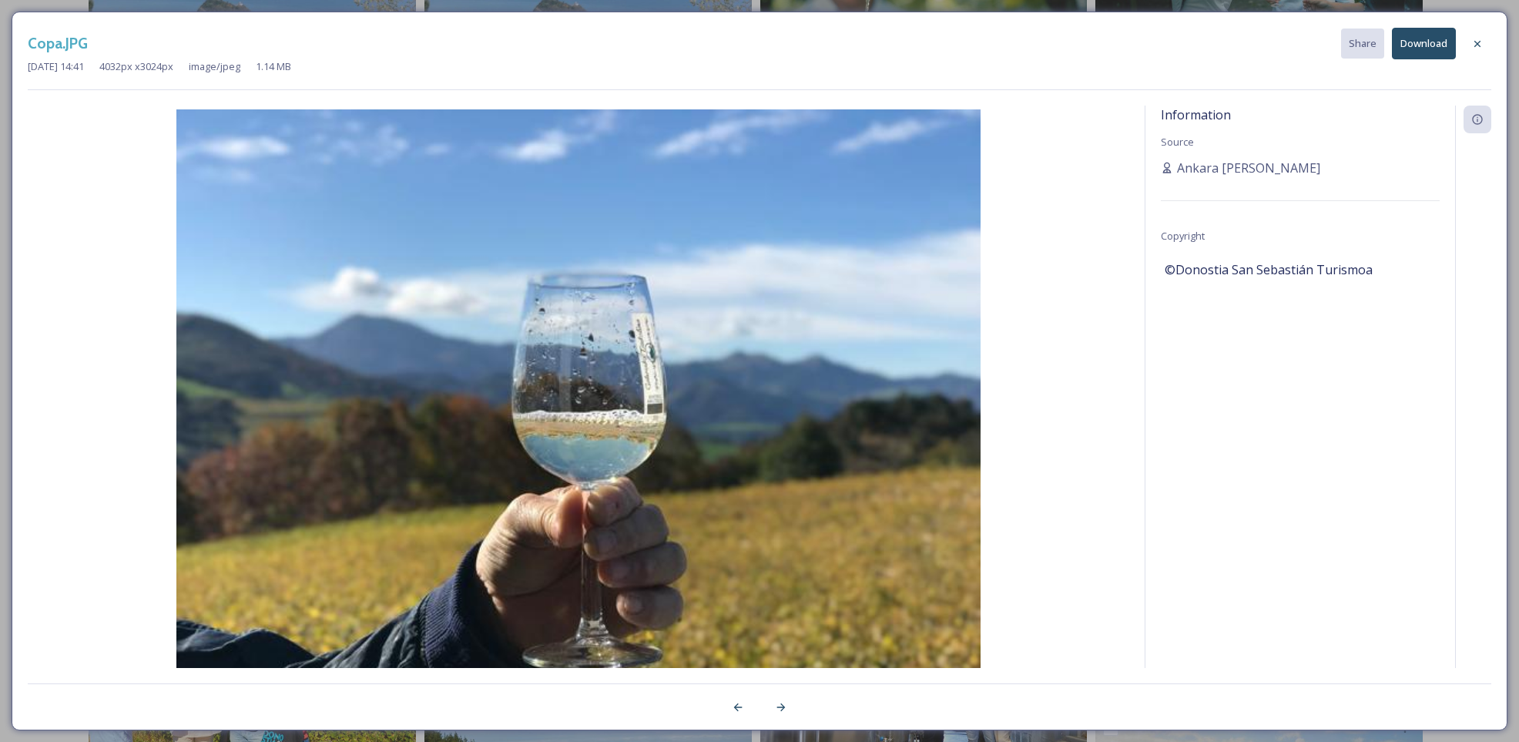
click at [1424, 48] on button "Download" at bounding box center [1424, 44] width 64 height 32
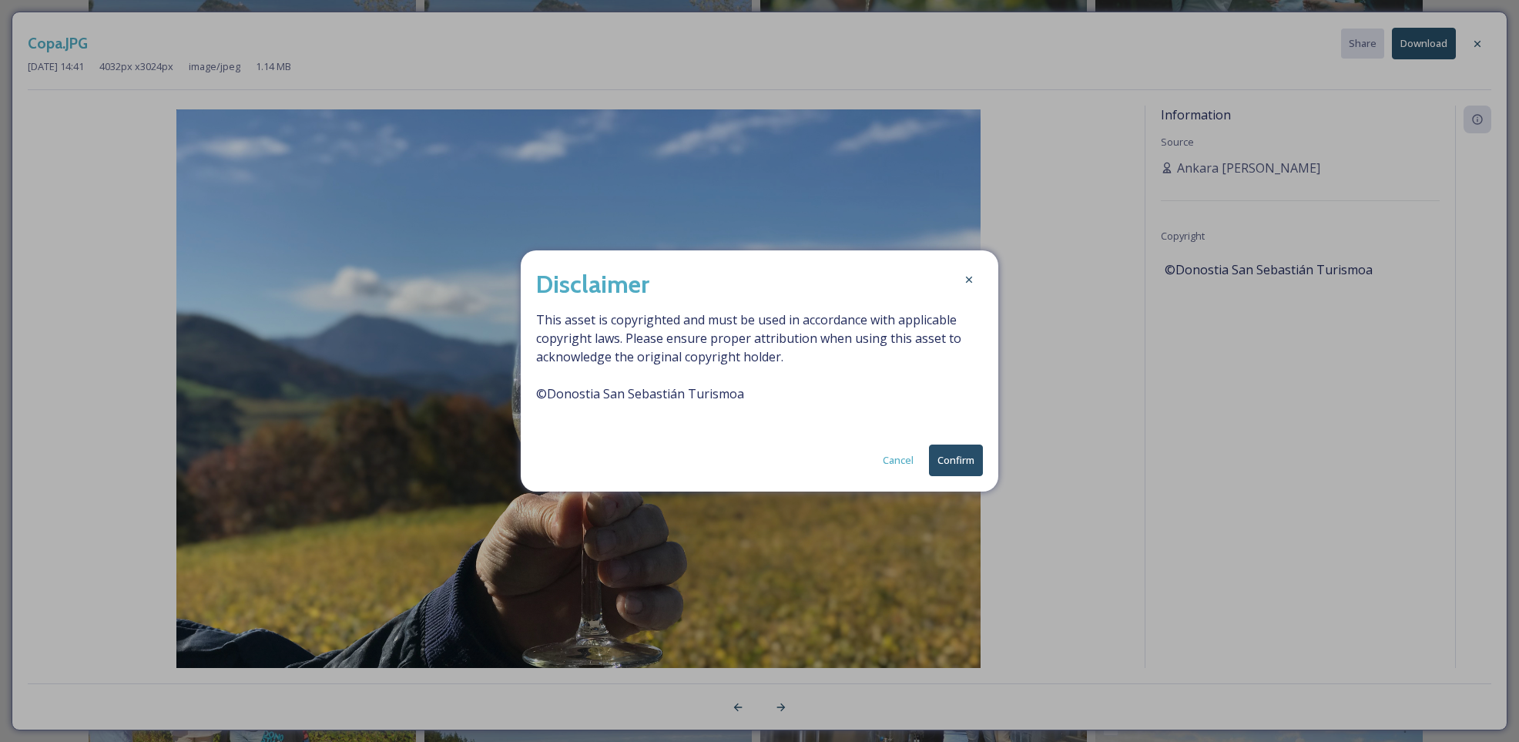
drag, startPoint x: 968, startPoint y: 461, endPoint x: 987, endPoint y: 494, distance: 37.9
click at [970, 461] on button "Confirm" at bounding box center [956, 461] width 54 height 32
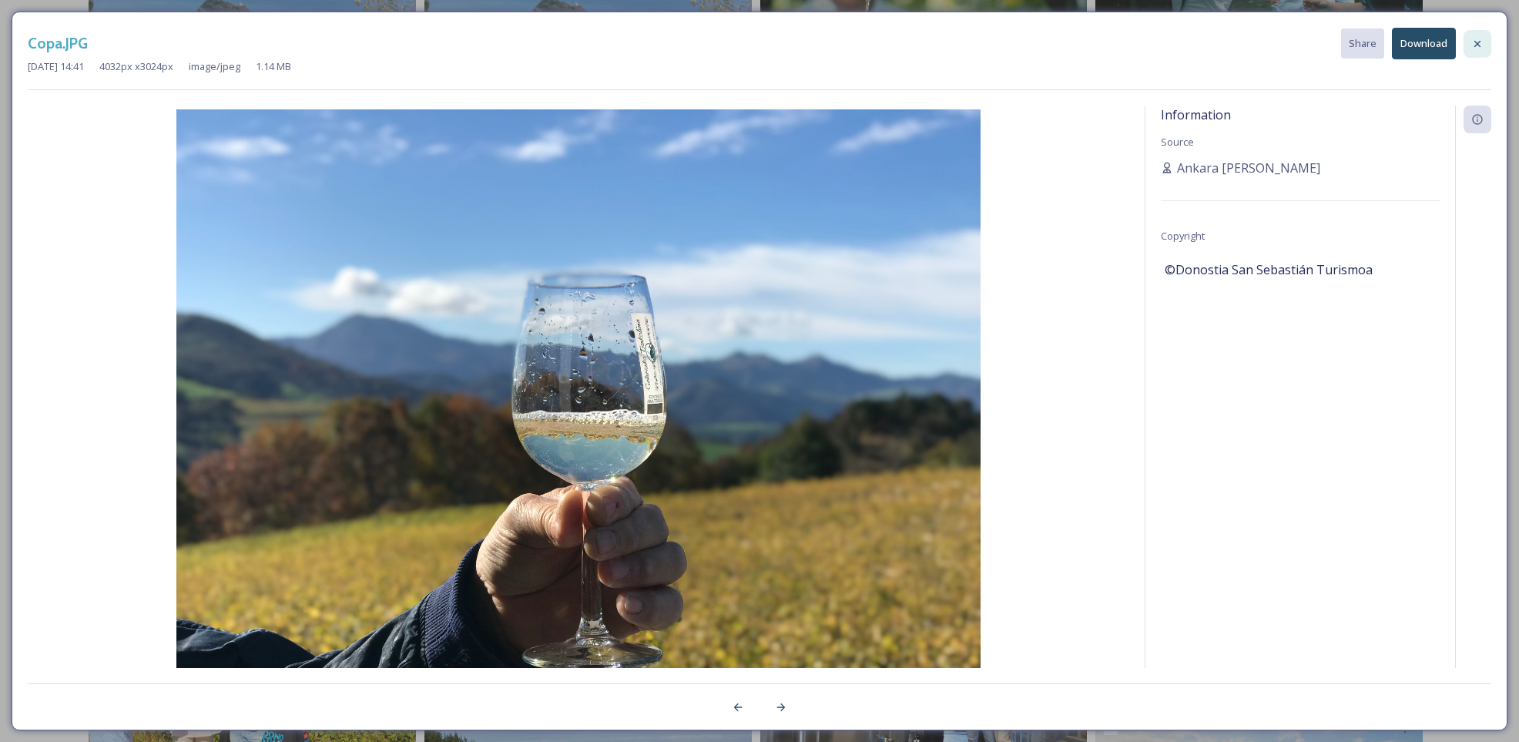
click at [1488, 41] on div at bounding box center [1478, 44] width 28 height 28
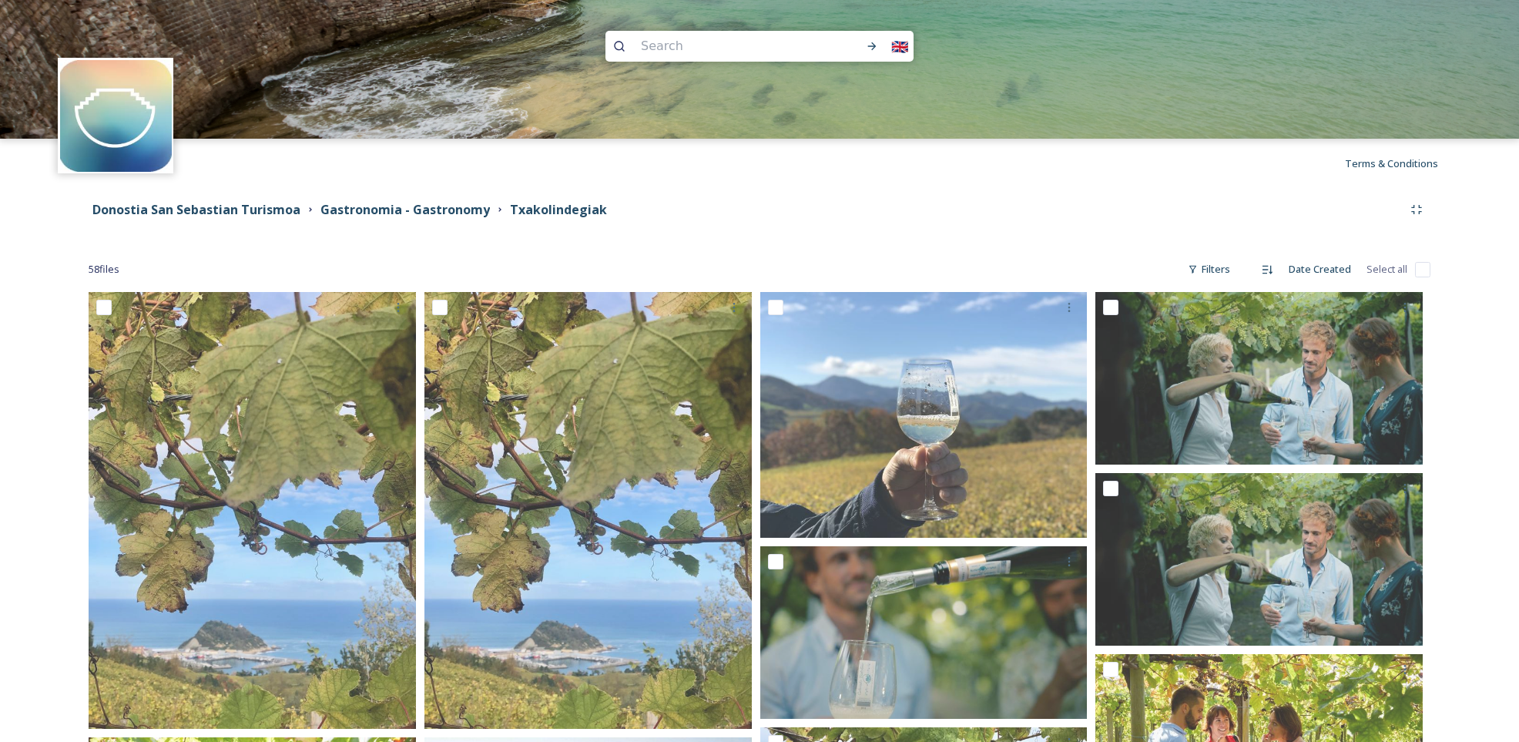
scroll to position [0, 0]
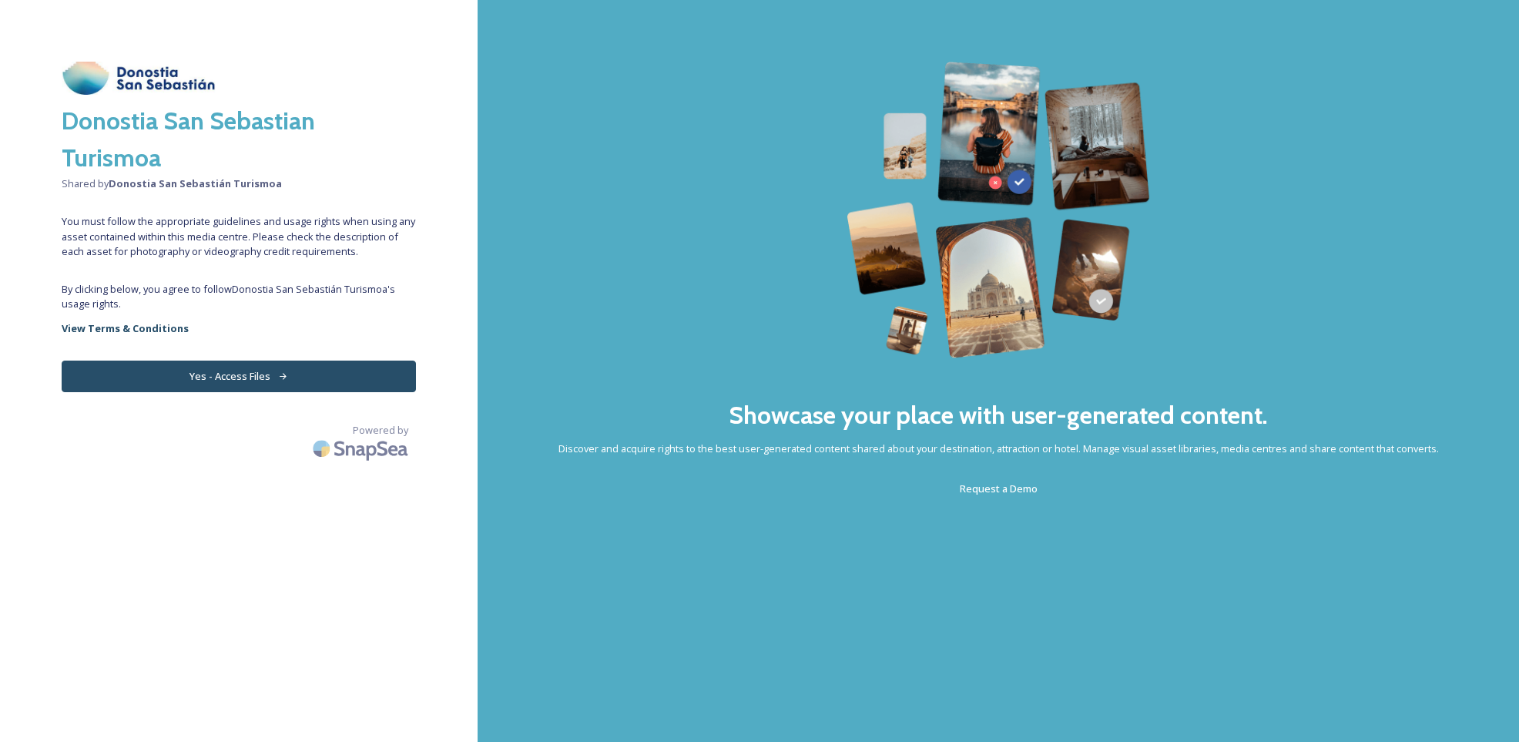
drag, startPoint x: 347, startPoint y: 371, endPoint x: 547, endPoint y: 371, distance: 199.6
click at [347, 371] on button "Yes - Access Files" at bounding box center [239, 377] width 354 height 32
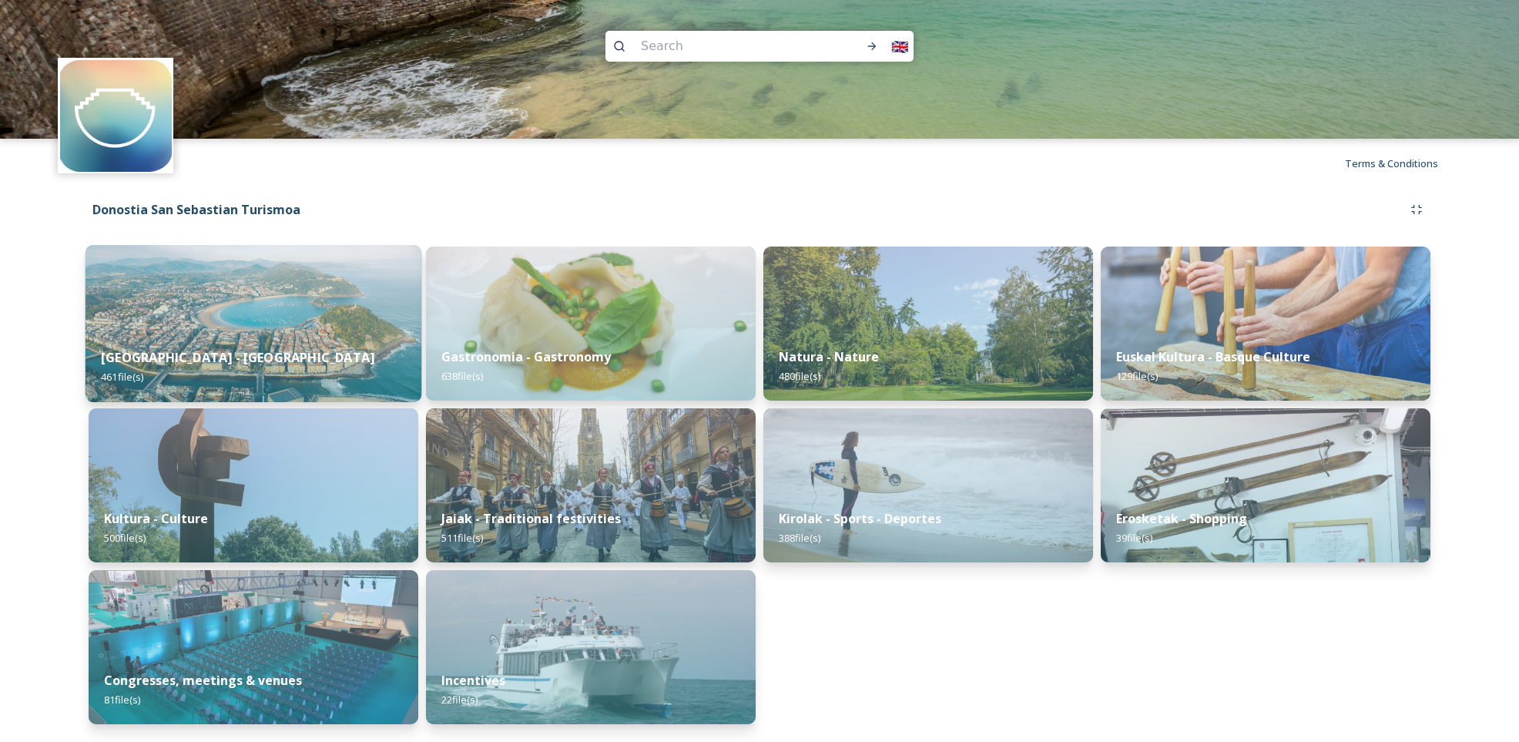
click at [314, 352] on div "[GEOGRAPHIC_DATA] - San Sebastian 461 file(s)" at bounding box center [254, 367] width 337 height 70
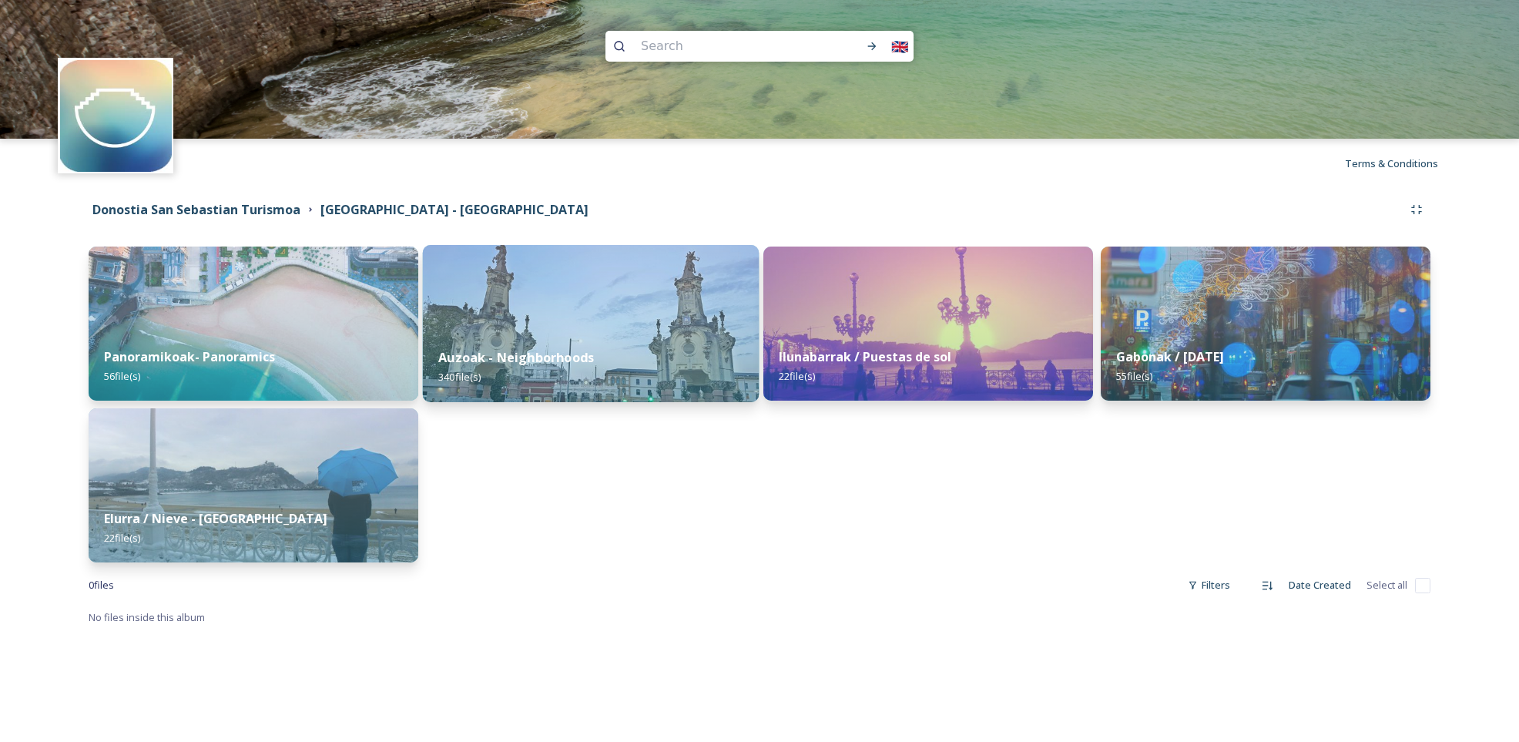
click at [519, 351] on strong "Auzoak - Neighborhoods" at bounding box center [516, 357] width 156 height 17
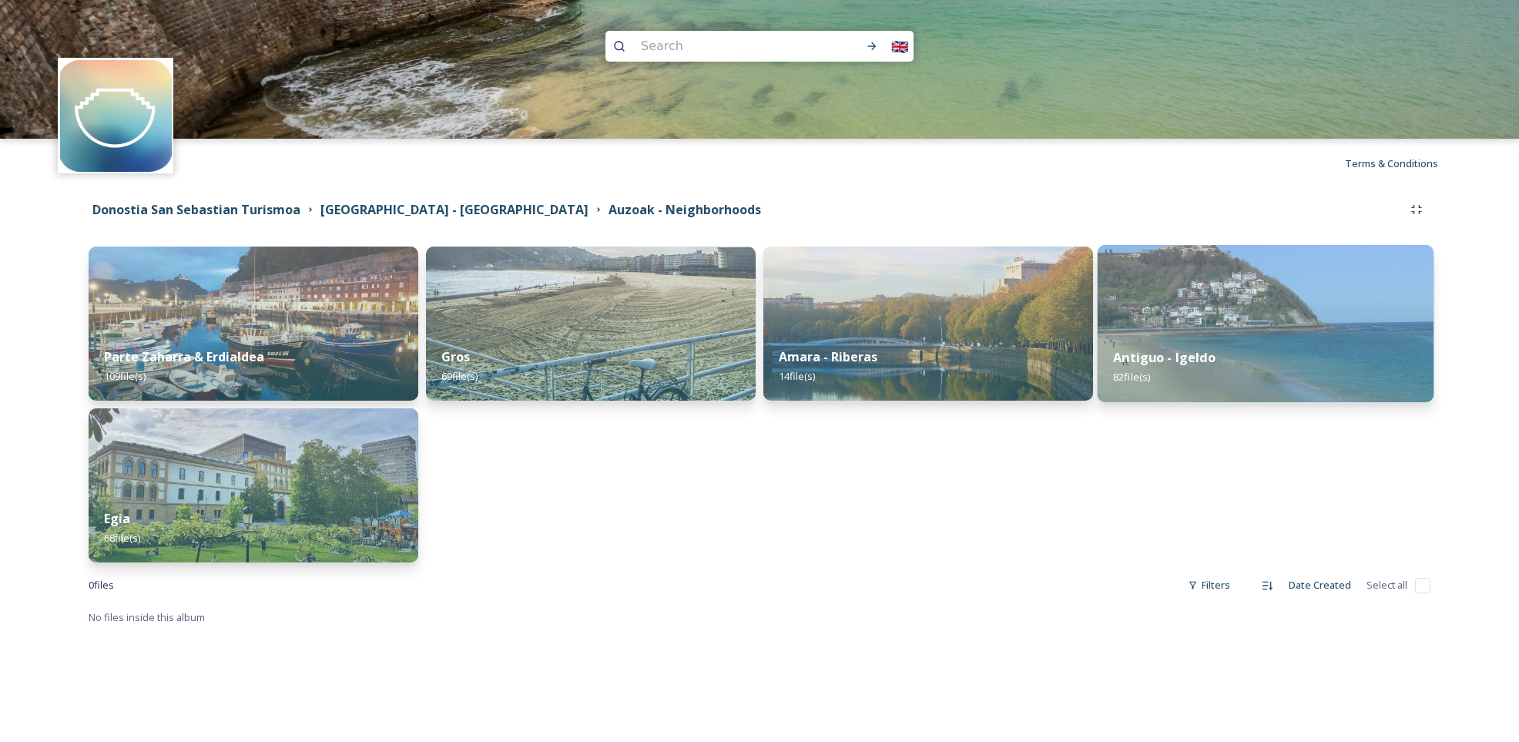
click at [1170, 332] on img at bounding box center [1266, 323] width 337 height 157
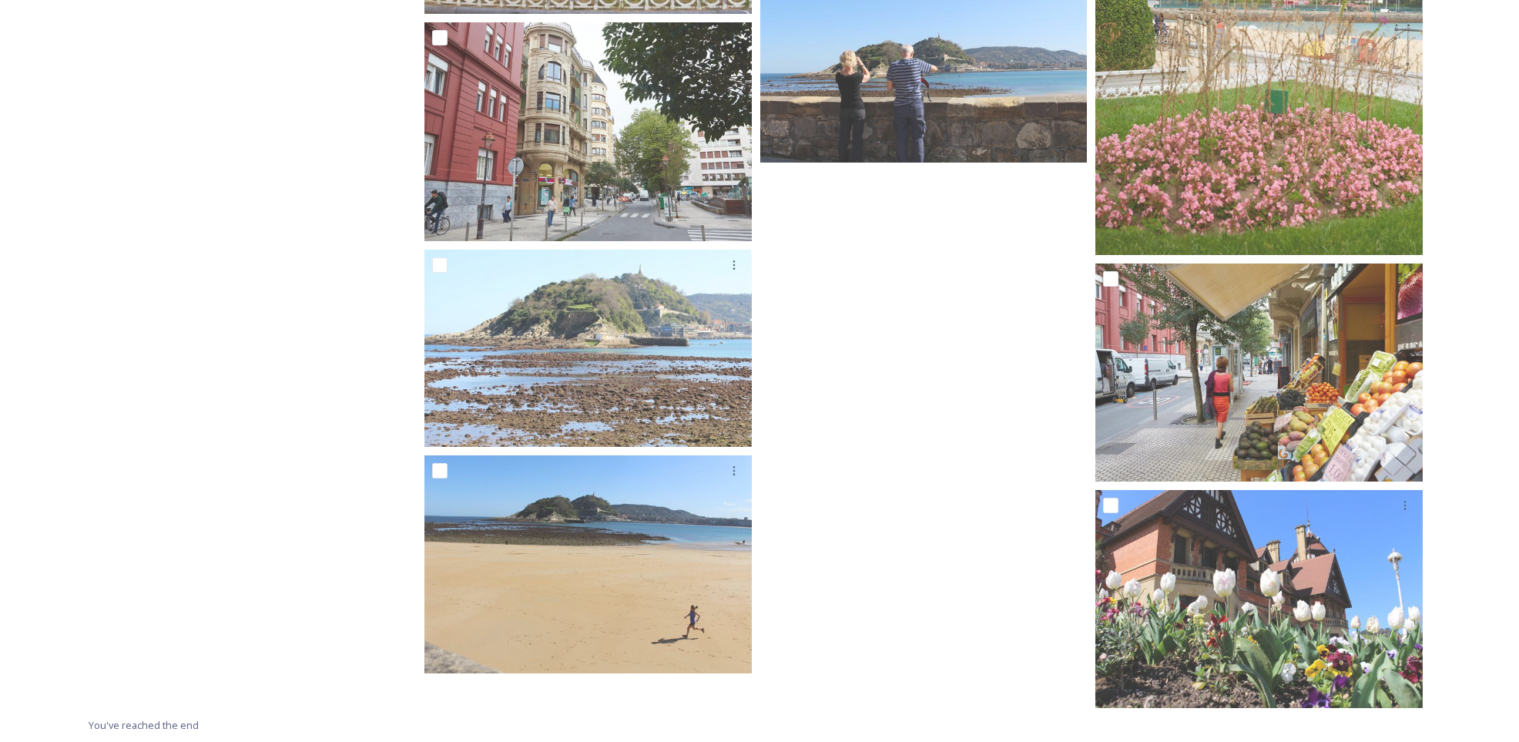
scroll to position [5935, 0]
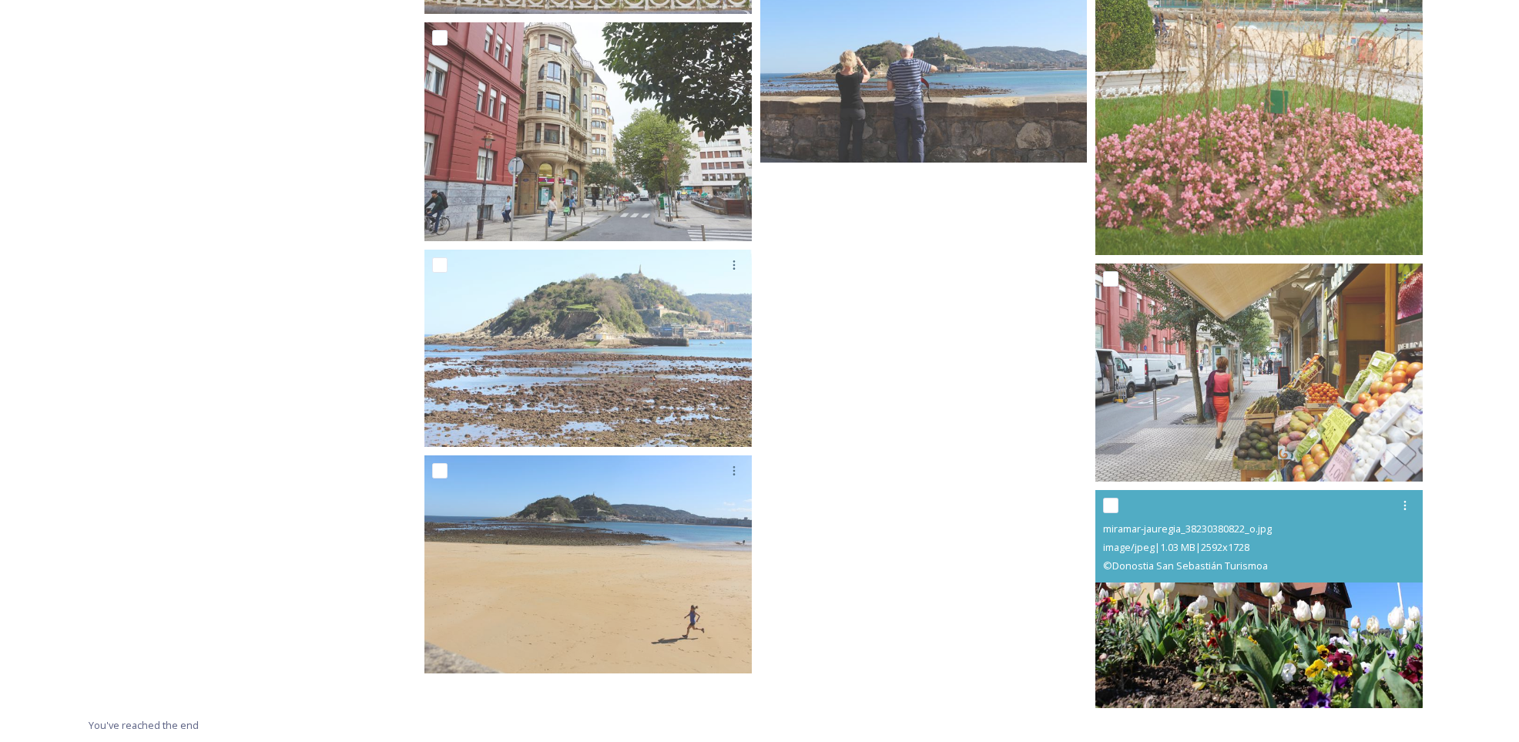
click at [1286, 589] on img at bounding box center [1259, 599] width 327 height 219
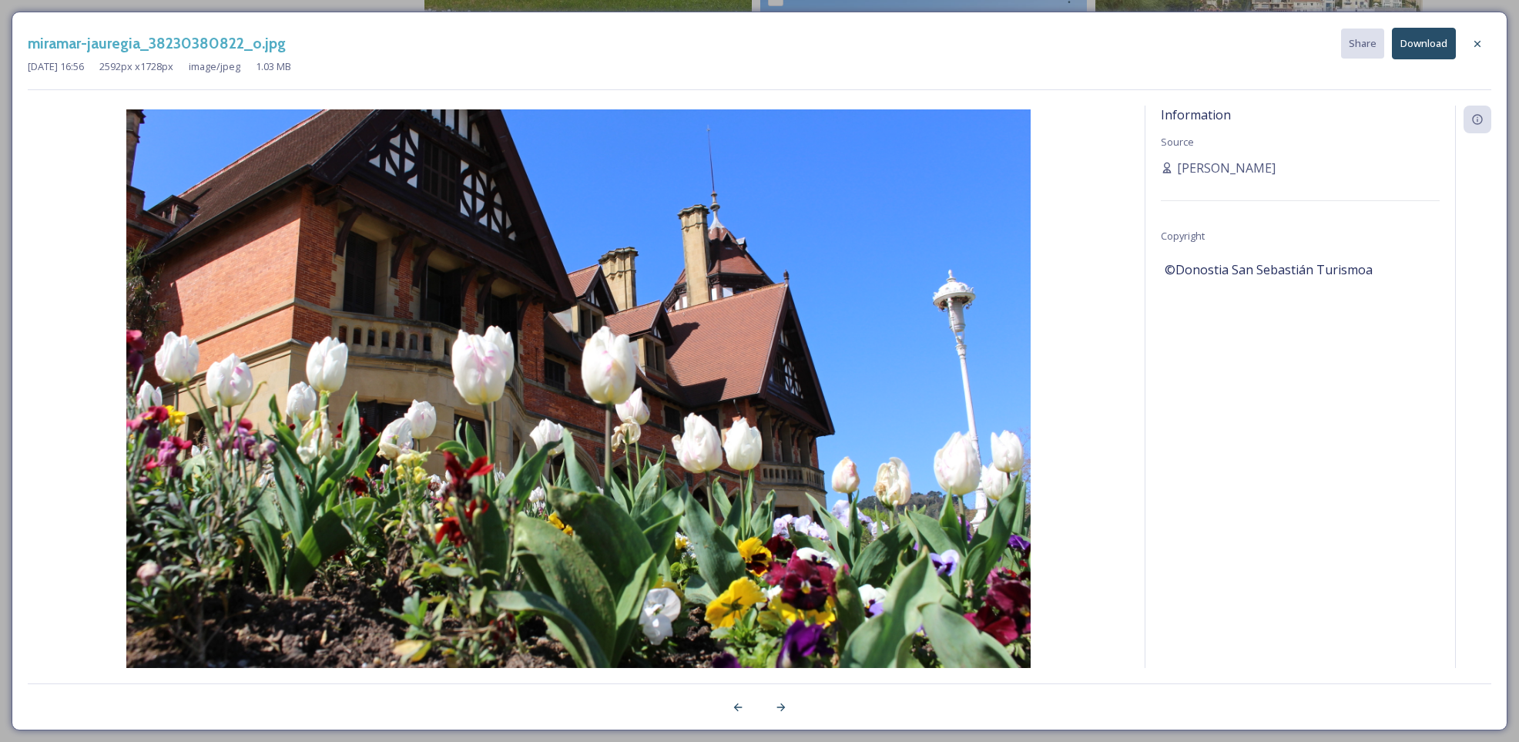
click at [1429, 40] on button "Download" at bounding box center [1424, 44] width 64 height 32
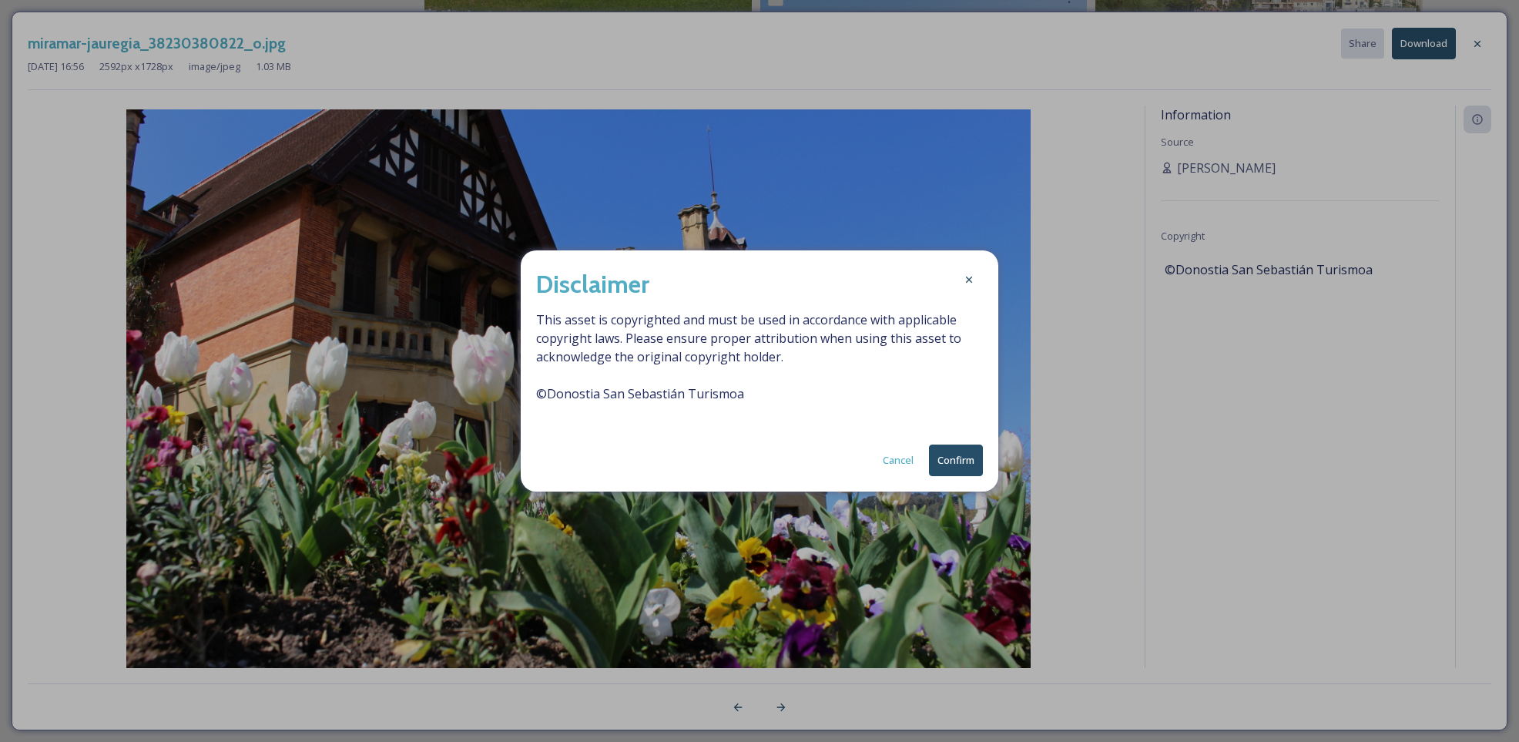
click at [962, 468] on button "Confirm" at bounding box center [956, 461] width 54 height 32
